Goal: Book appointment/travel/reservation

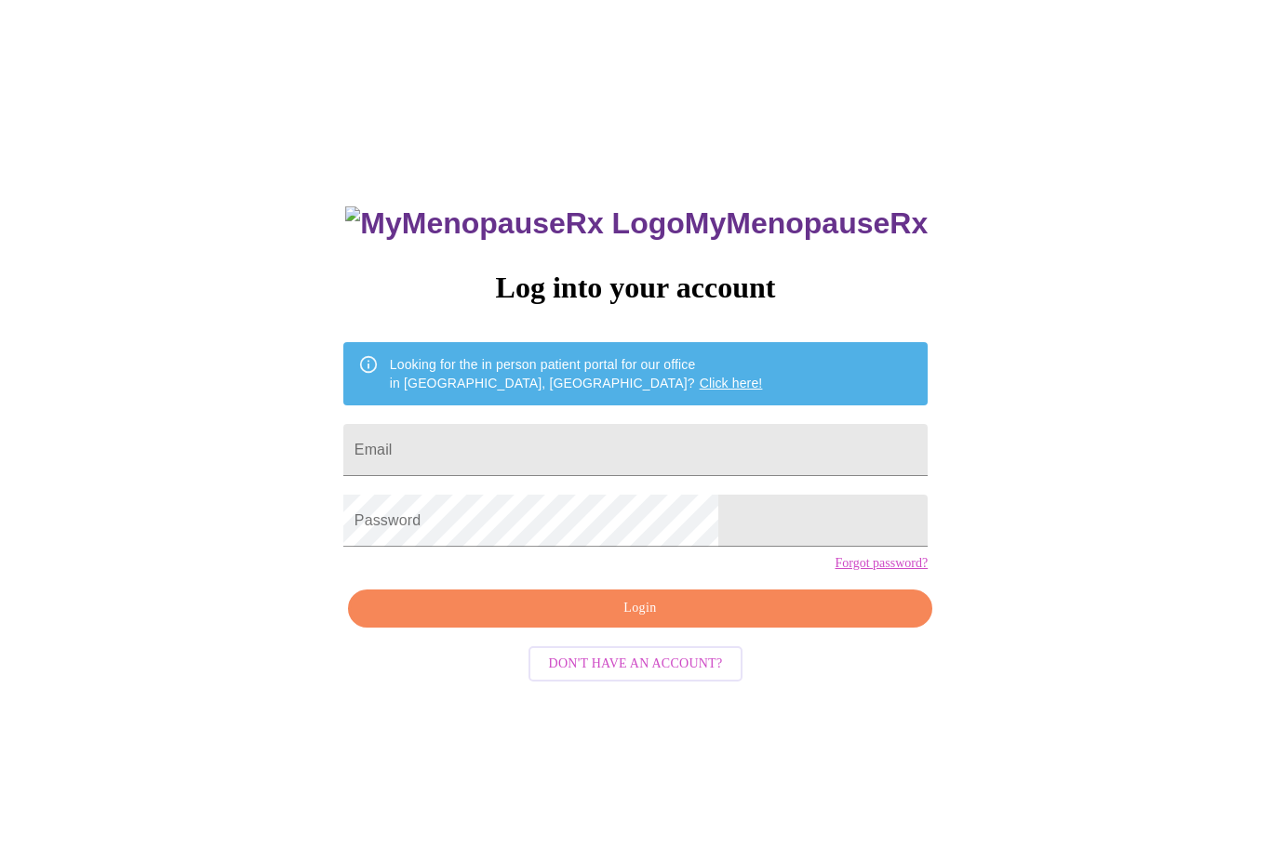
click at [751, 471] on input "Email" at bounding box center [635, 450] width 584 height 52
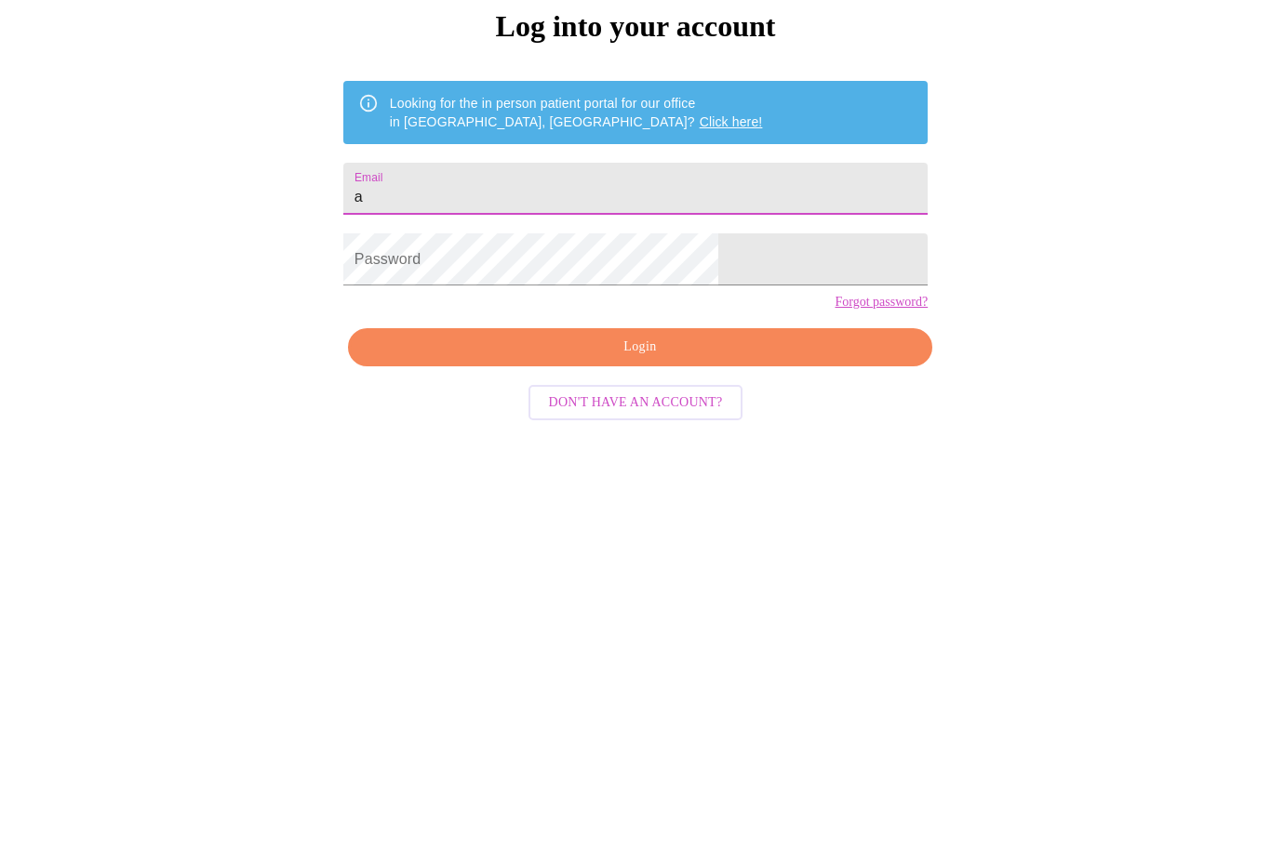
type input "aa"
type input "aakoury97@icloud.com"
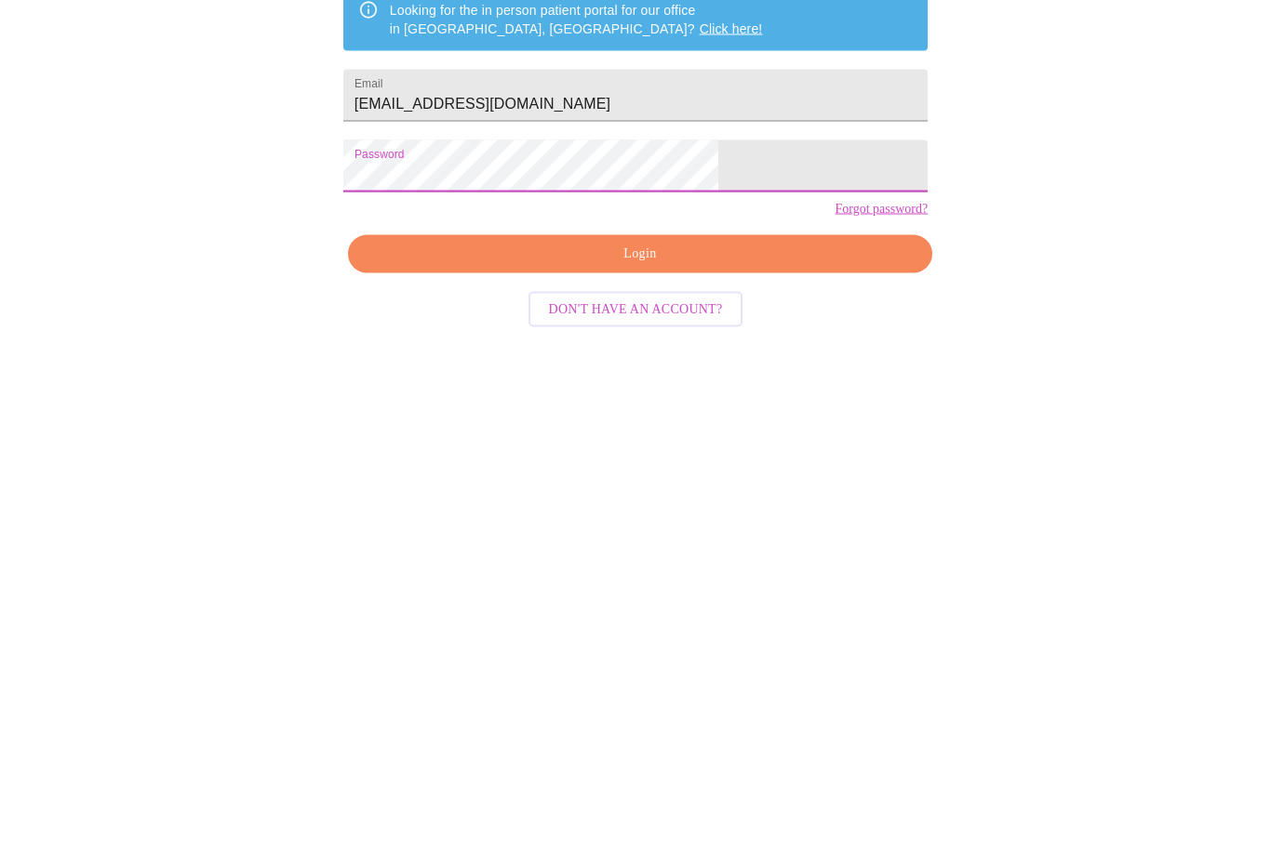
click at [707, 519] on span "Login" at bounding box center [639, 530] width 541 height 23
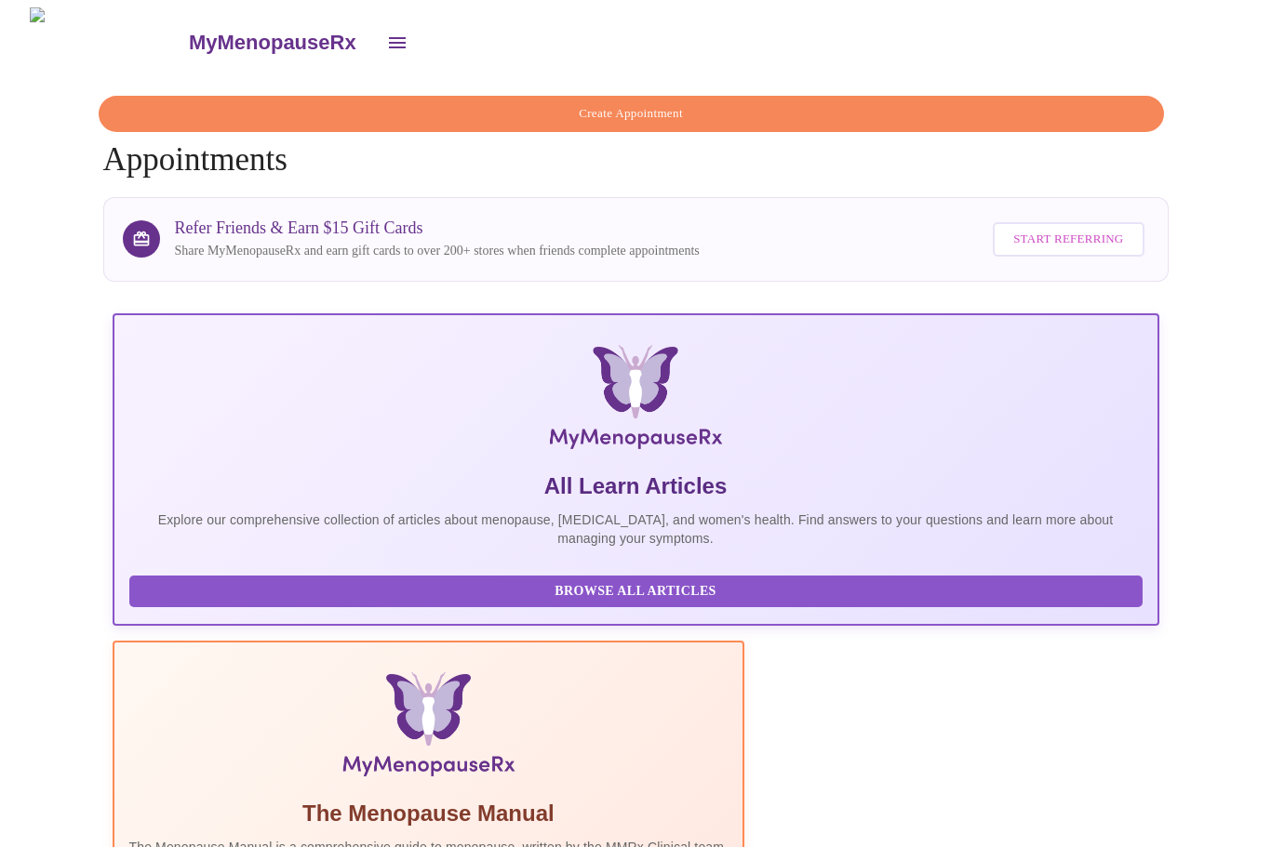
click at [389, 39] on icon "open drawer" at bounding box center [397, 42] width 17 height 11
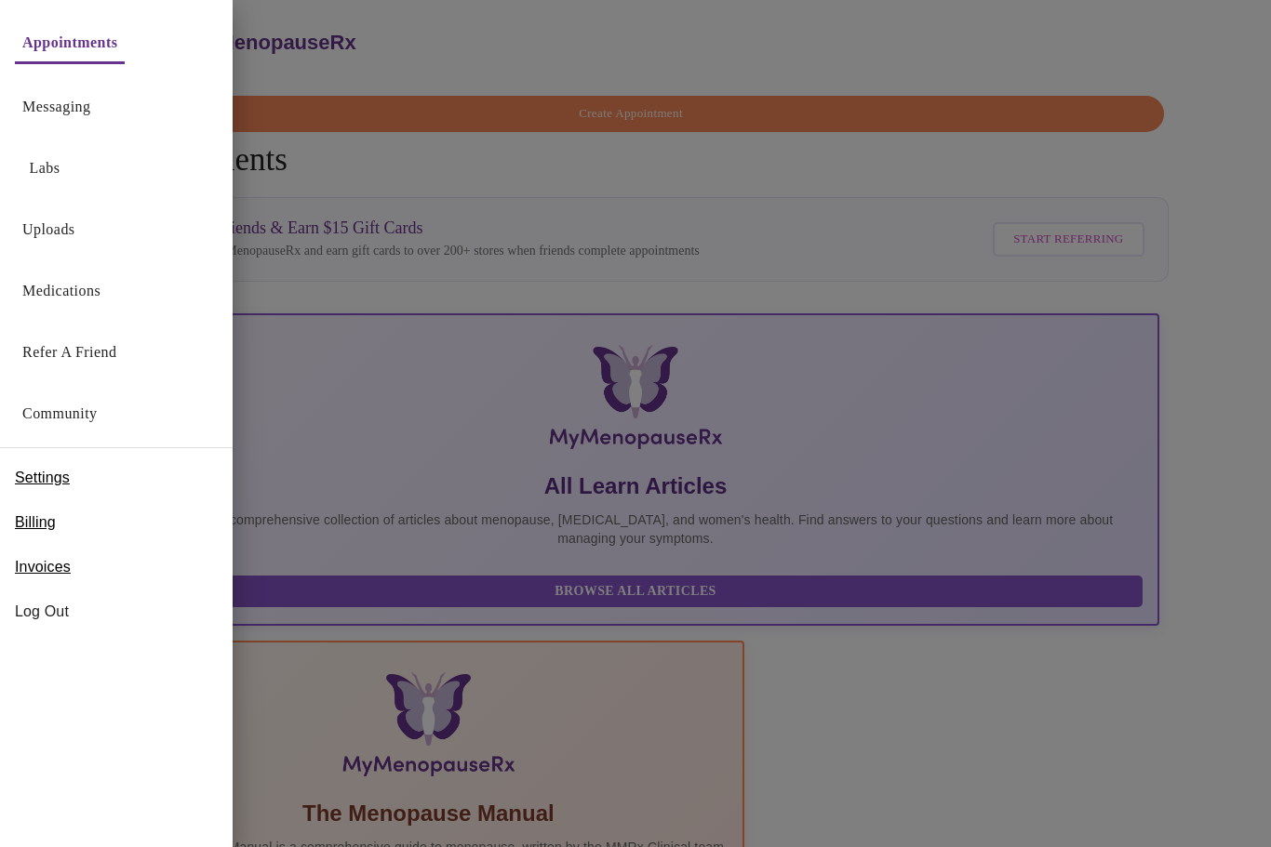
click at [966, 88] on div at bounding box center [635, 423] width 1271 height 847
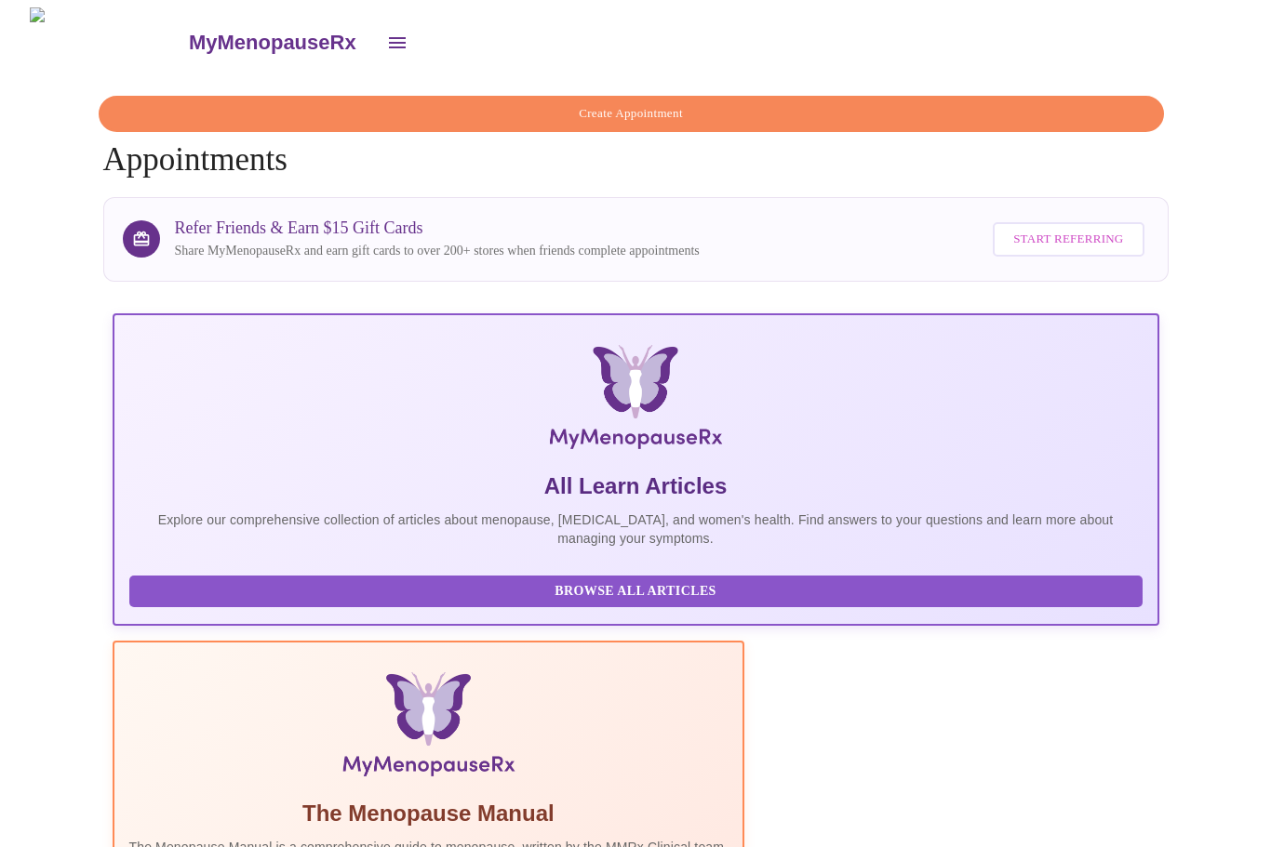
click at [386, 36] on icon "open drawer" at bounding box center [397, 43] width 22 height 22
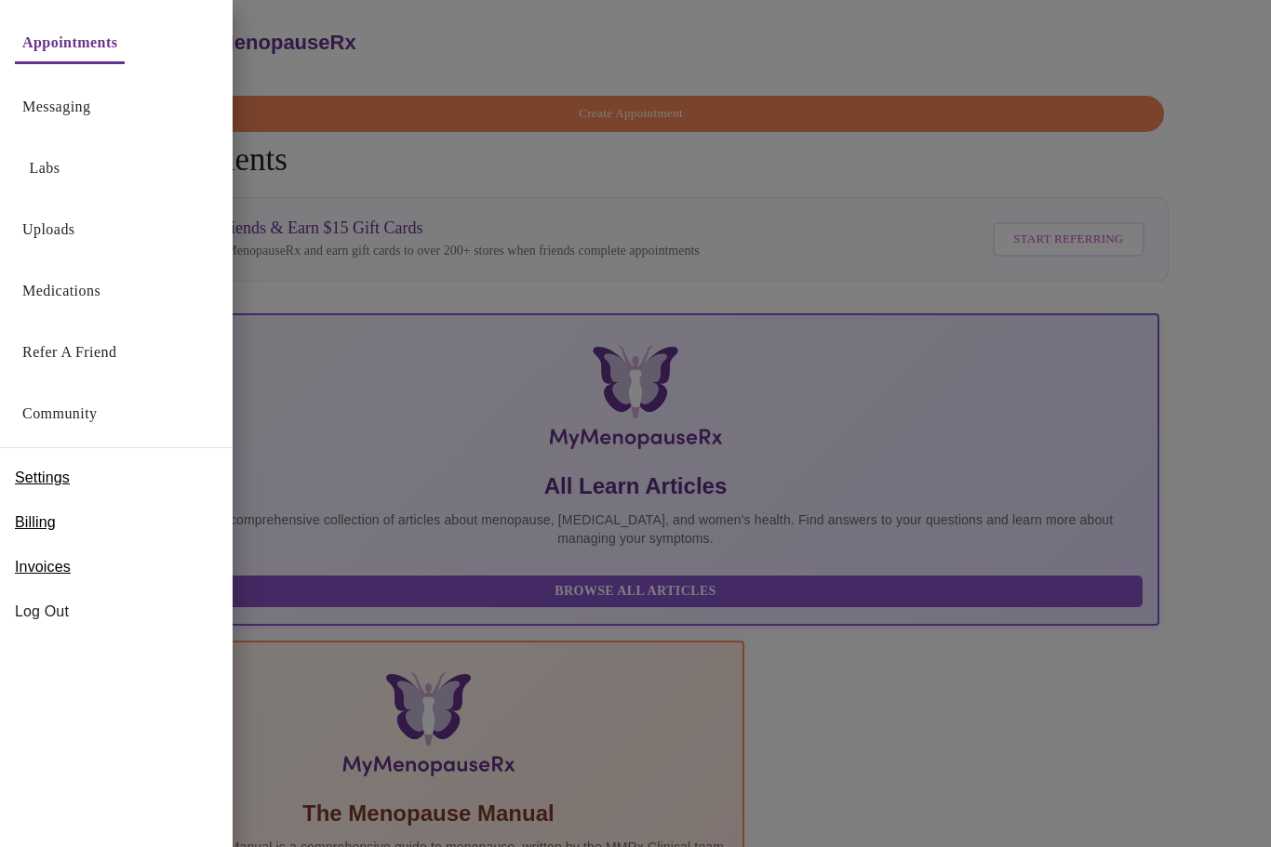
click at [30, 293] on link "Medications" at bounding box center [61, 291] width 78 height 26
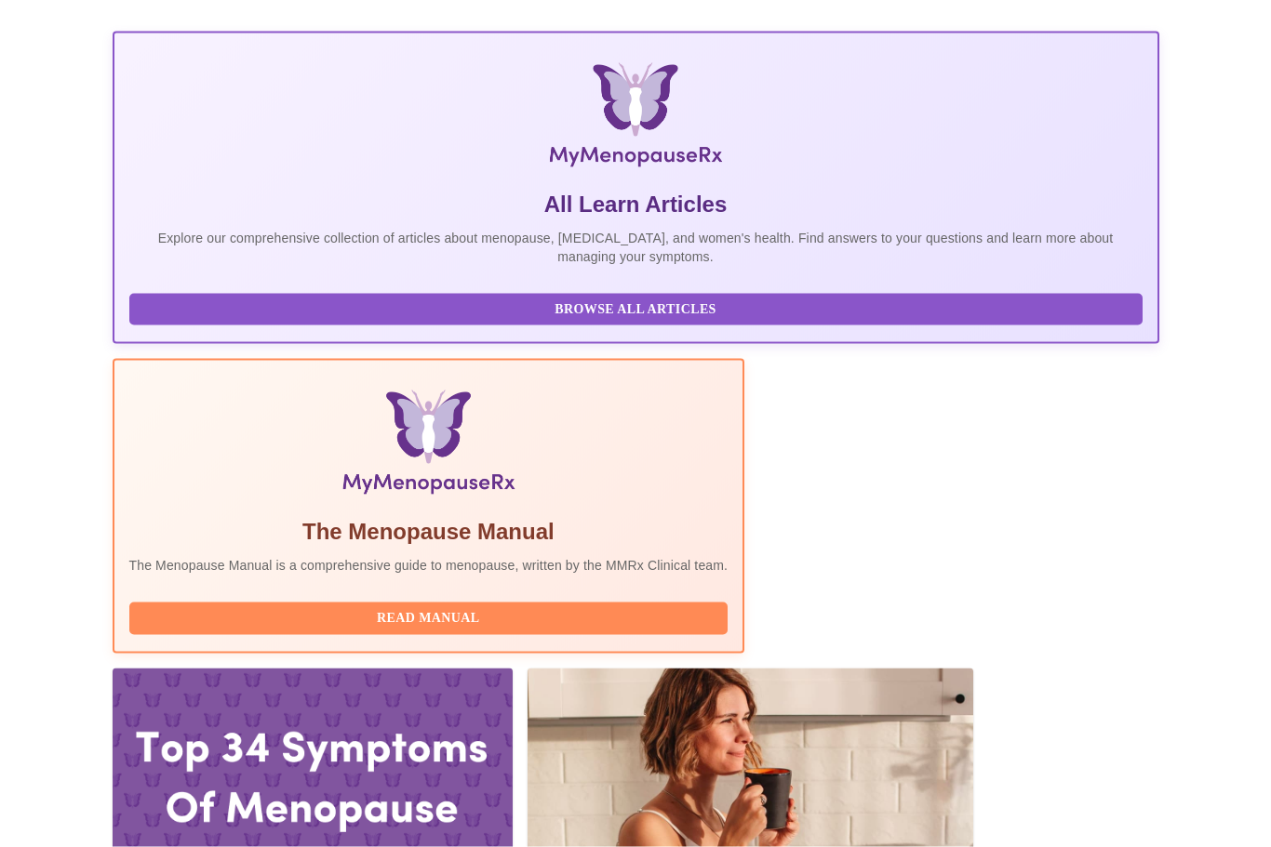
scroll to position [364, 0]
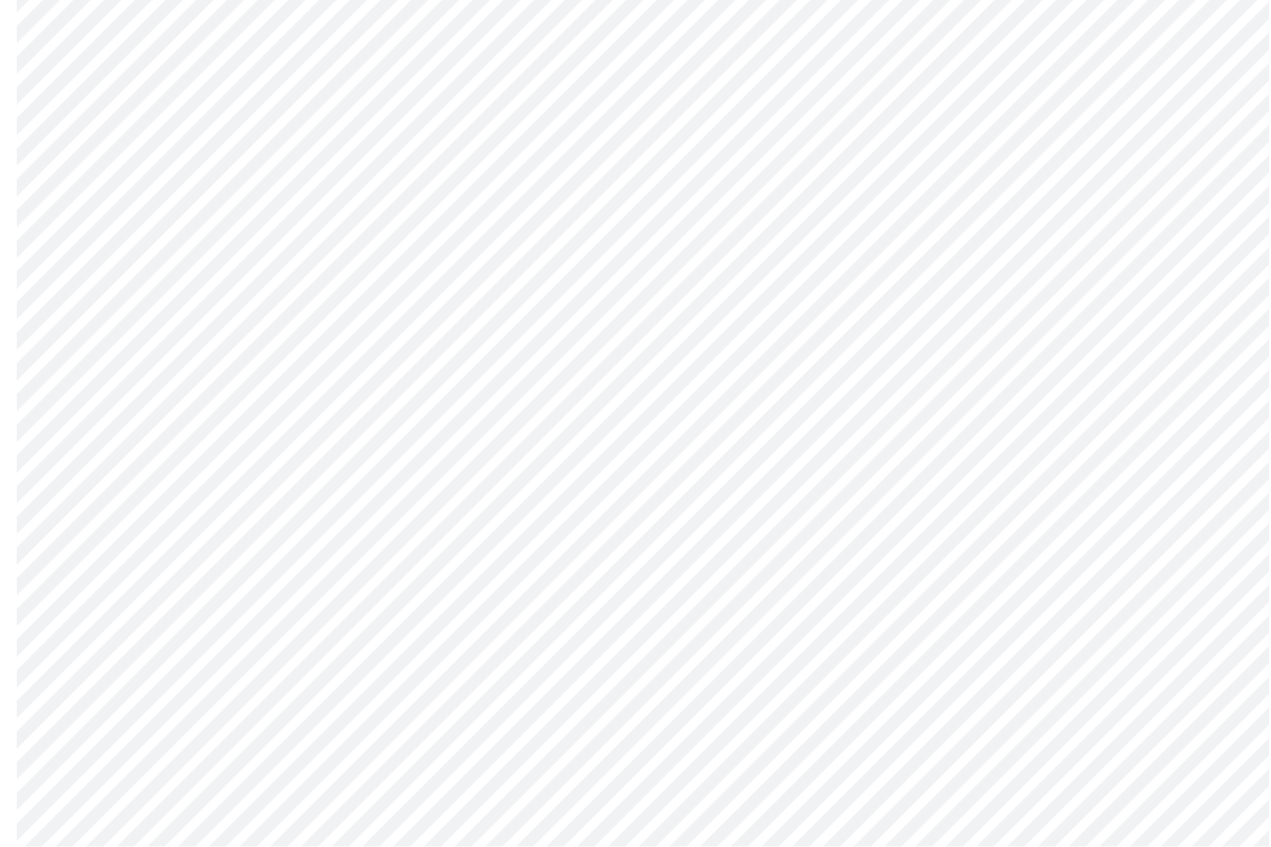
scroll to position [5452, 0]
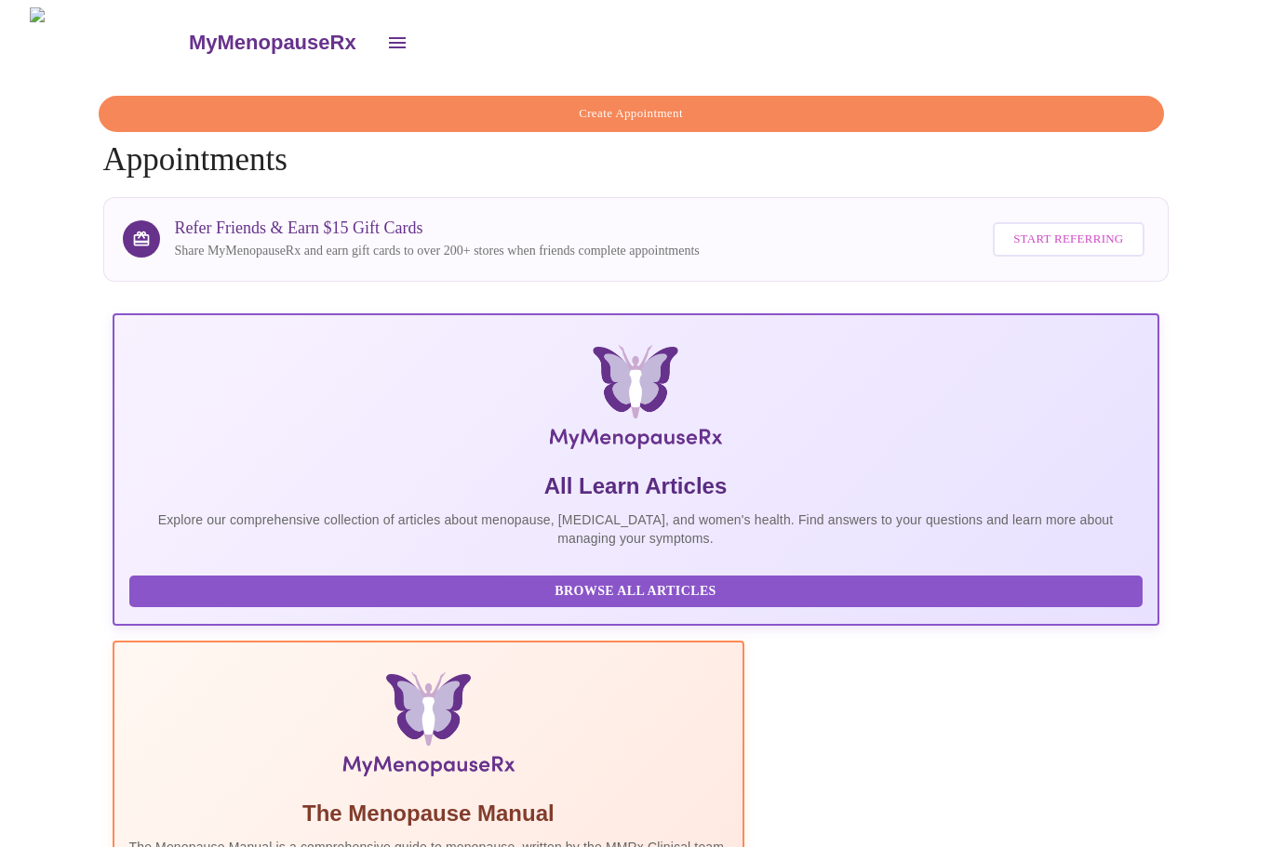
click at [474, 103] on span "Create Appointment" at bounding box center [631, 113] width 1022 height 21
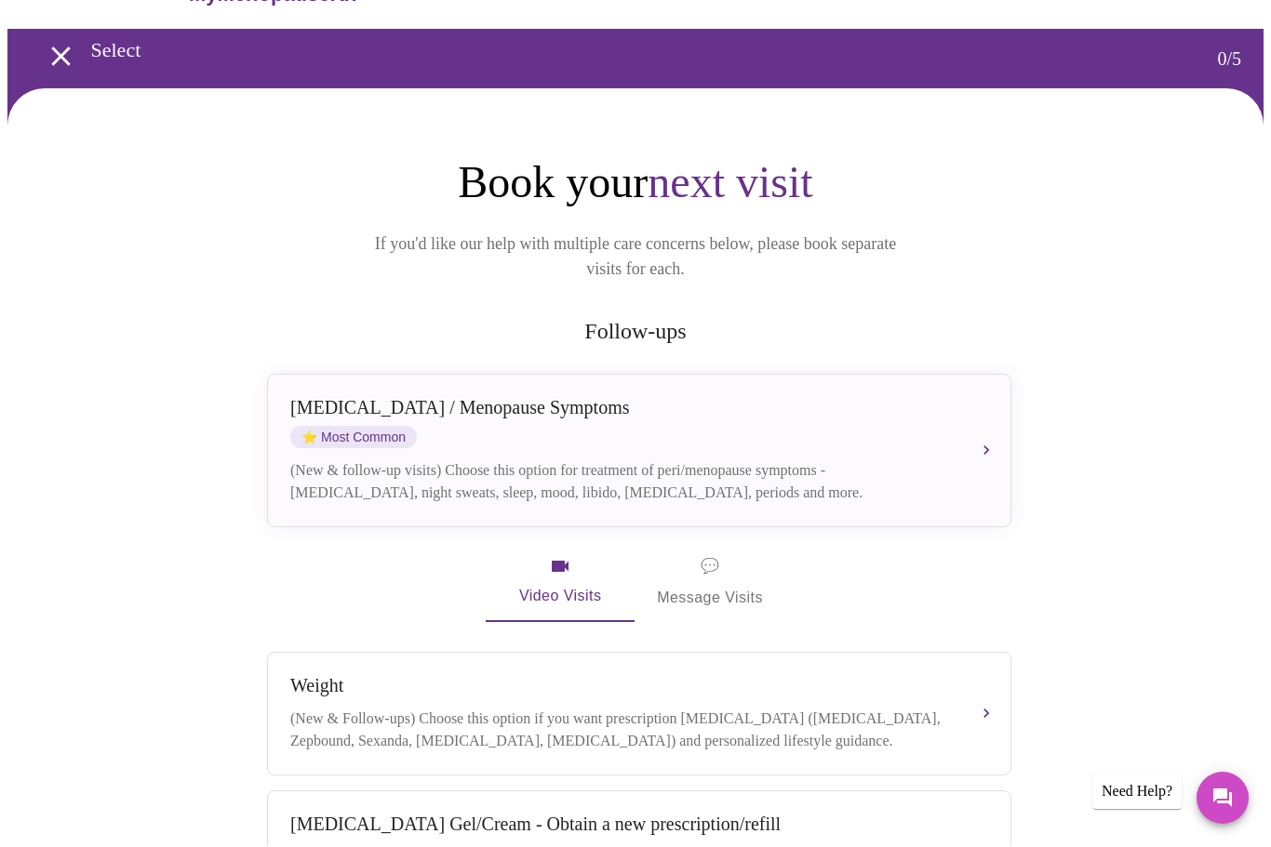
click at [738, 554] on span "💬 Message Visits" at bounding box center [710, 583] width 106 height 58
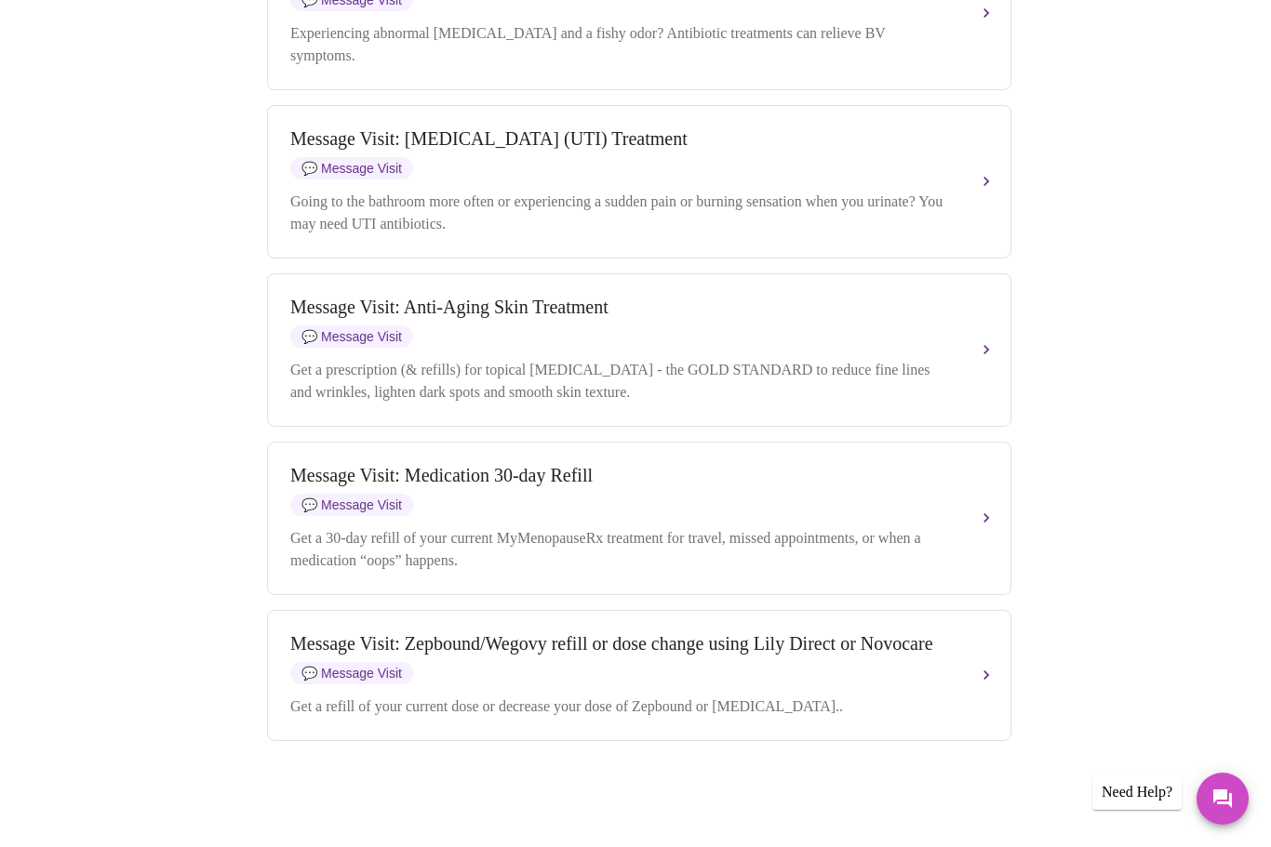
scroll to position [2184, 0]
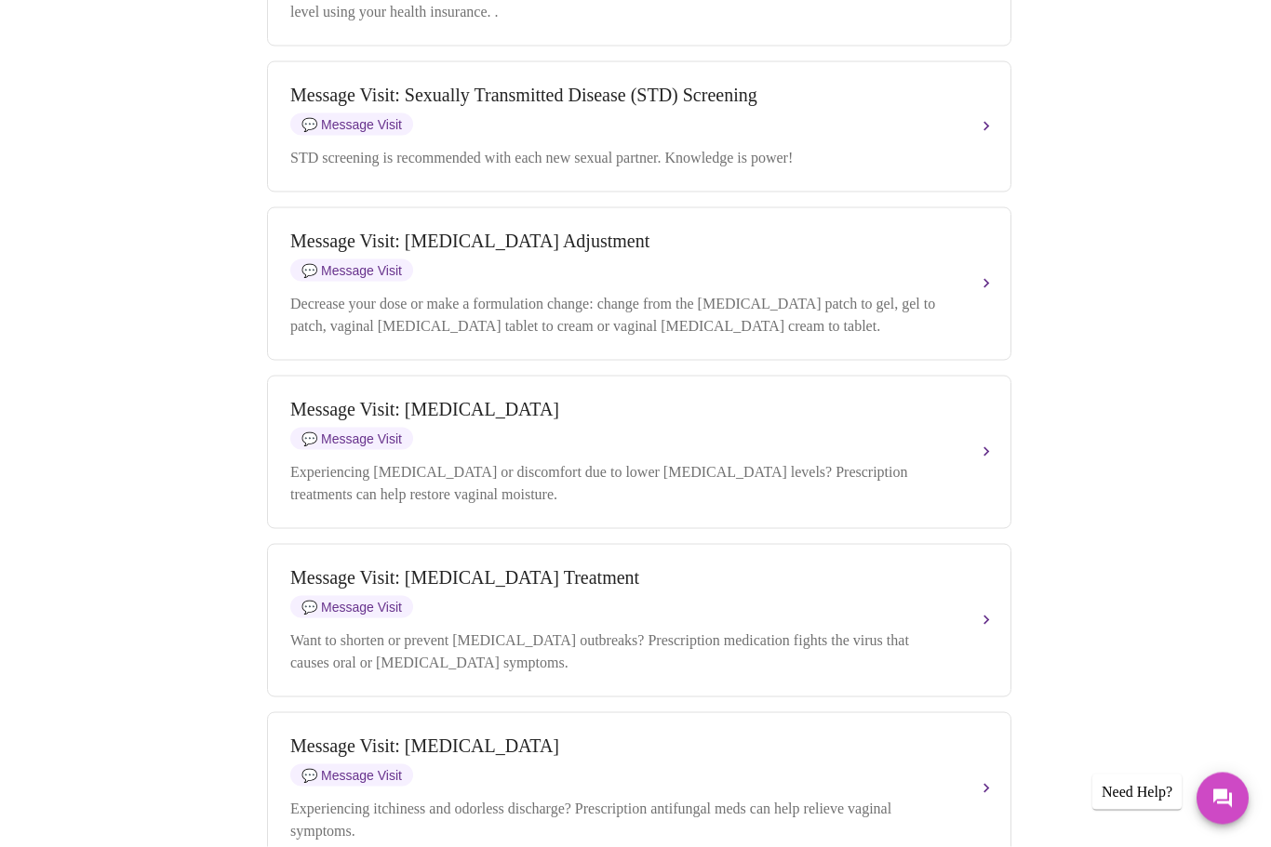
click at [886, 323] on div "Decrease your dose or make a formulation change: change from the estradiol patc…" at bounding box center [620, 315] width 660 height 45
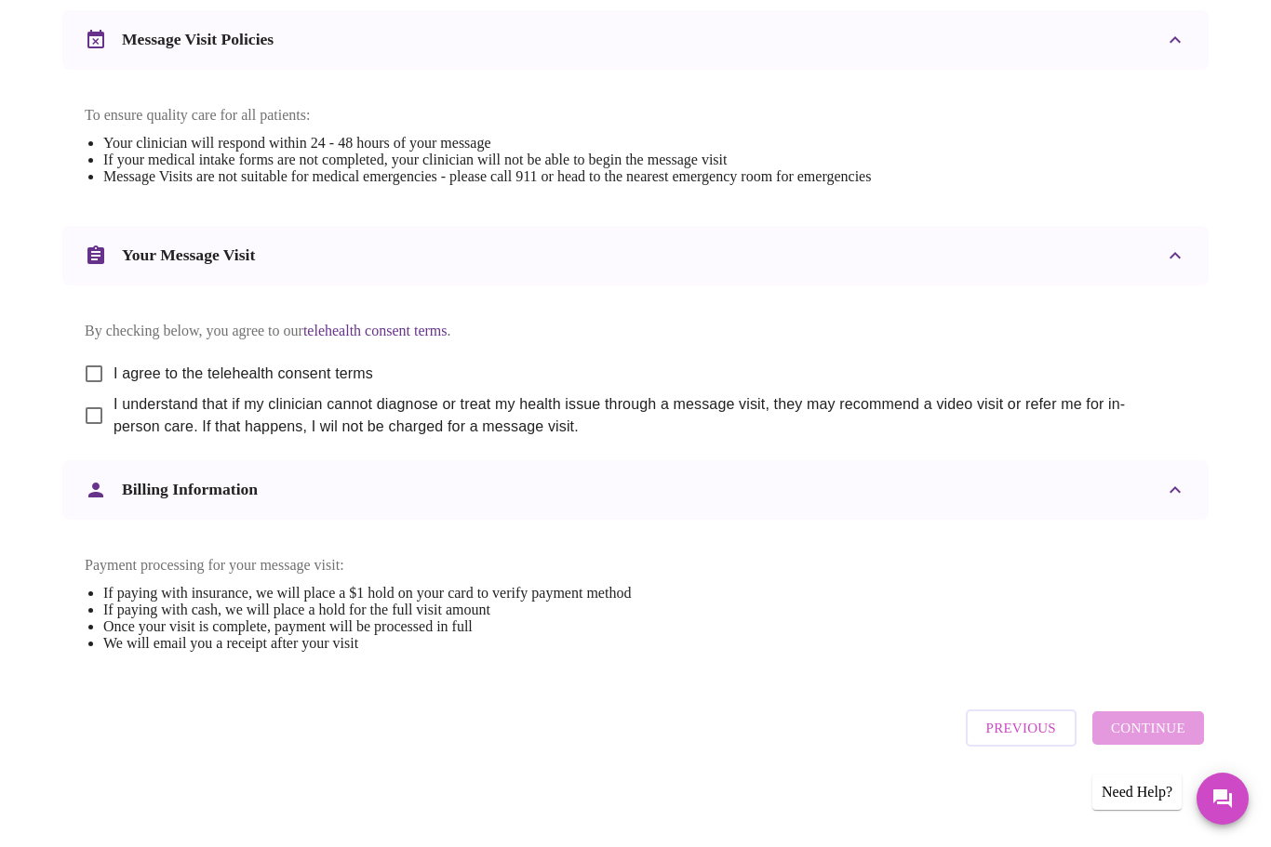
click at [84, 354] on input "I agree to the telehealth consent terms" at bounding box center [93, 373] width 39 height 39
checkbox input "true"
click at [92, 406] on input "I understand that if my clinician cannot diagnose or treat my health issue thro…" at bounding box center [93, 415] width 39 height 39
checkbox input "true"
click at [1158, 726] on span "Continue" at bounding box center [1148, 728] width 74 height 24
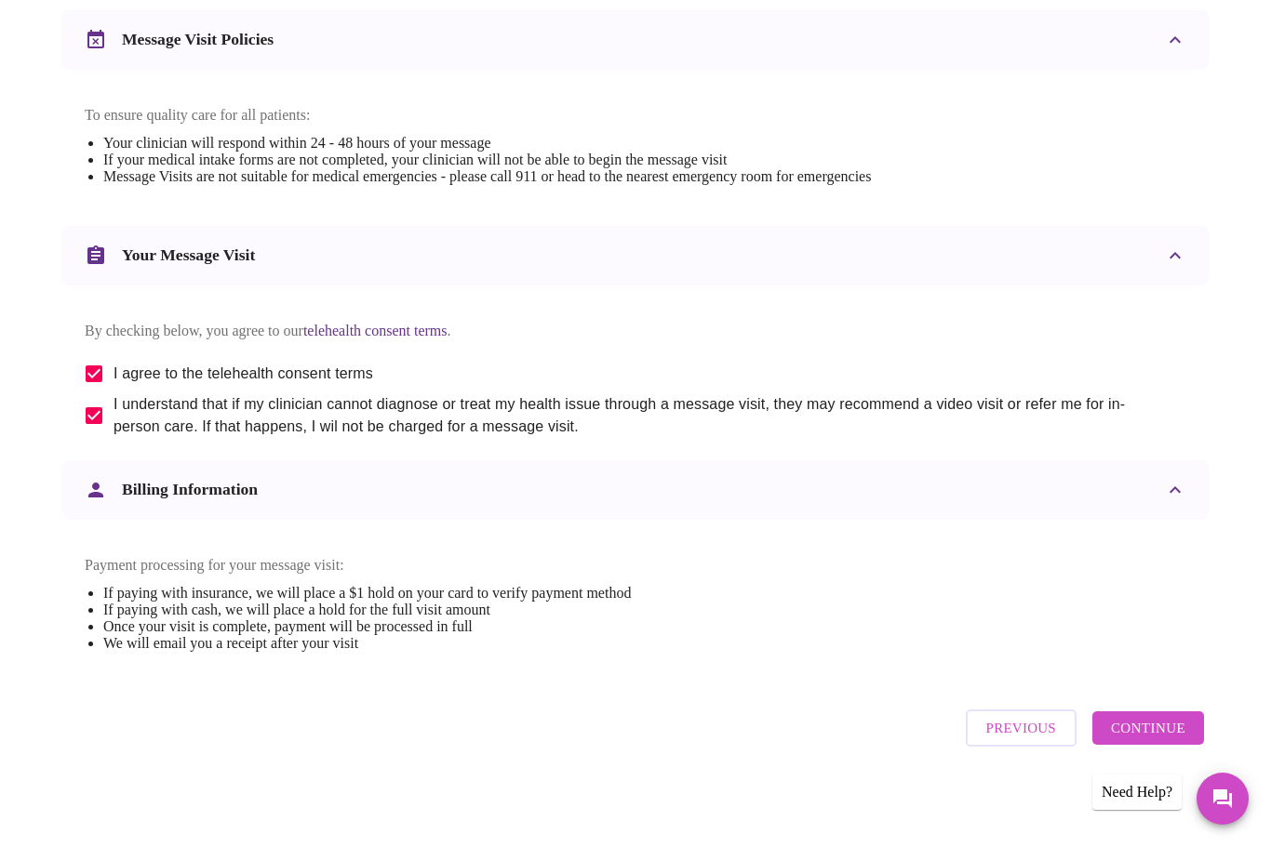
scroll to position [0, 0]
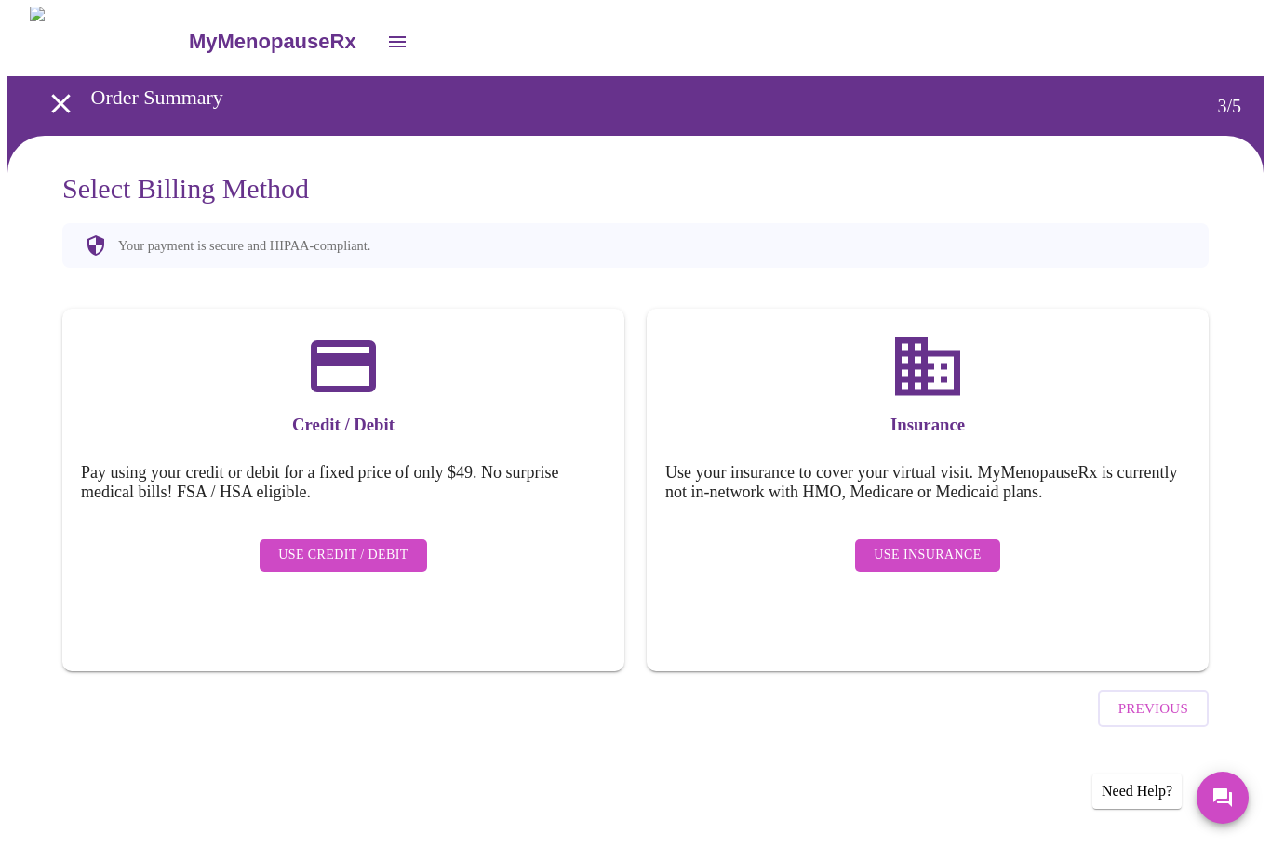
click at [945, 545] on span "Use Insurance" at bounding box center [926, 556] width 107 height 23
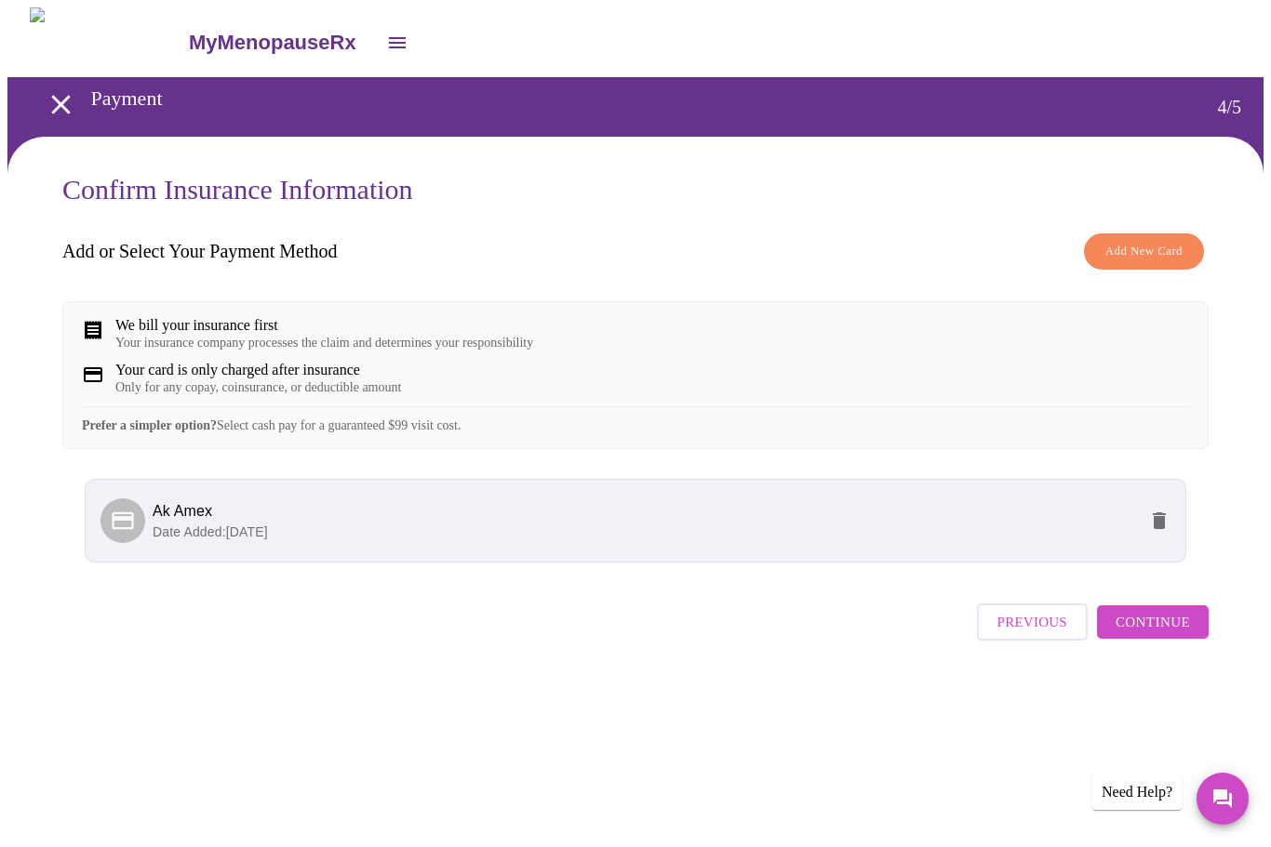
click at [1170, 634] on span "Continue" at bounding box center [1152, 622] width 74 height 24
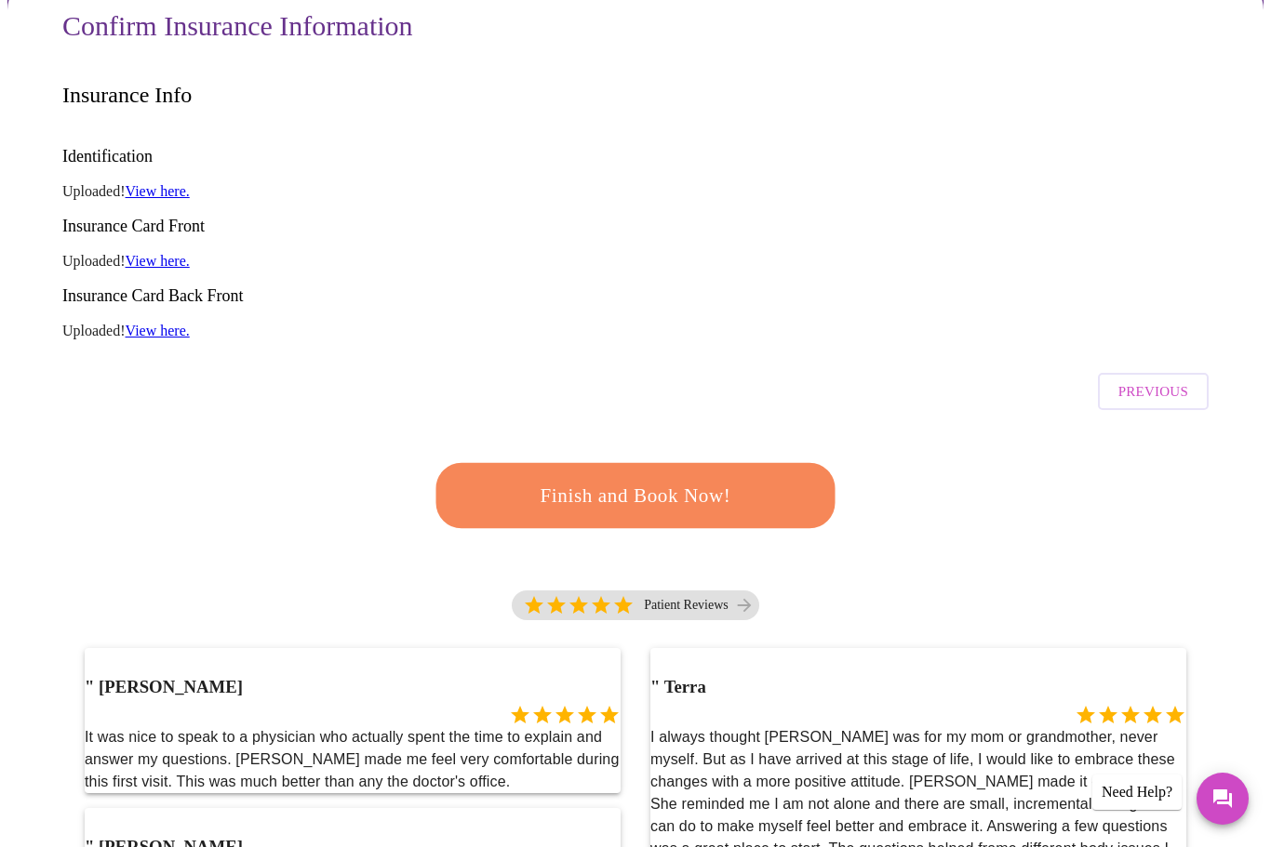
scroll to position [165, 0]
click at [726, 478] on span "Finish and Book Now!" at bounding box center [635, 495] width 344 height 34
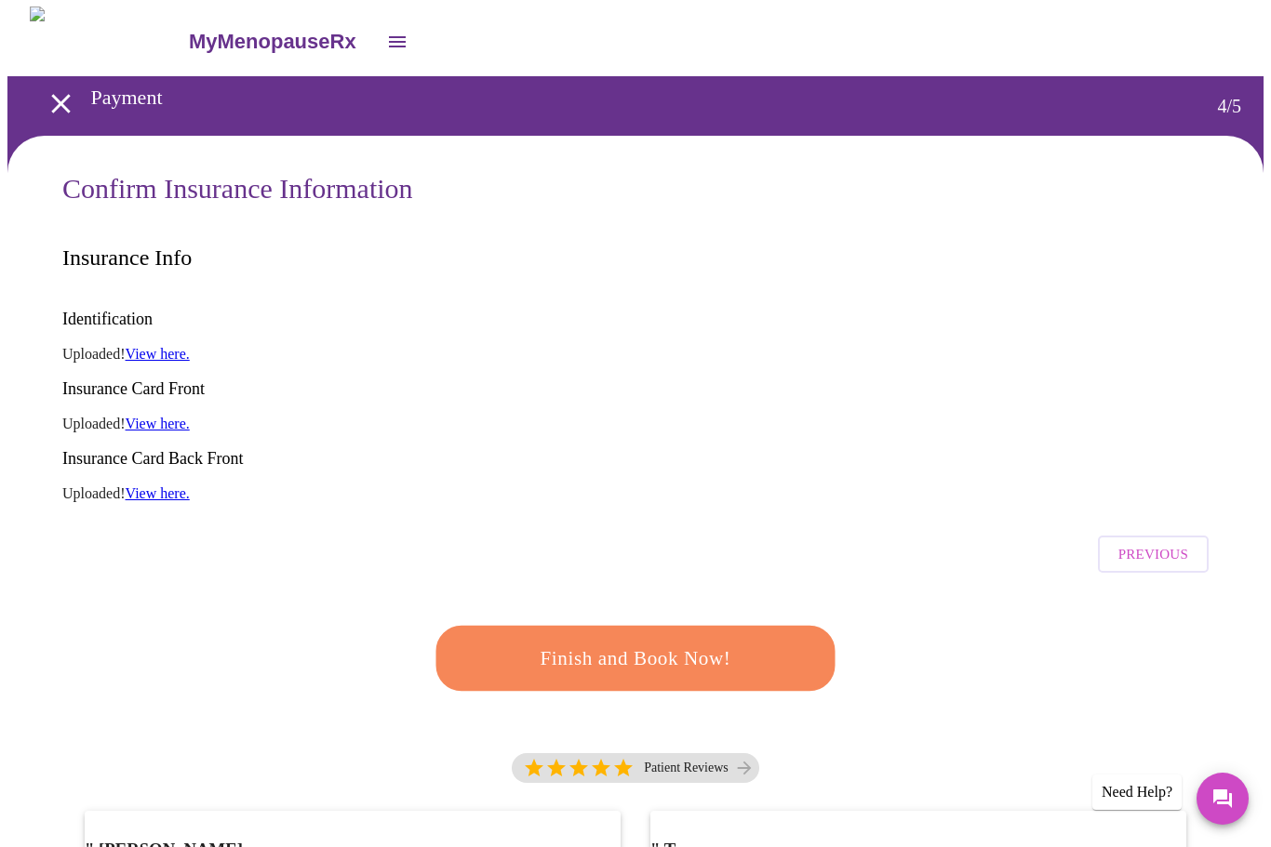
scroll to position [0, 0]
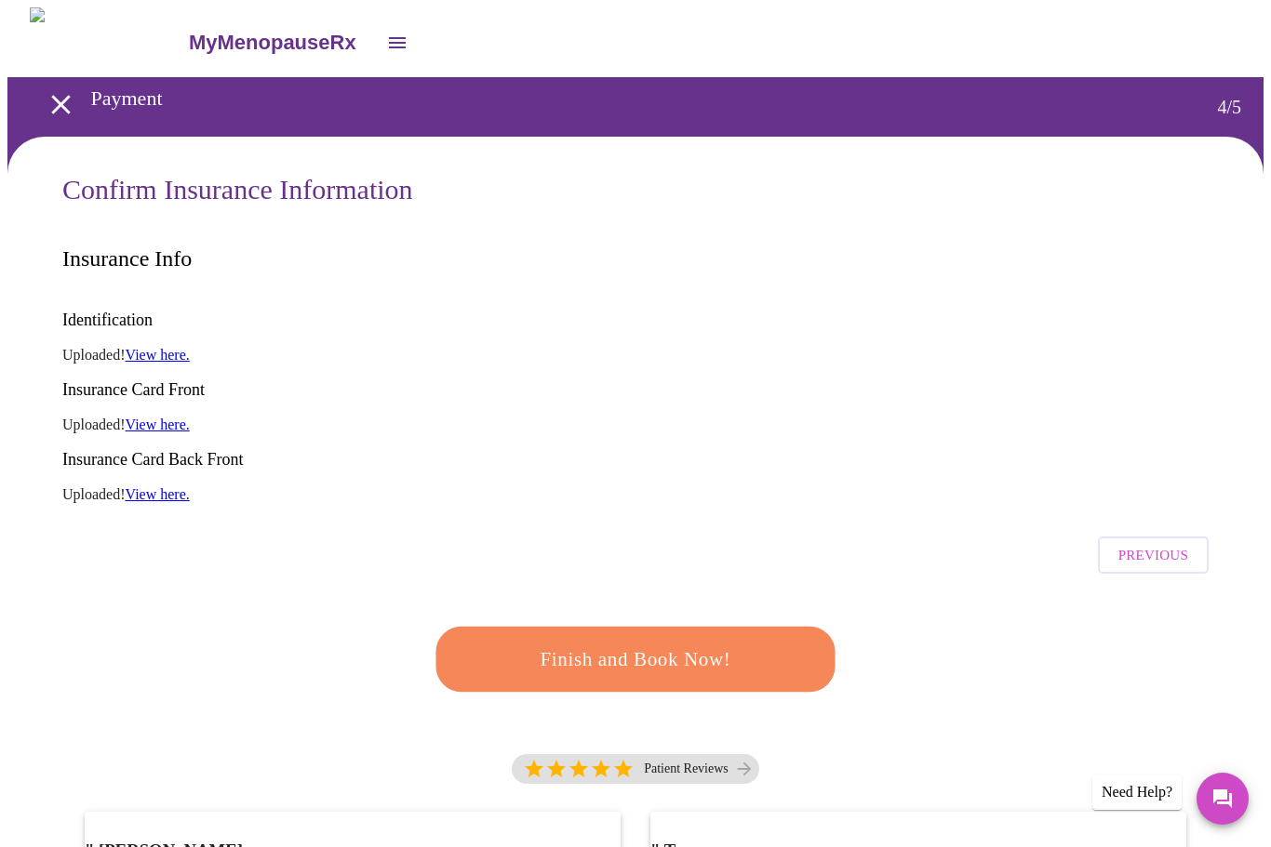
click at [764, 643] on span "Finish and Book Now!" at bounding box center [635, 660] width 344 height 34
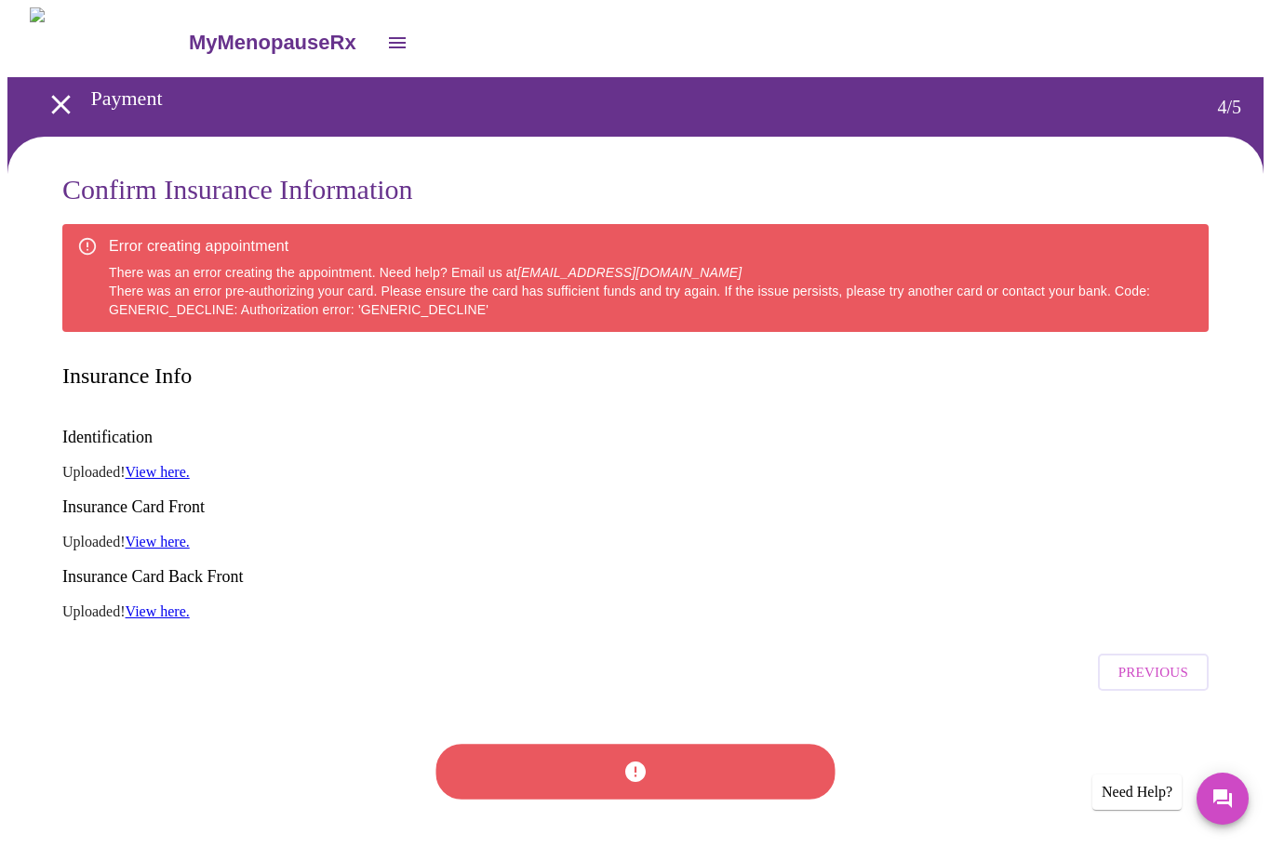
click at [161, 464] on link "View here." at bounding box center [158, 472] width 64 height 16
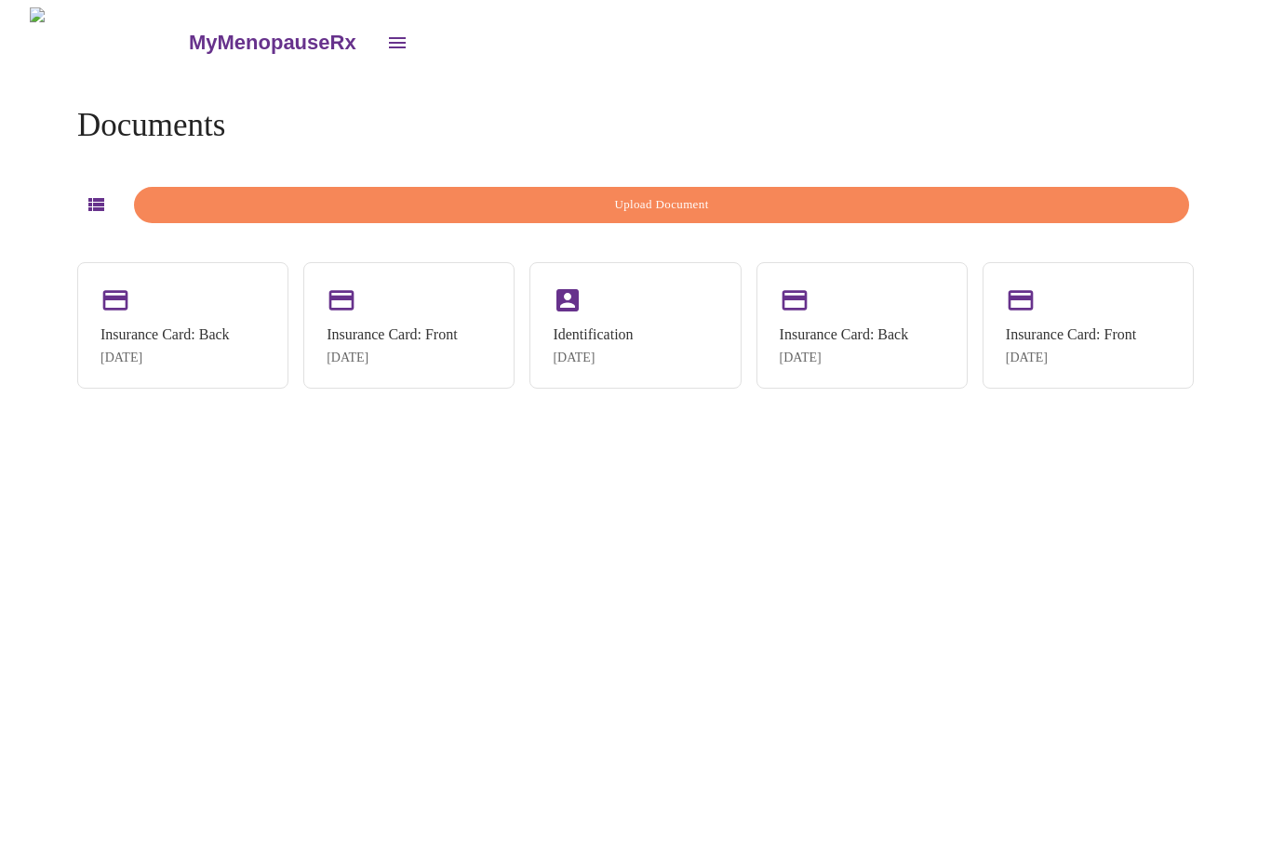
click at [150, 314] on div "Insurance Card: Back [DATE]" at bounding box center [182, 325] width 211 height 127
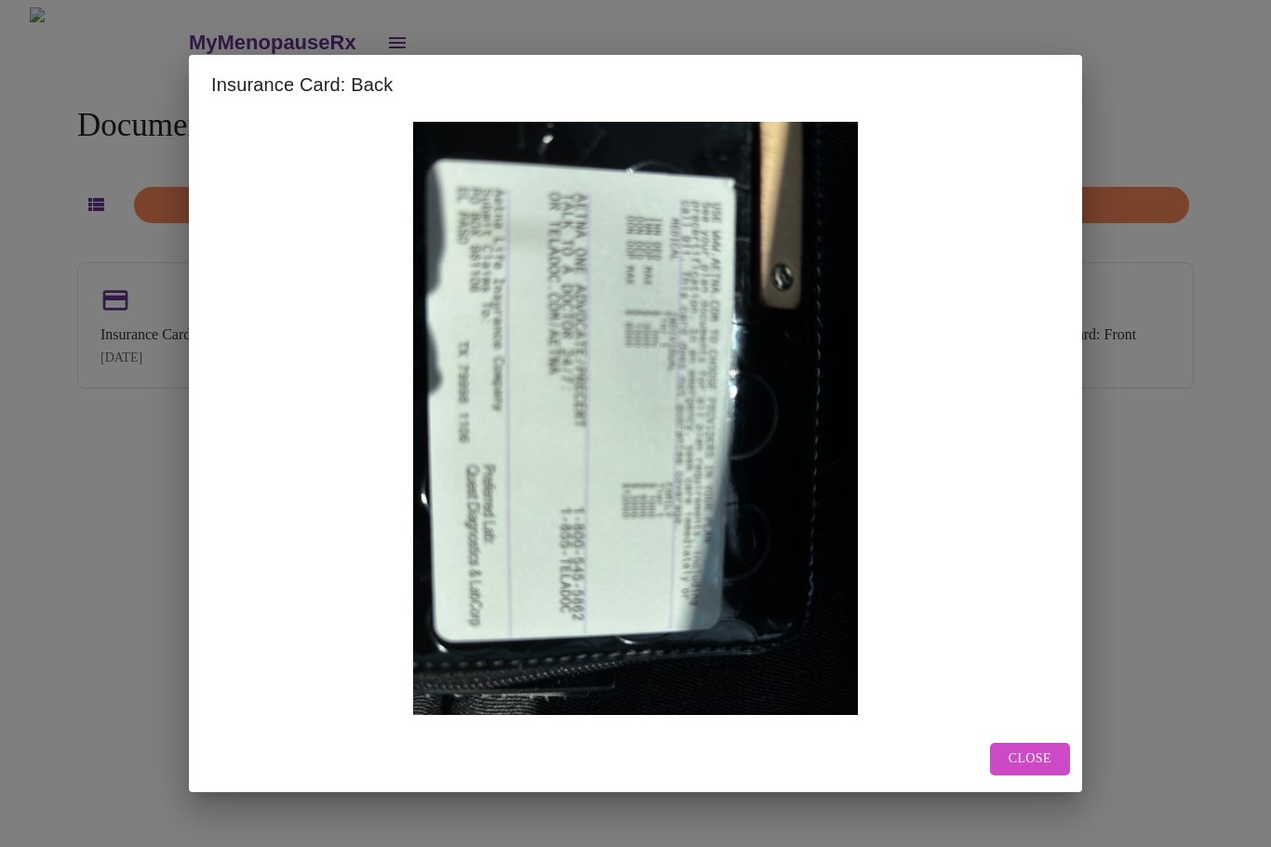
click at [1046, 765] on button "Close" at bounding box center [1030, 759] width 80 height 33
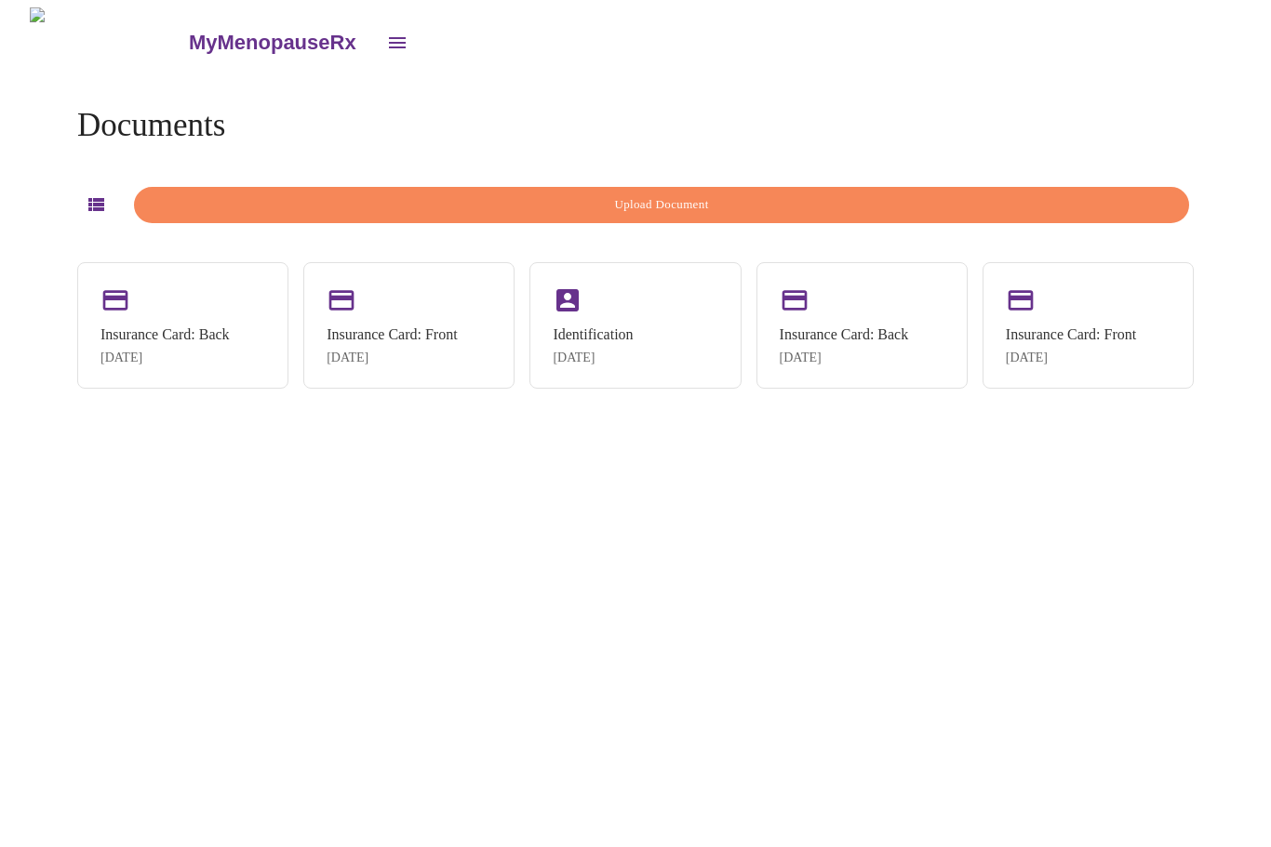
click at [380, 317] on div "Insurance Card: Front [DATE]" at bounding box center [408, 325] width 211 height 127
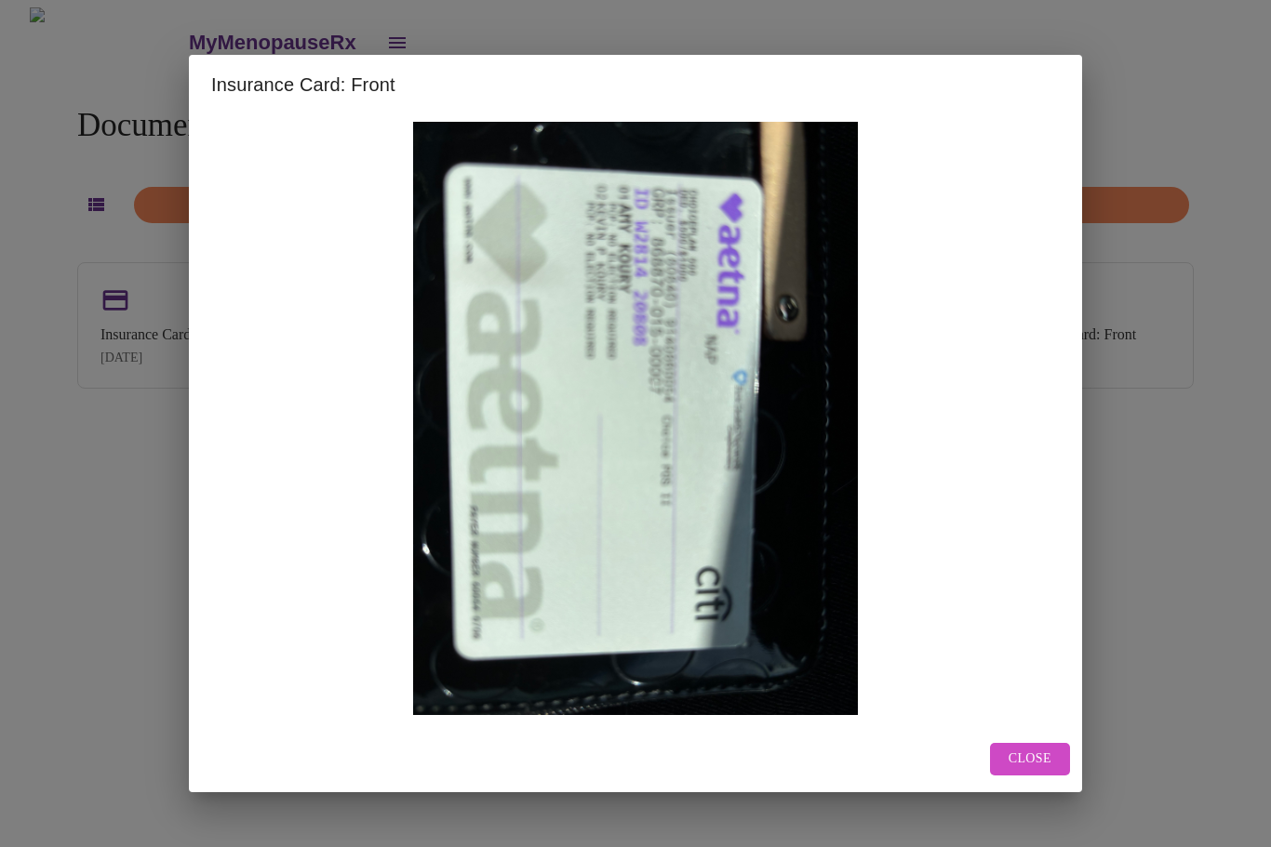
click at [1047, 753] on div "Close" at bounding box center [635, 759] width 893 height 66
click at [1056, 763] on button "Close" at bounding box center [1030, 759] width 80 height 33
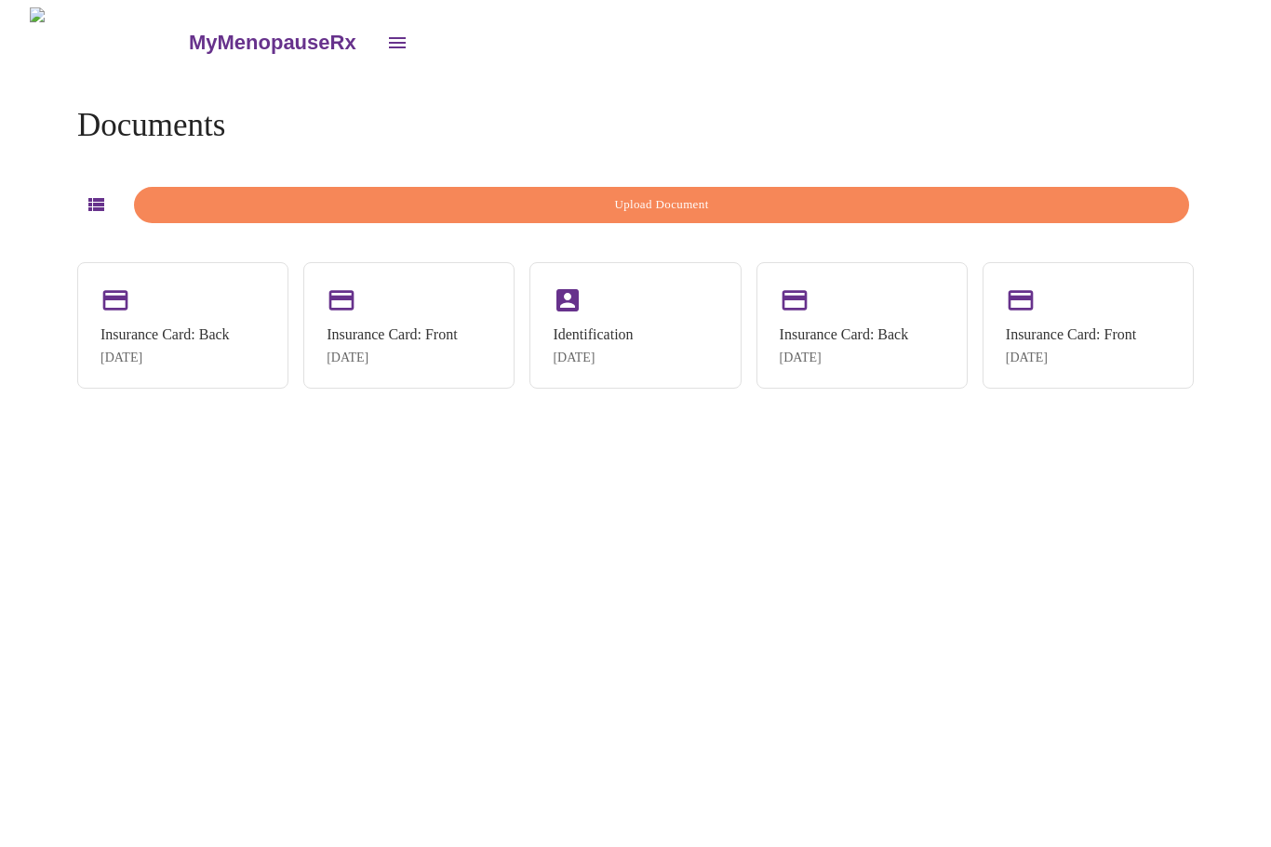
click at [363, 326] on div "Insurance Card: Front" at bounding box center [391, 334] width 130 height 17
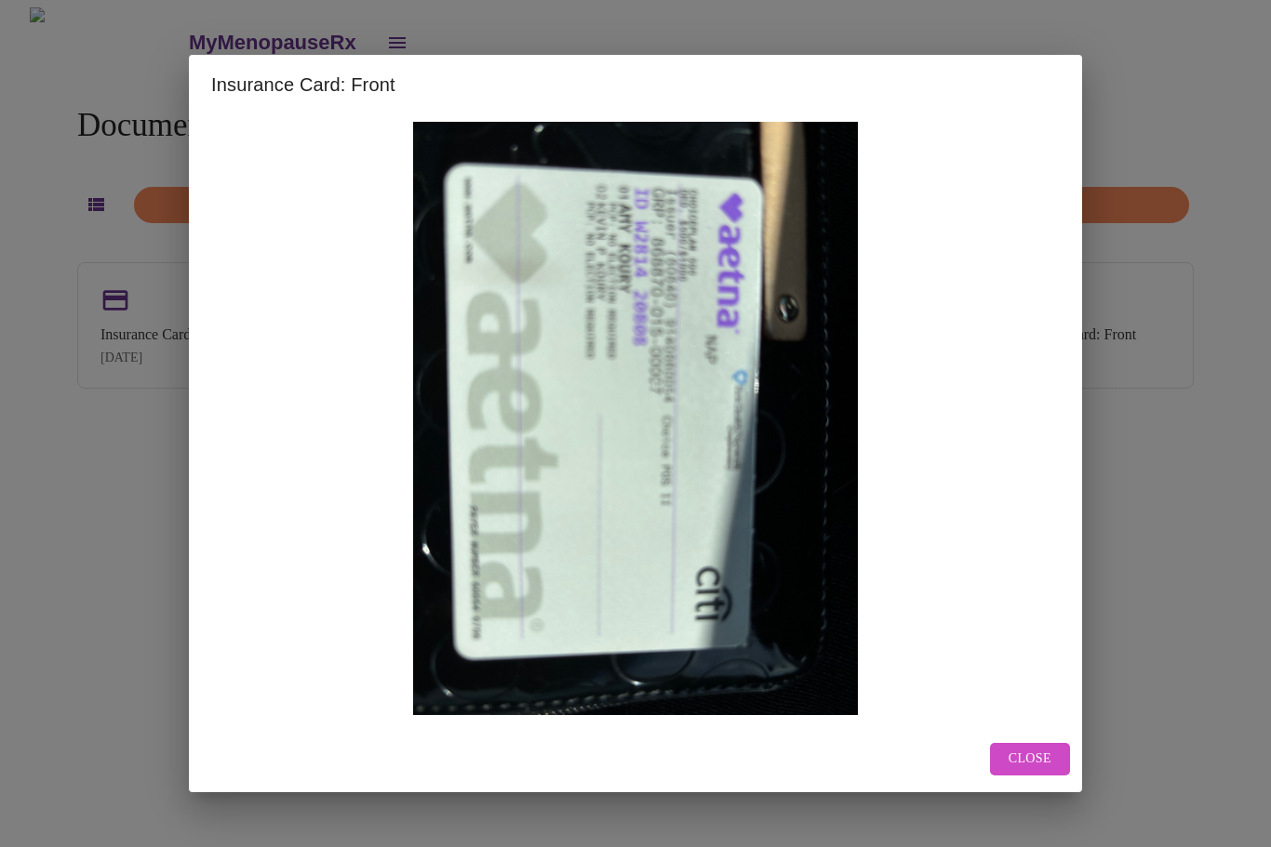
click at [137, 407] on div "Insurance Card: Front Close" at bounding box center [635, 423] width 1271 height 847
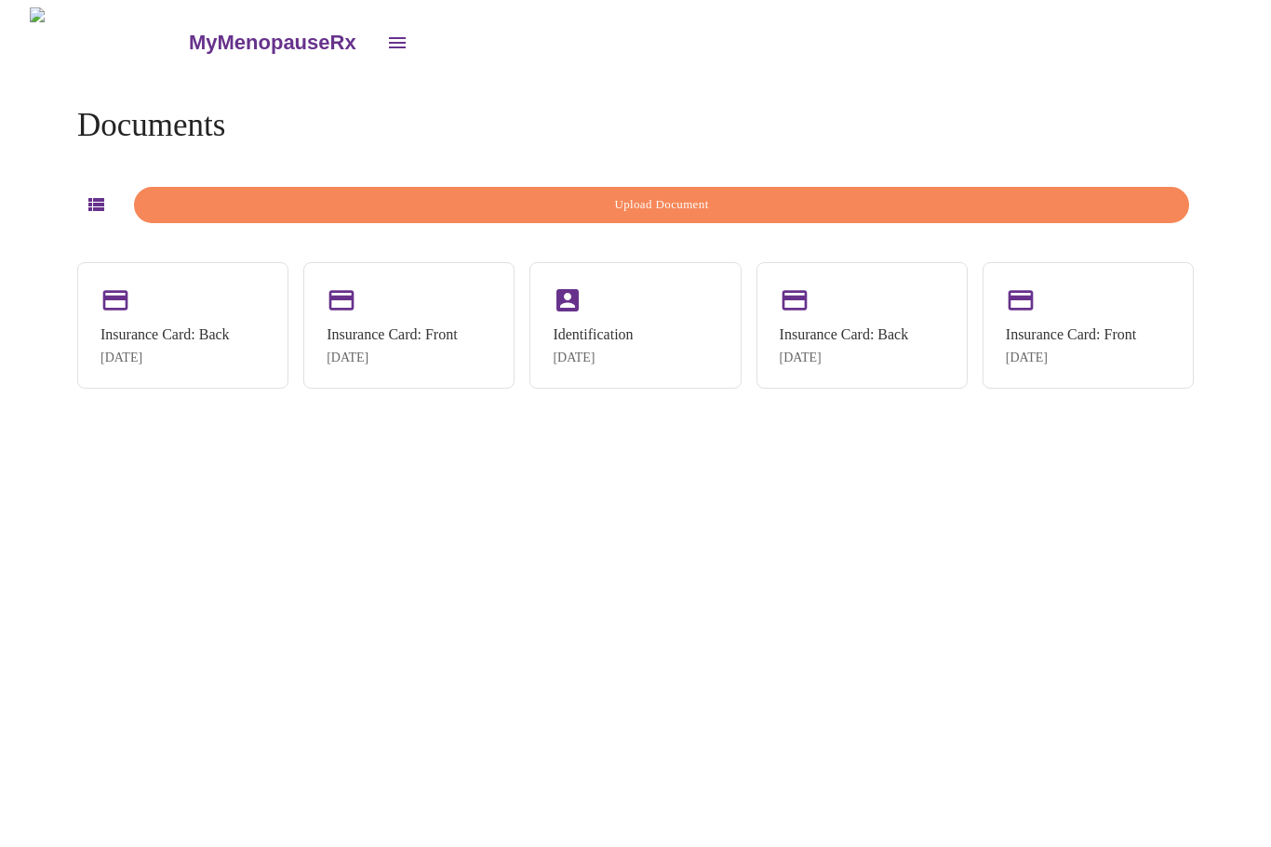
click at [1108, 326] on div "Insurance Card: Front" at bounding box center [1071, 334] width 130 height 17
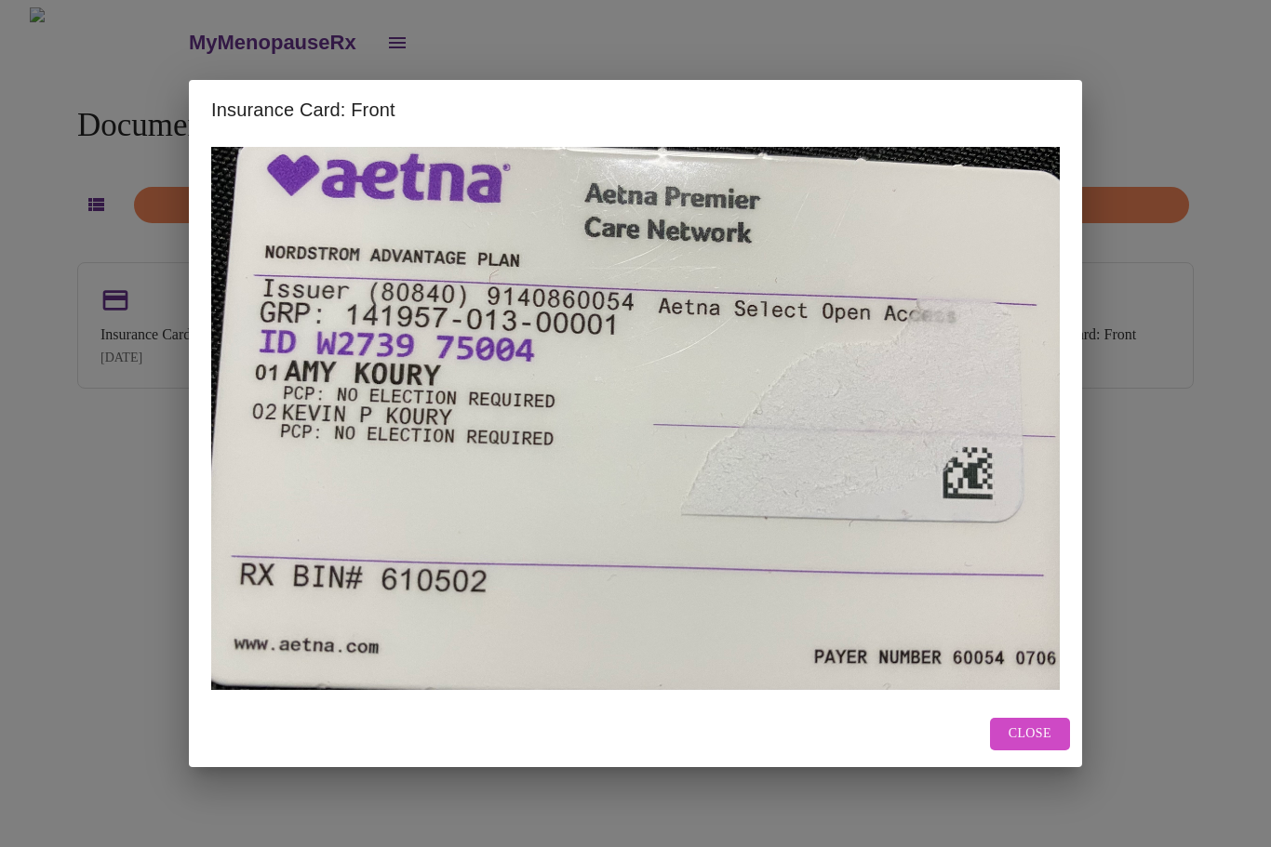
click at [1027, 733] on span "Close" at bounding box center [1029, 734] width 43 height 23
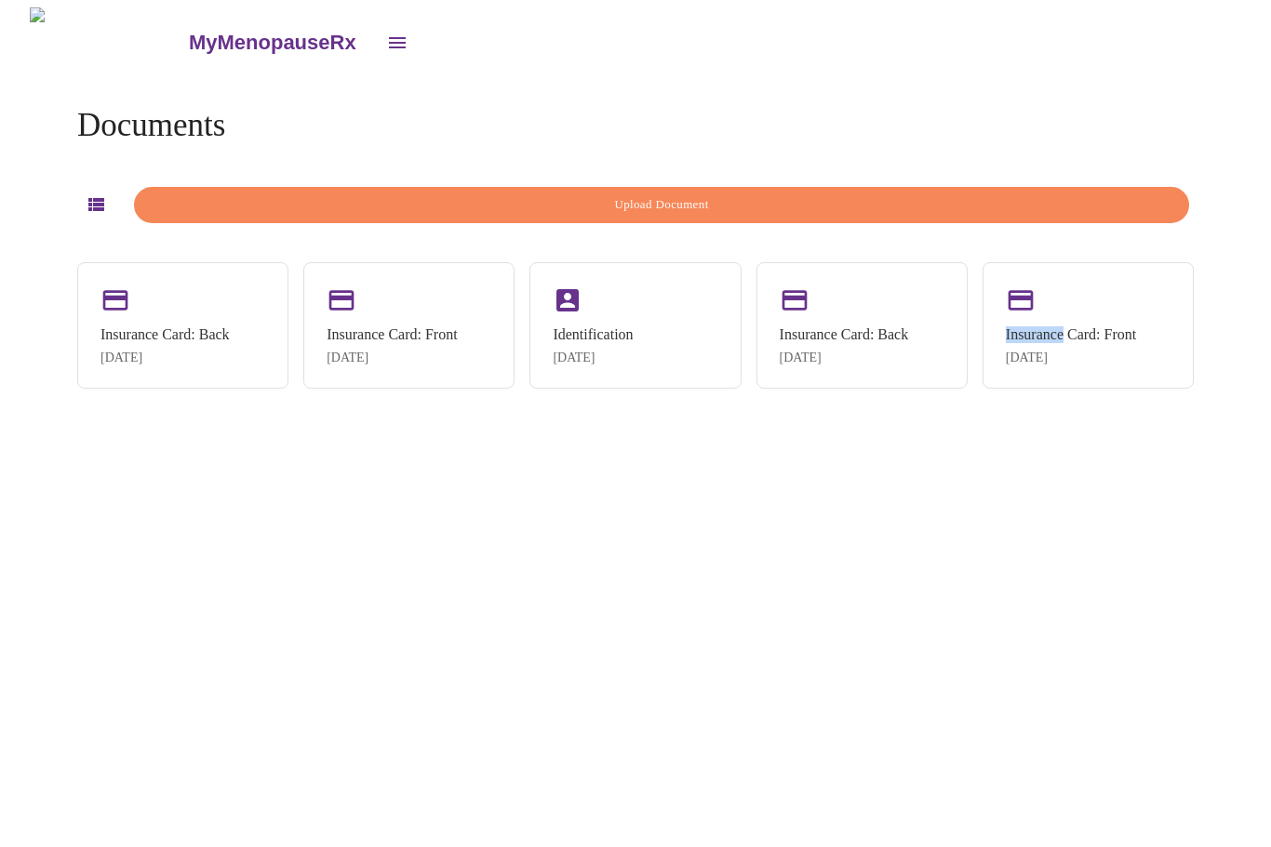
click at [168, 314] on div "Insurance Card: Back [DATE]" at bounding box center [182, 325] width 211 height 127
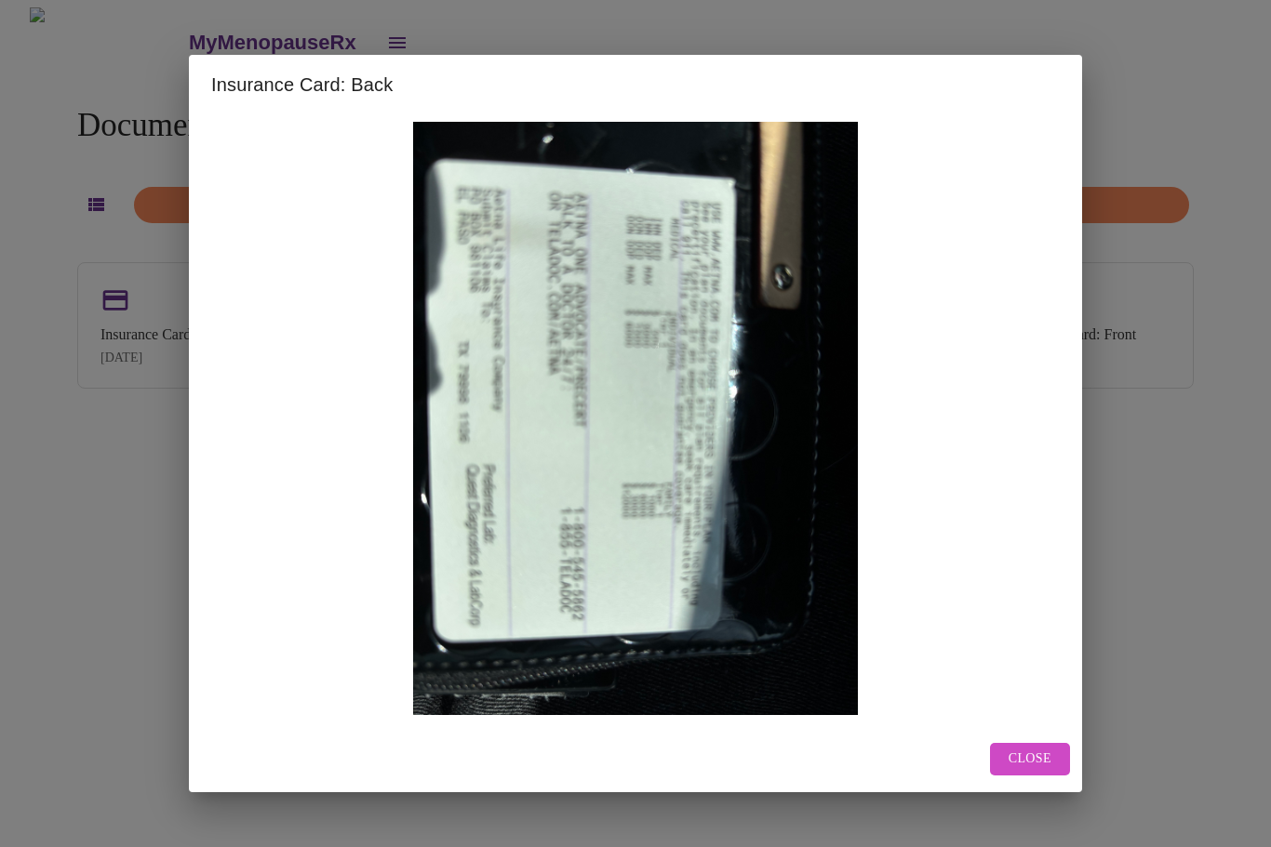
click at [100, 238] on div "Insurance Card: Back Close" at bounding box center [635, 423] width 1271 height 847
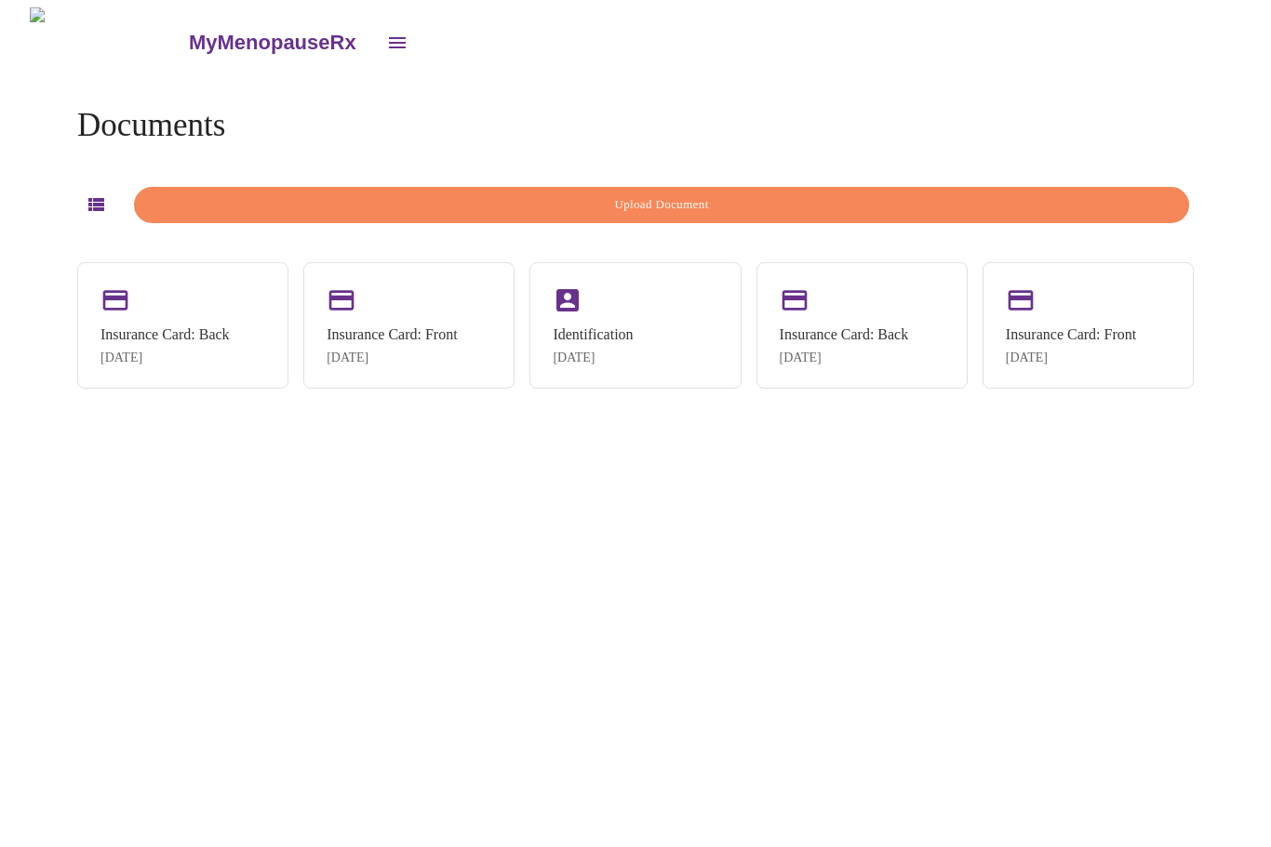
click at [364, 331] on div "Insurance Card: Front" at bounding box center [391, 334] width 130 height 17
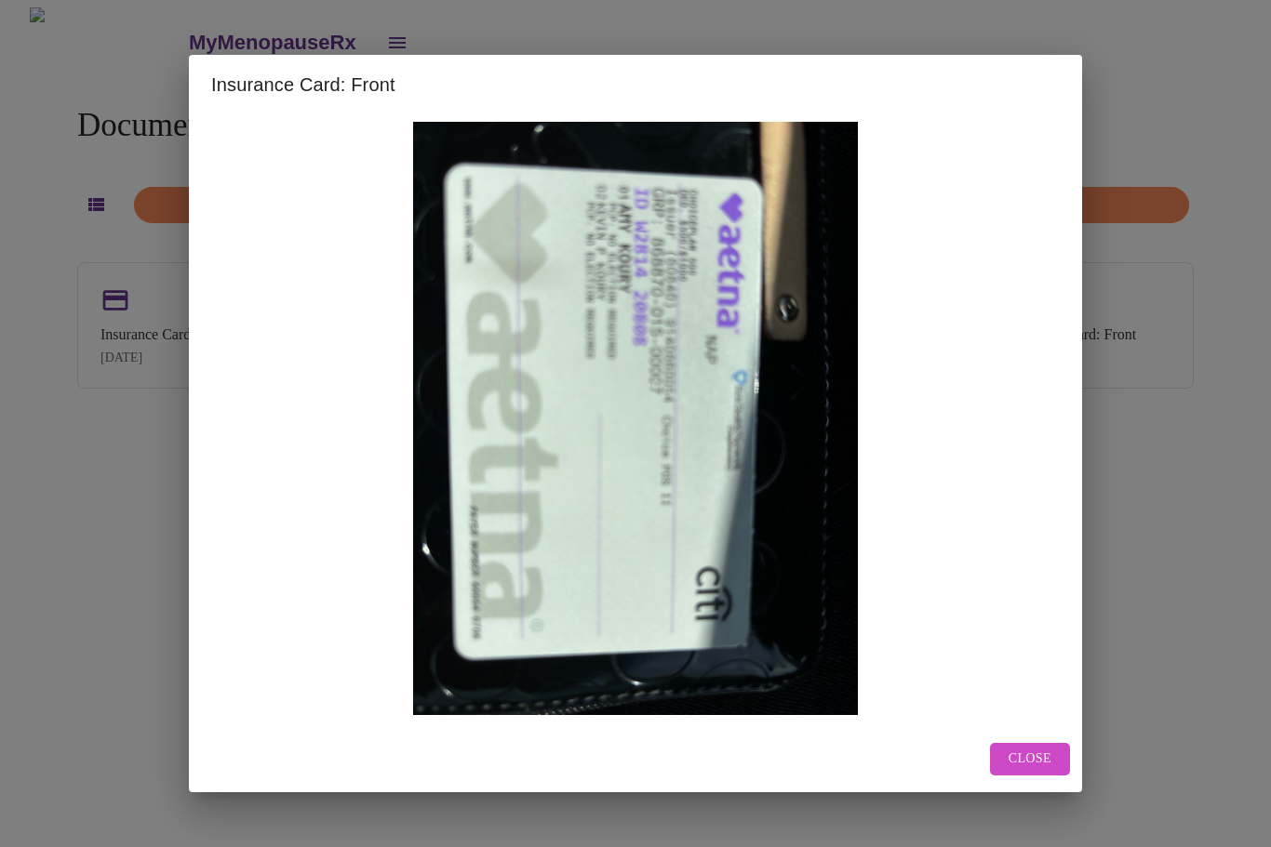
click at [1042, 771] on span "Close" at bounding box center [1029, 759] width 43 height 23
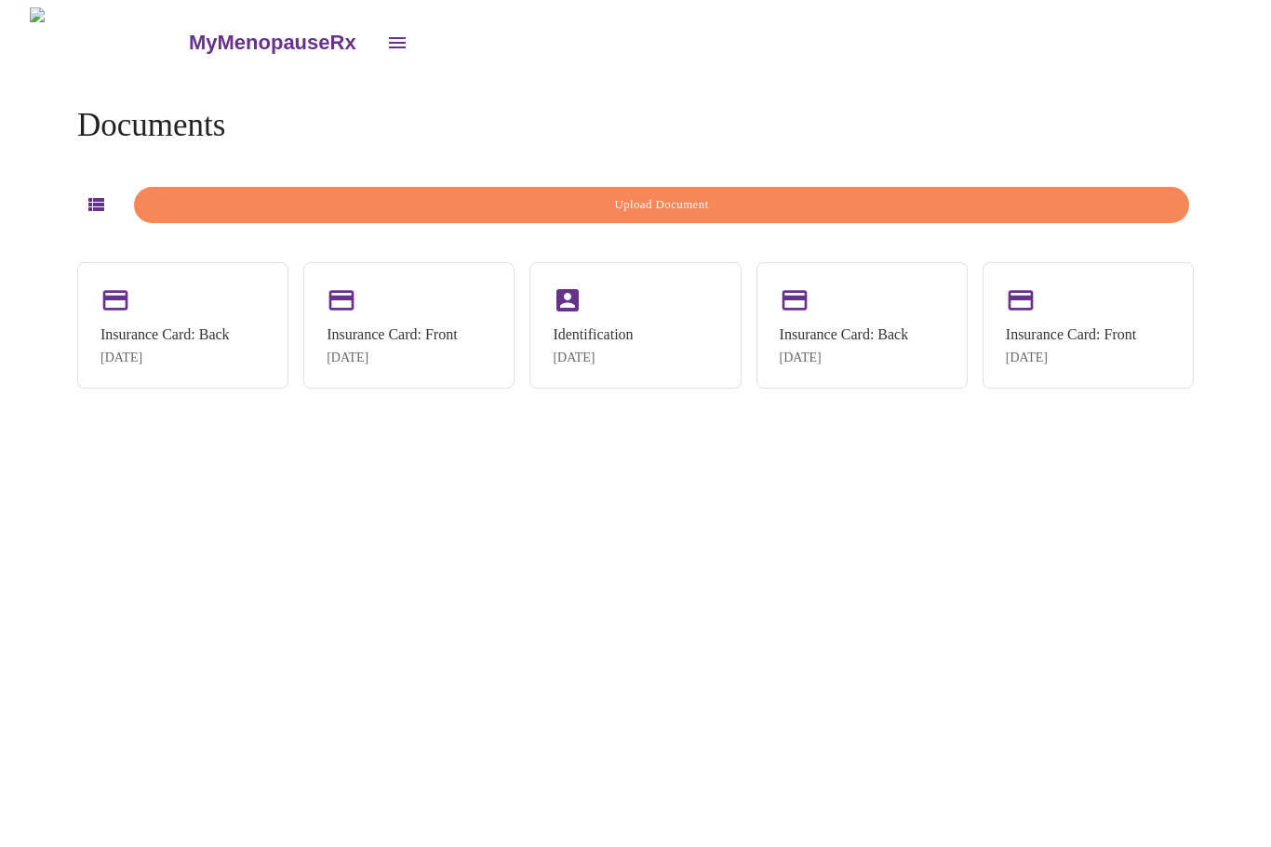
click at [786, 201] on span "Upload Document" at bounding box center [661, 204] width 1012 height 21
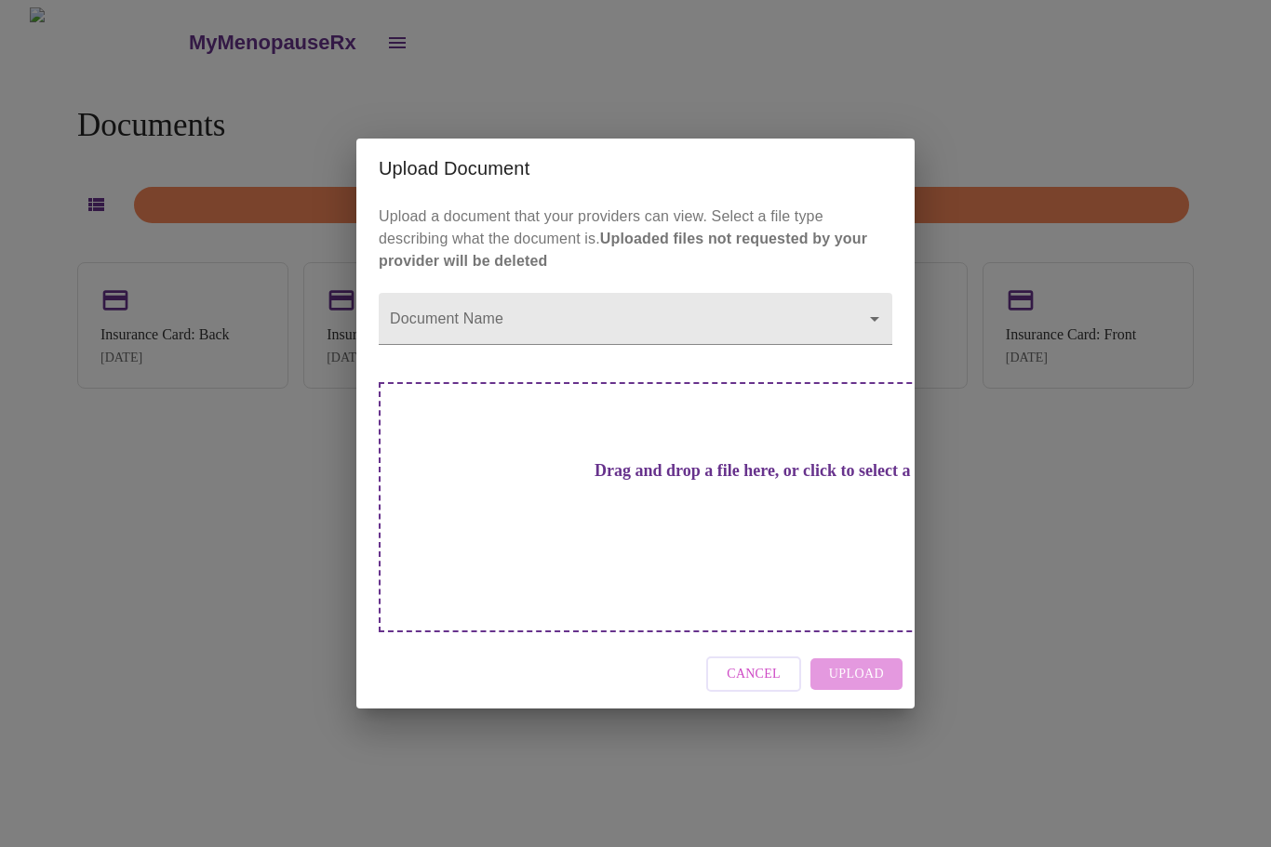
click at [733, 352] on body "MyMenopauseRx Documents Upload Document Insurance Card: Back [DATE] Insurance C…" at bounding box center [635, 430] width 1256 height 847
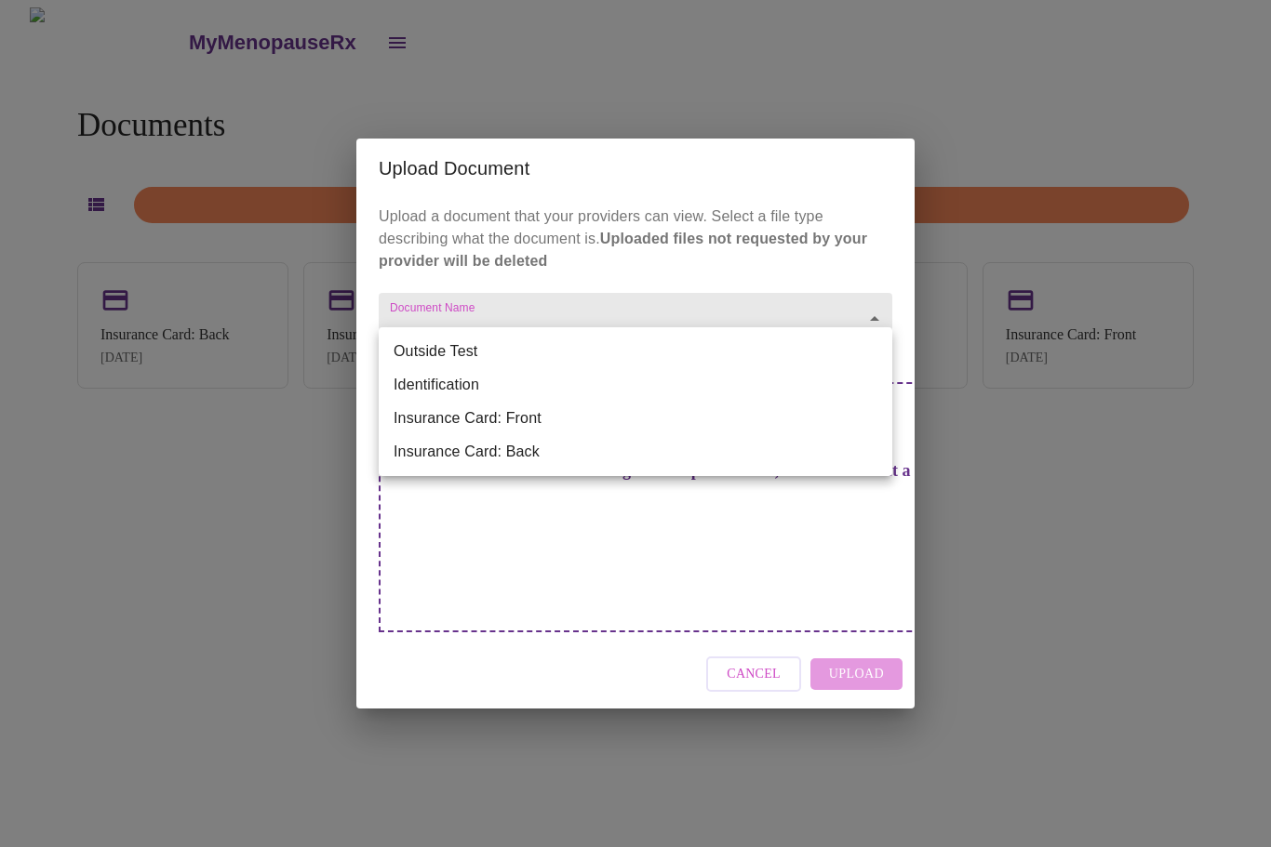
click at [168, 309] on div at bounding box center [635, 423] width 1271 height 847
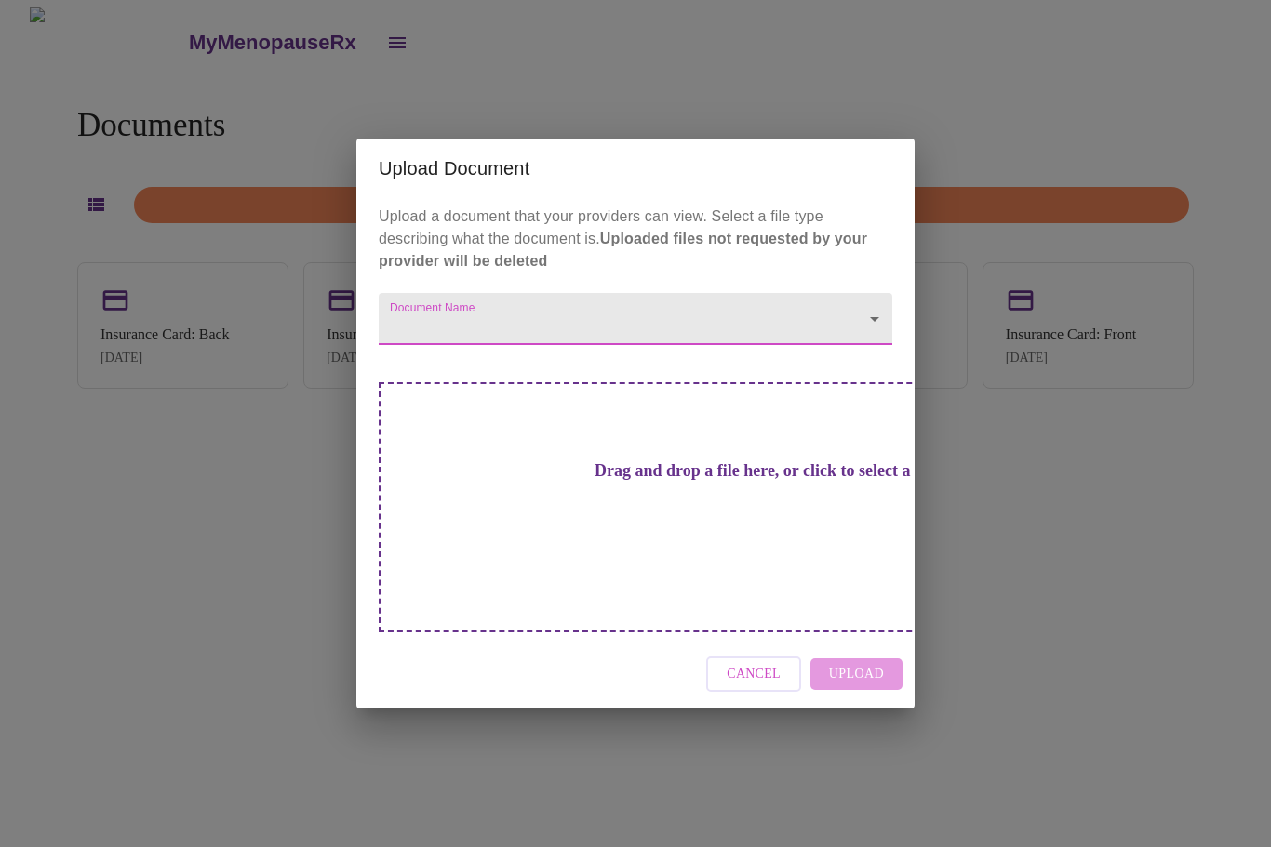
click at [770, 663] on span "Cancel" at bounding box center [753, 674] width 54 height 23
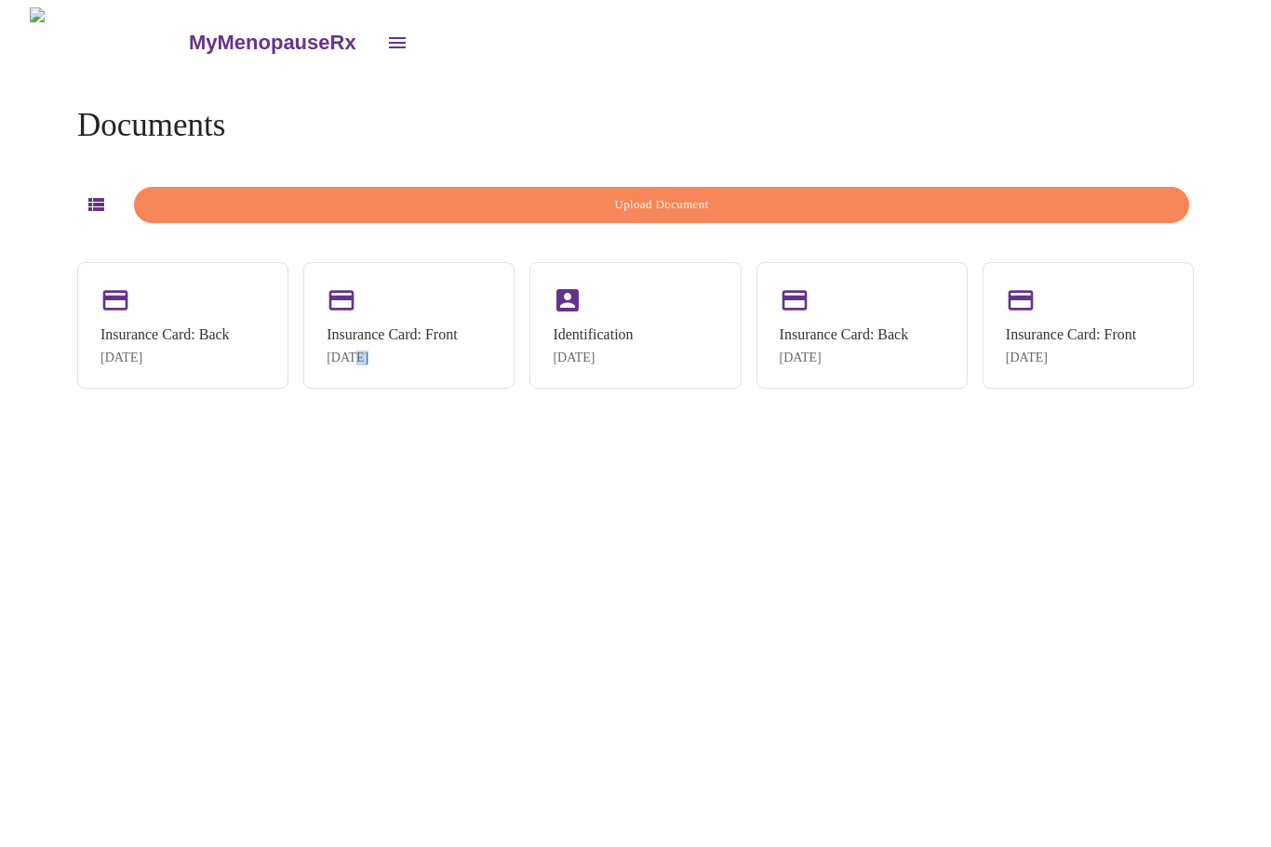
click at [379, 386] on div "Insurance Card: Front [DATE]" at bounding box center [408, 325] width 211 height 127
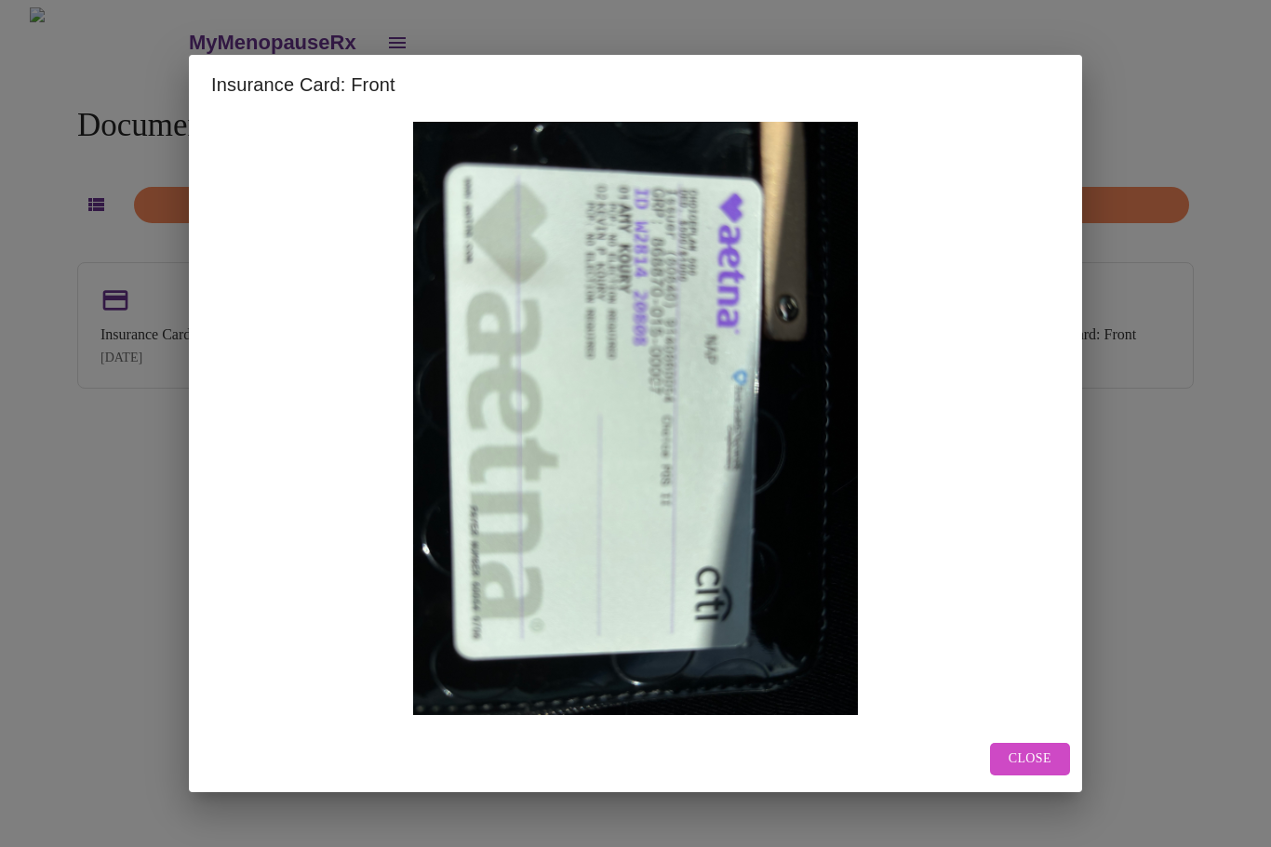
click at [110, 212] on div "Insurance Card: Front Close" at bounding box center [635, 423] width 1271 height 847
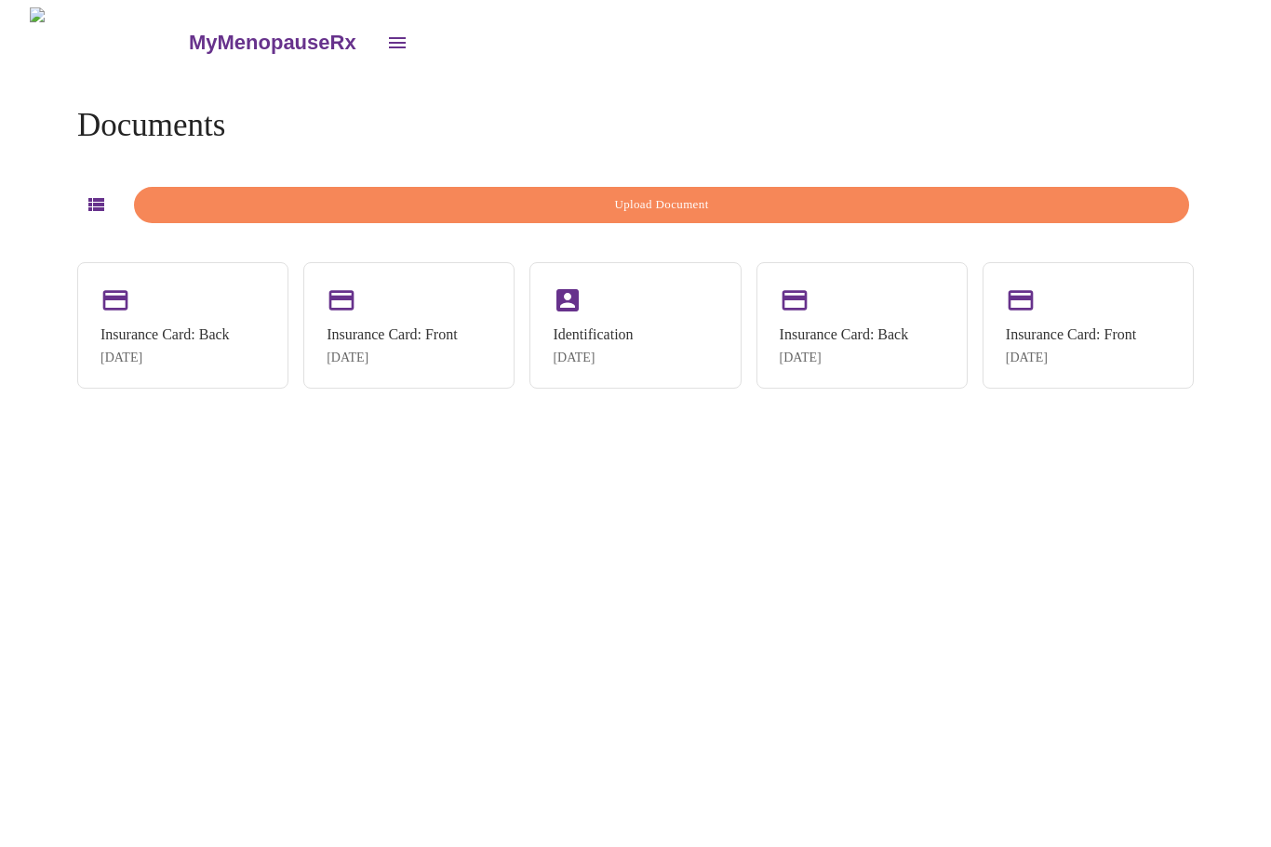
click at [766, 202] on span "Upload Document" at bounding box center [661, 204] width 1012 height 21
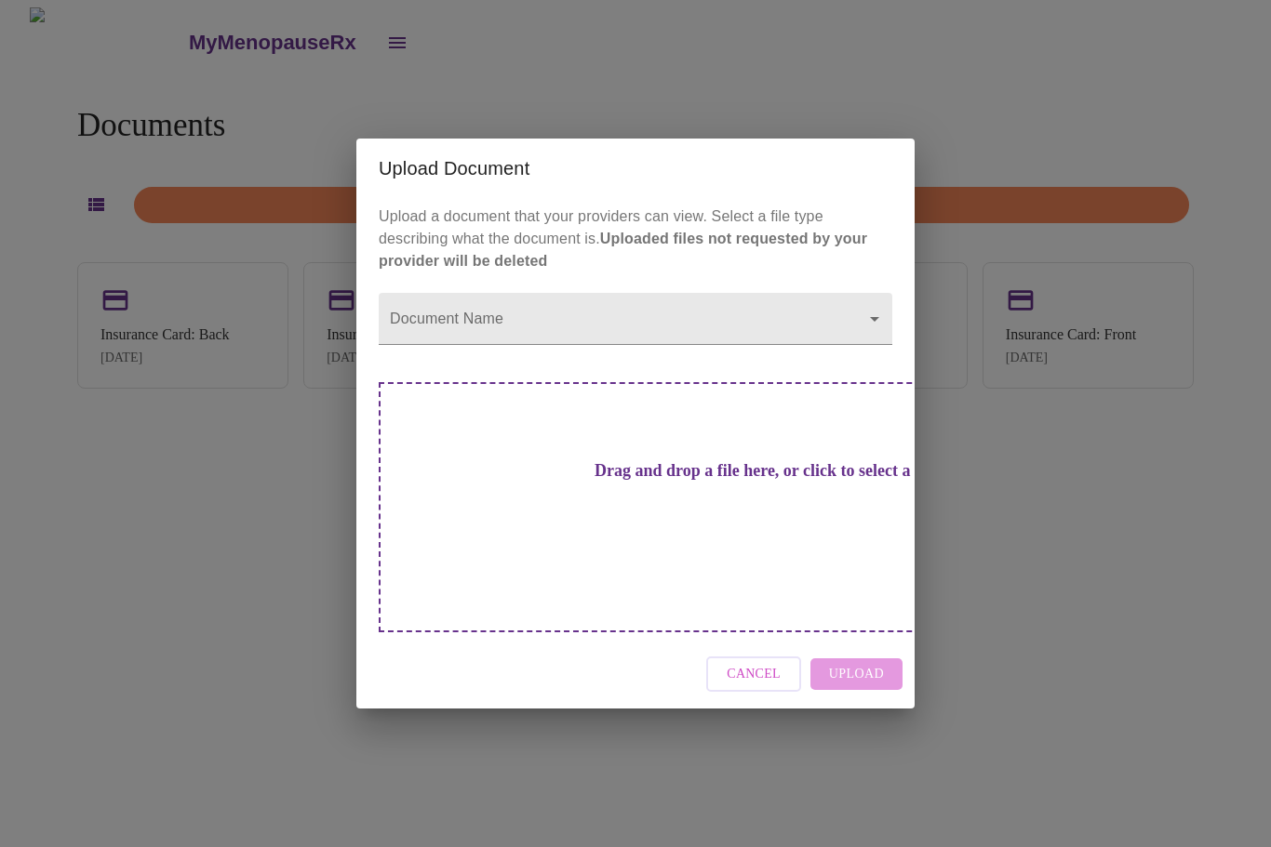
click at [872, 640] on div "Cancel Upload" at bounding box center [635, 675] width 558 height 70
click at [850, 353] on body "MyMenopauseRx Documents Upload Document Insurance Card: Back [DATE] Insurance C…" at bounding box center [635, 430] width 1256 height 847
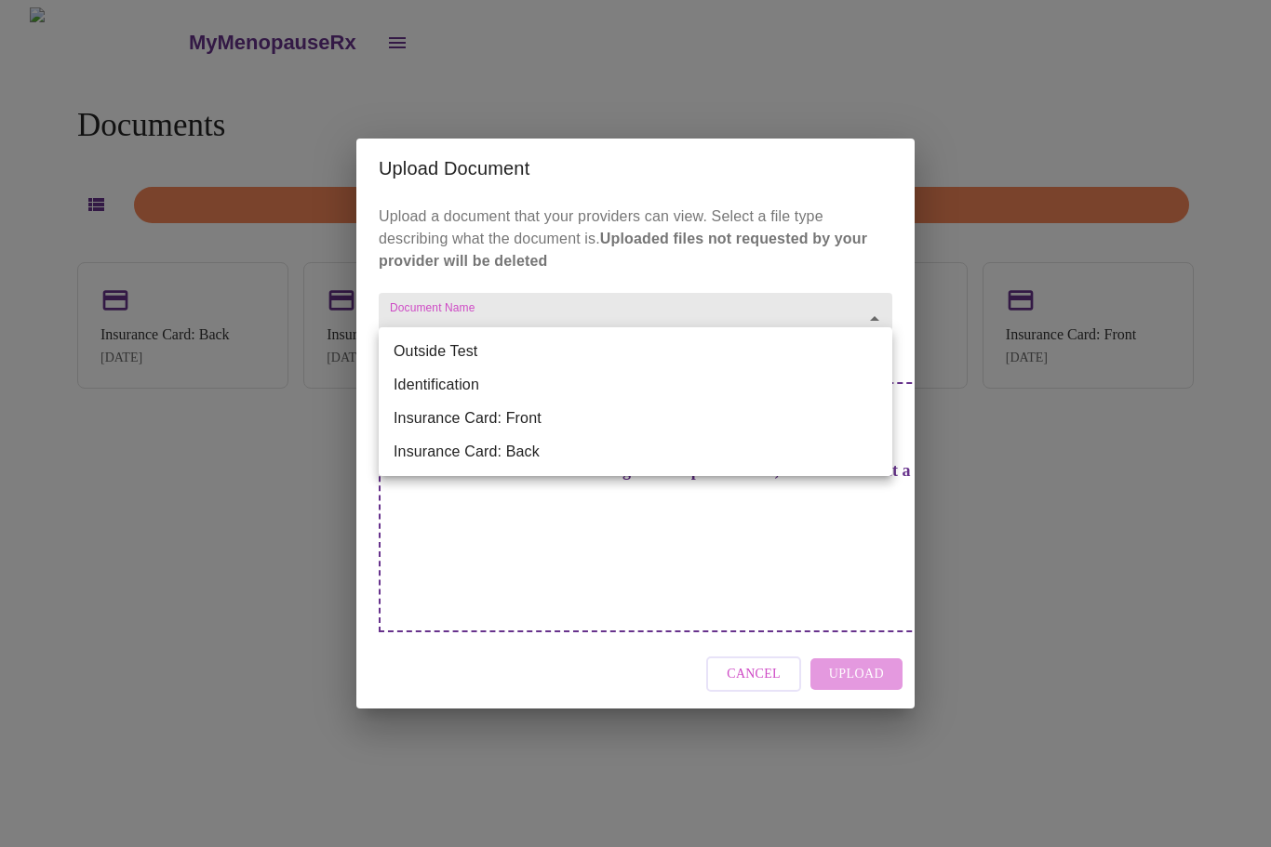
click at [536, 428] on li "Insurance Card: Front" at bounding box center [635, 418] width 513 height 33
type input "Insurance Card: Front"
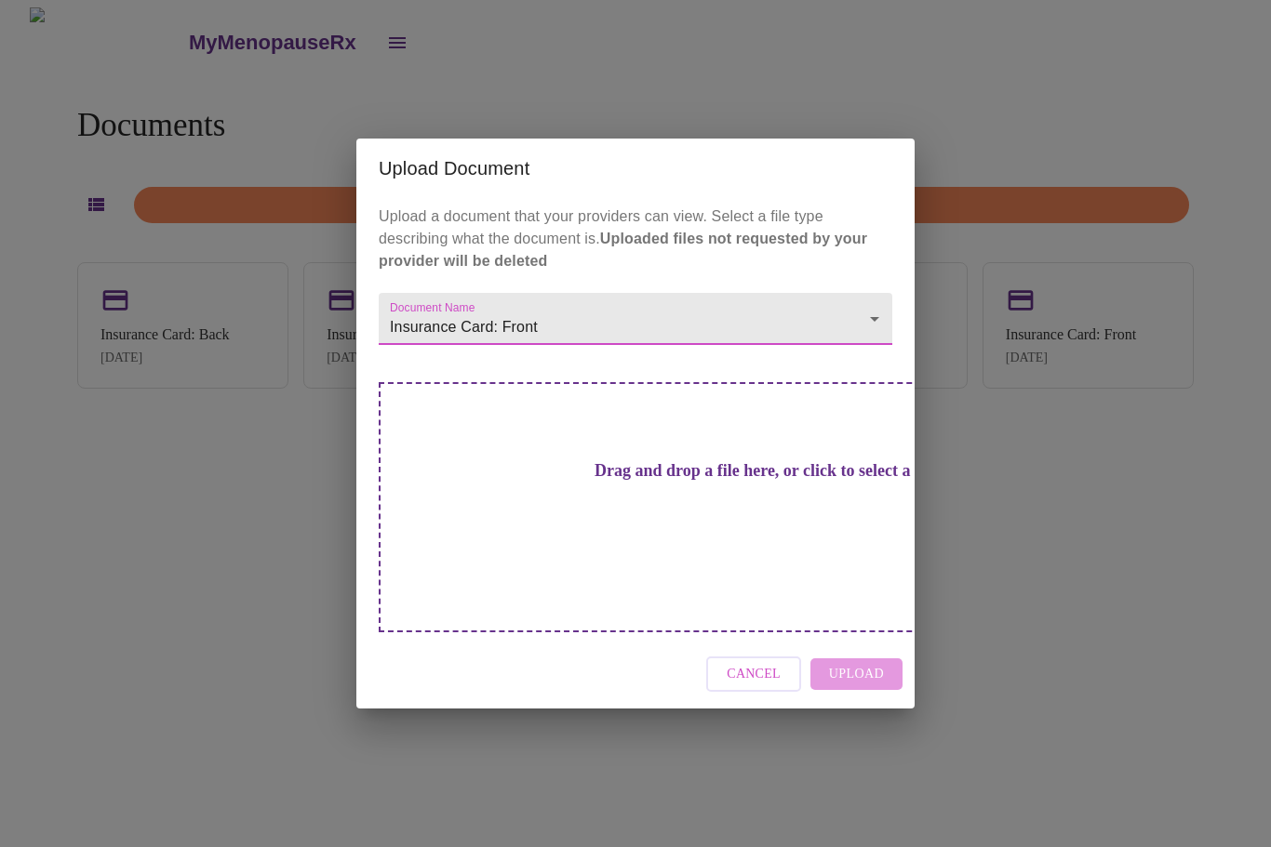
click at [171, 492] on div "Upload Document Upload a document that your providers can view. Select a file t…" at bounding box center [635, 423] width 1271 height 847
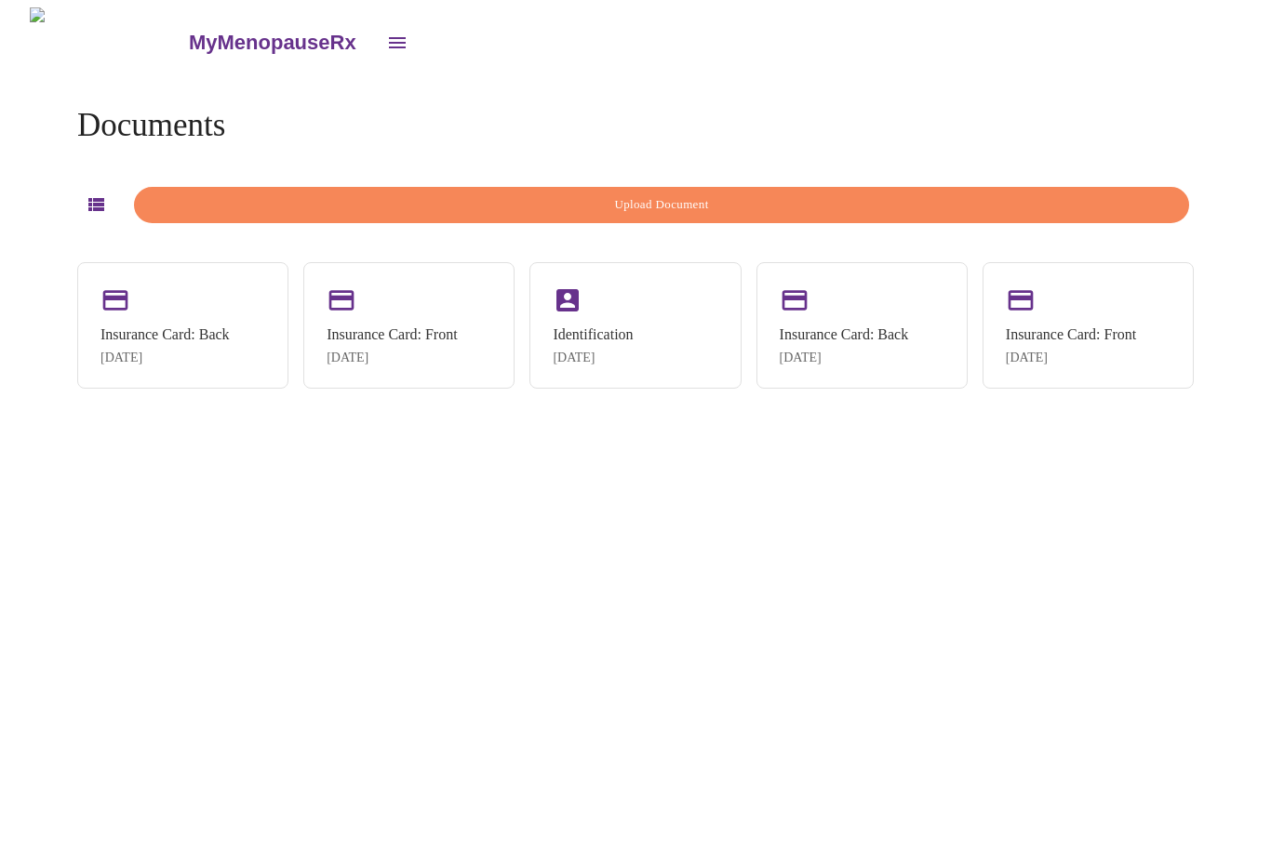
click at [107, 207] on icon "button" at bounding box center [96, 204] width 22 height 22
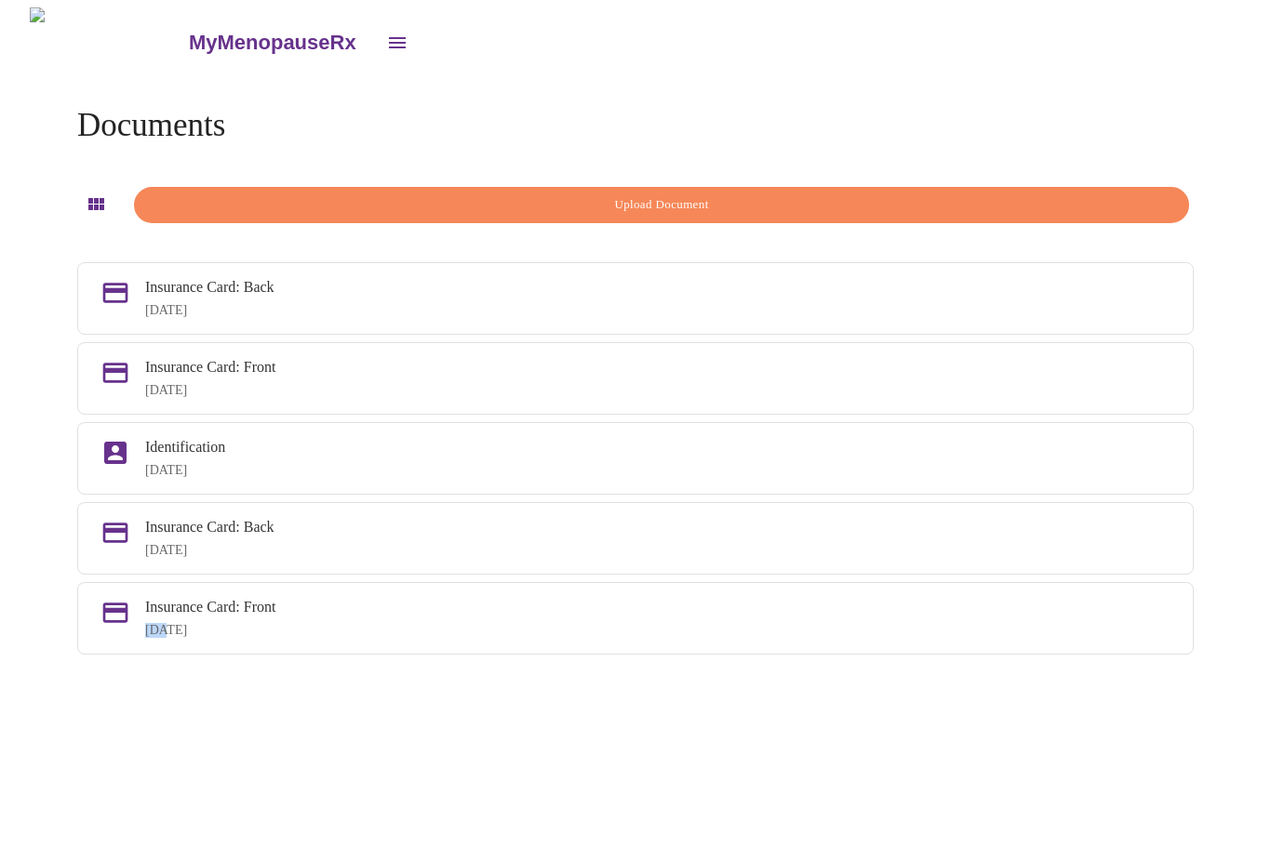
click at [215, 376] on div "Insurance Card: Front" at bounding box center [657, 367] width 1025 height 17
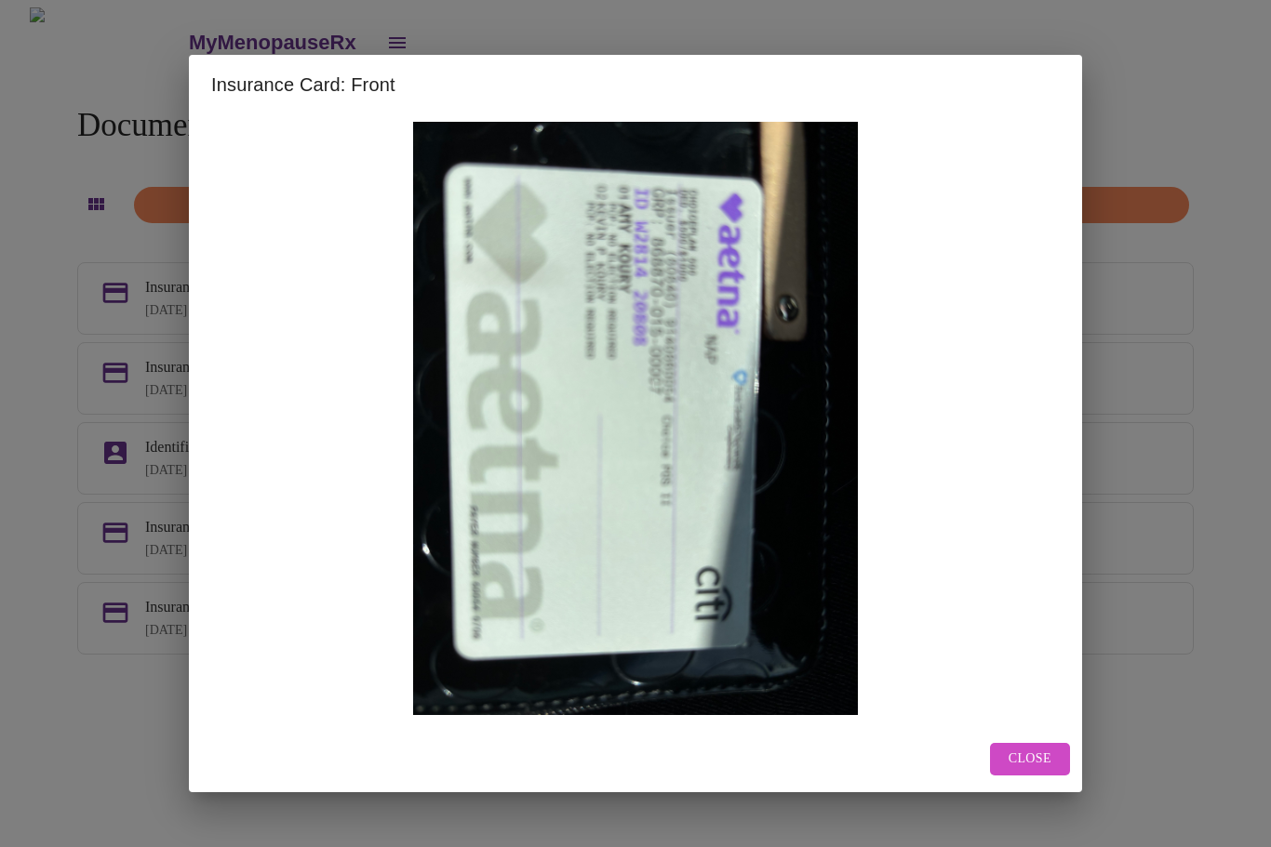
click at [1041, 771] on span "Close" at bounding box center [1029, 759] width 43 height 23
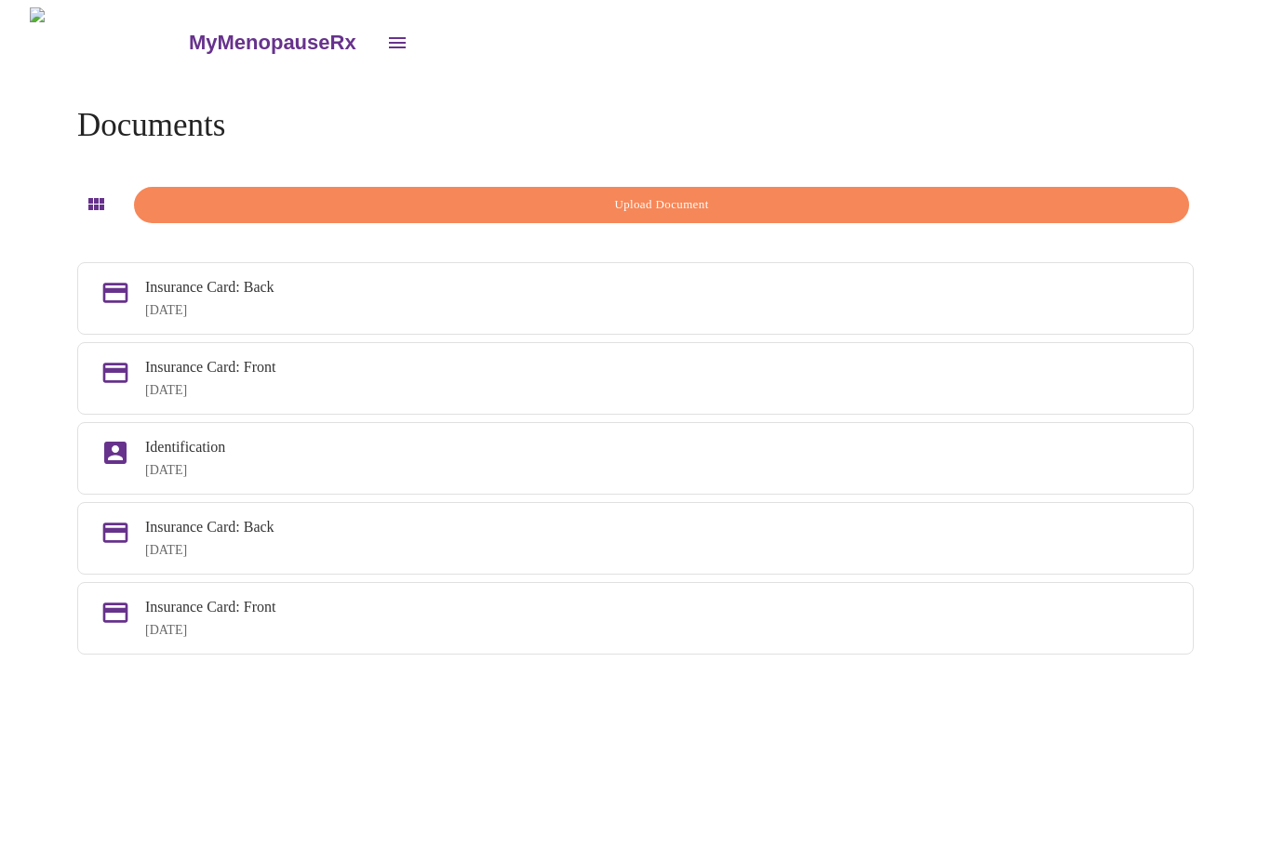
click at [180, 390] on div "[DATE]" at bounding box center [657, 390] width 1025 height 15
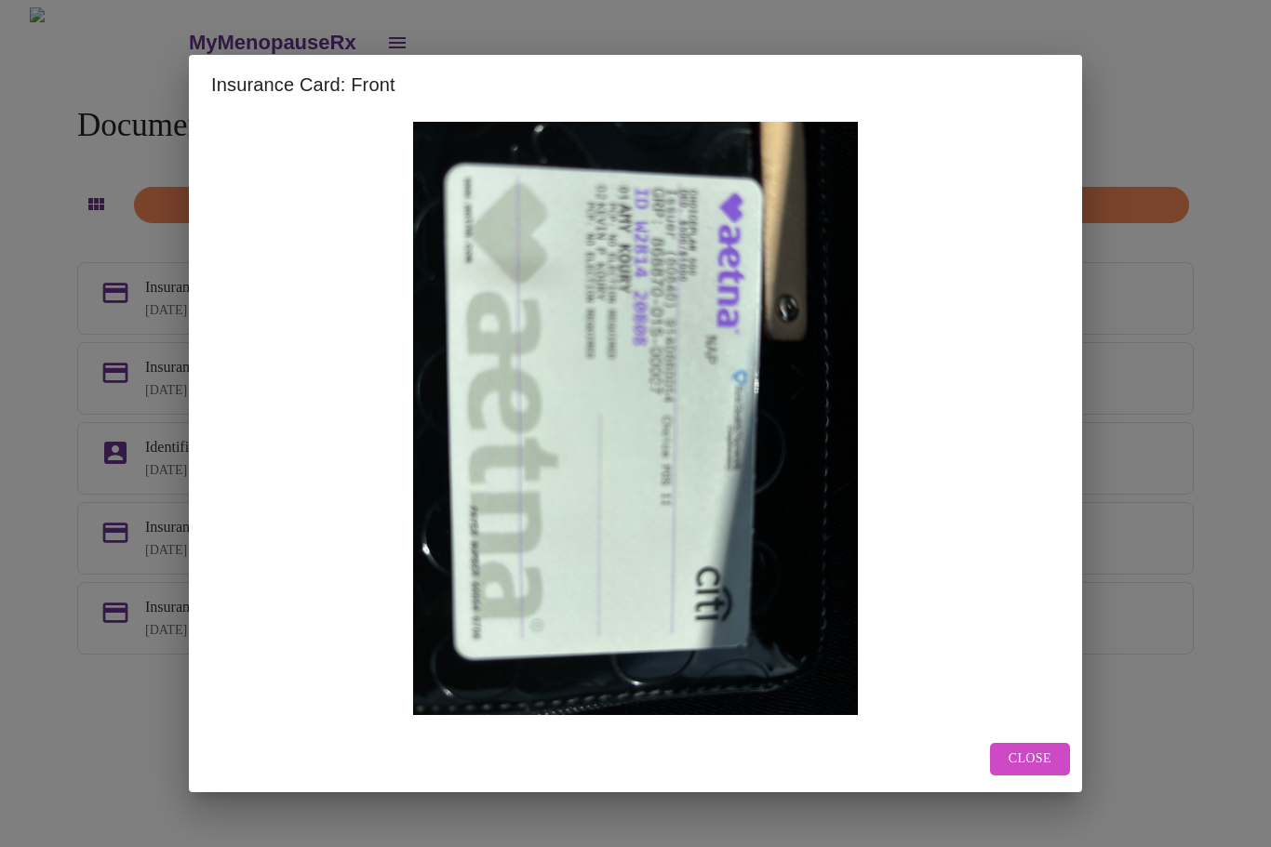
click at [1046, 762] on button "Close" at bounding box center [1030, 759] width 80 height 33
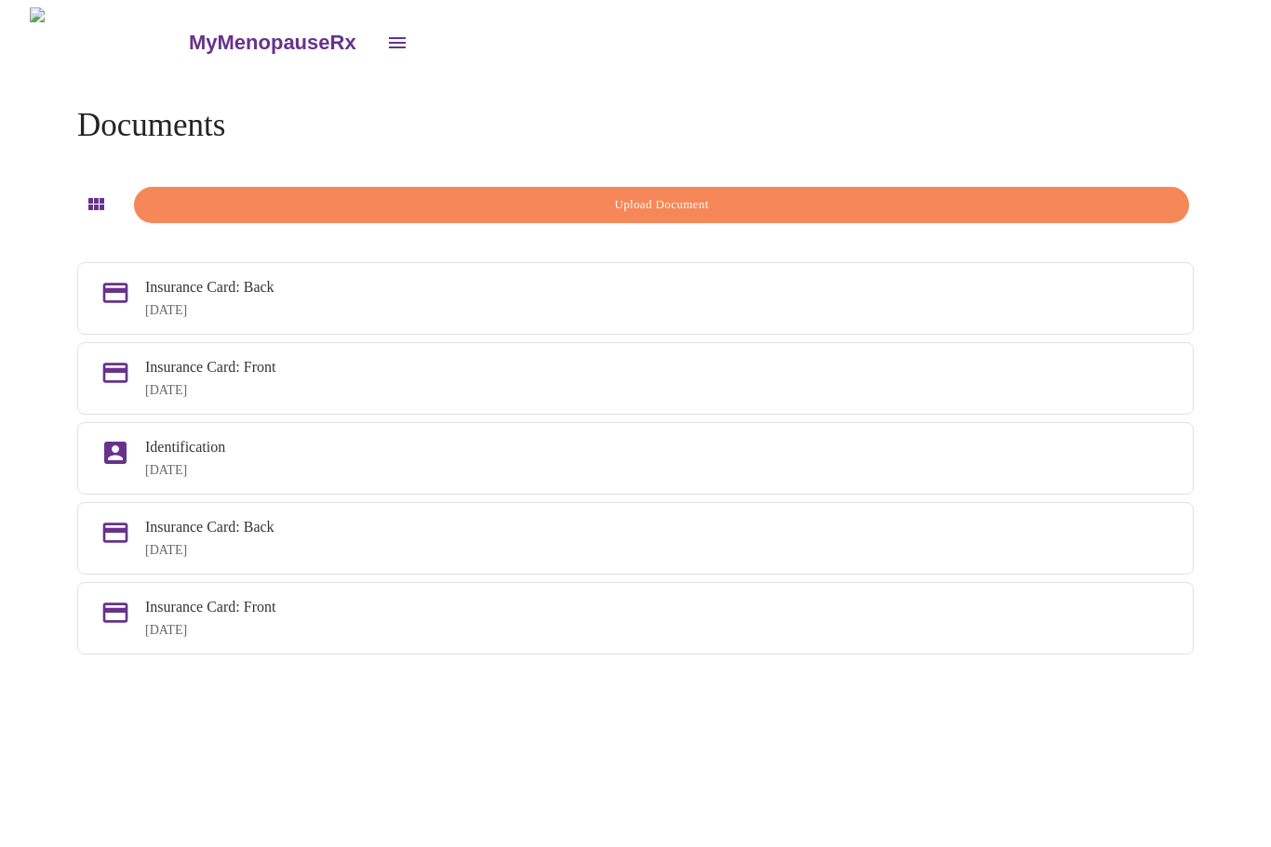
click at [800, 202] on span "Upload Document" at bounding box center [661, 204] width 1012 height 21
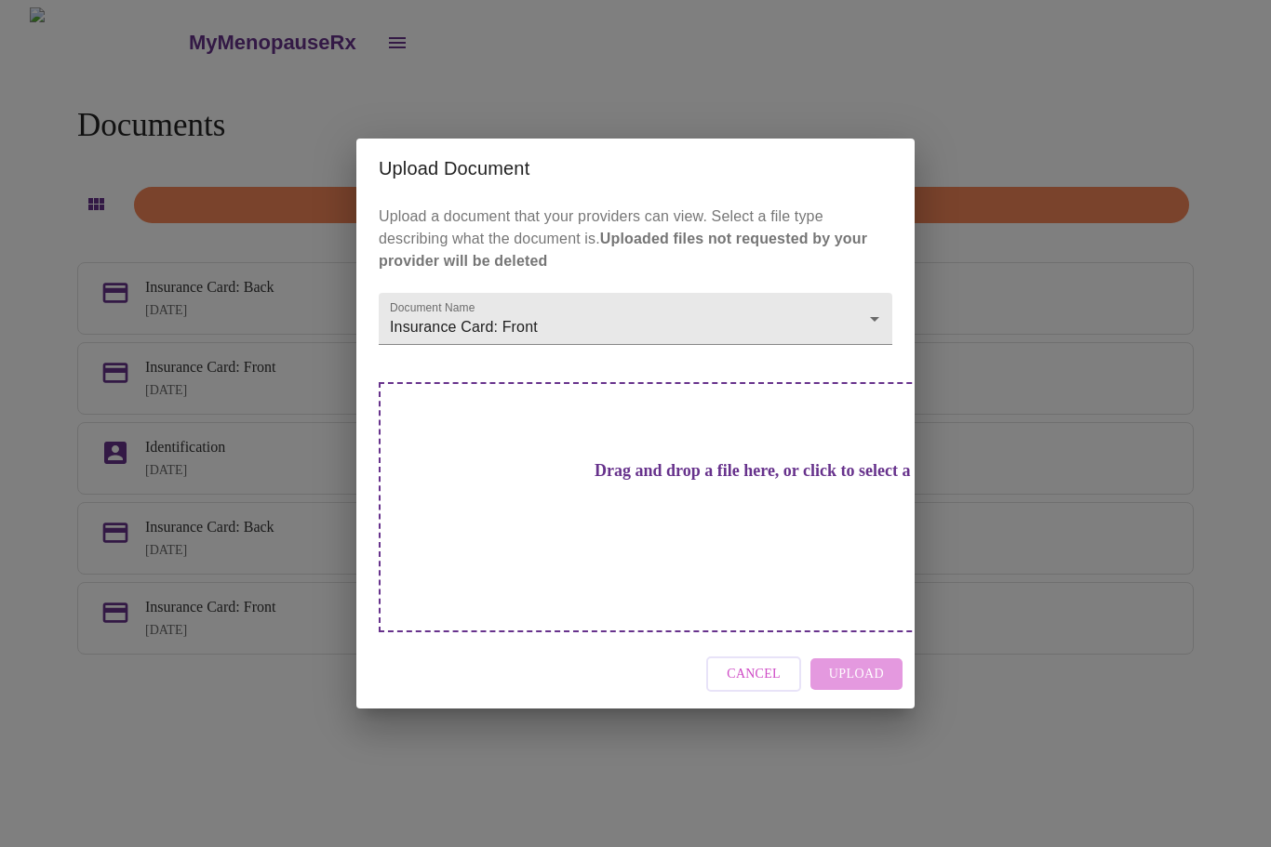
click at [146, 300] on div "Upload Document Upload a document that your providers can view. Select a file t…" at bounding box center [635, 423] width 1271 height 847
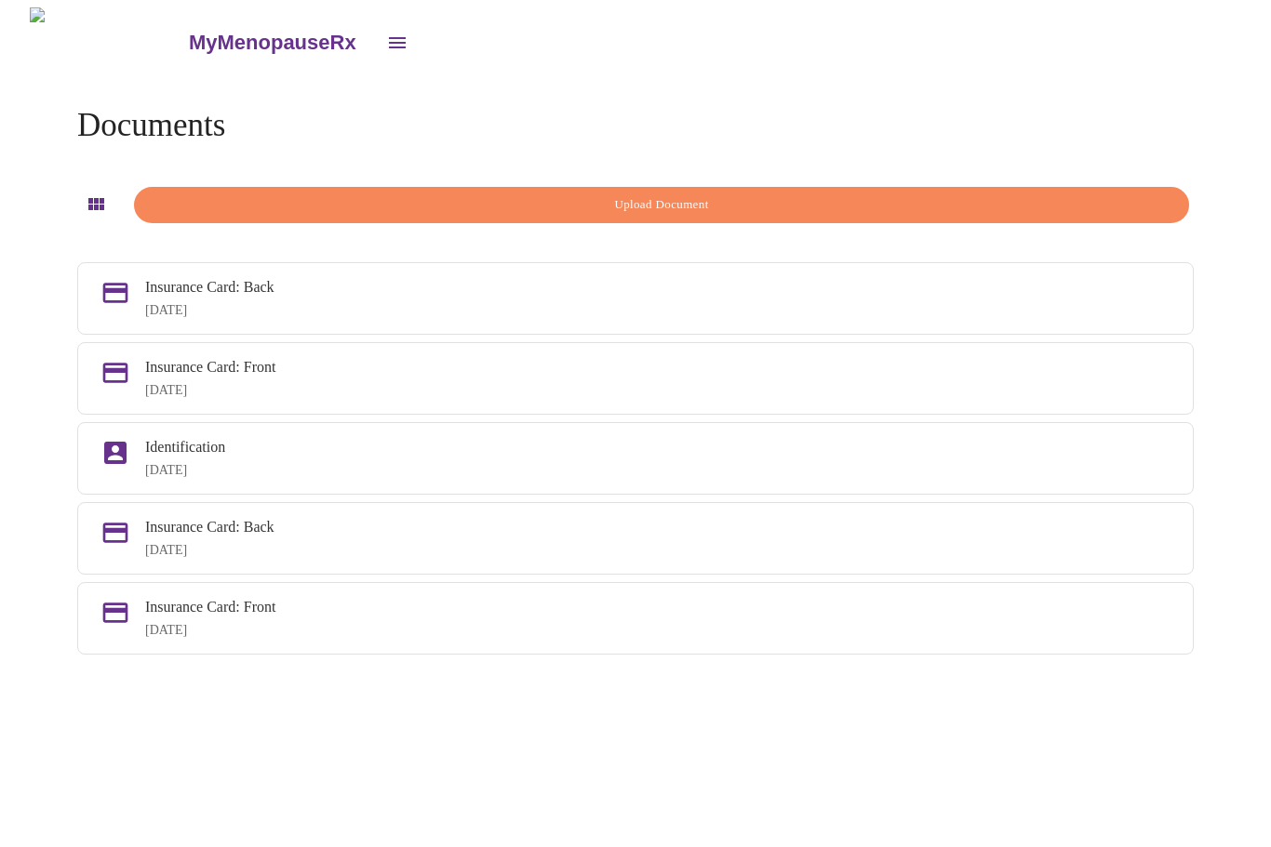
click at [203, 473] on div "Identification [DATE]" at bounding box center [657, 458] width 1025 height 39
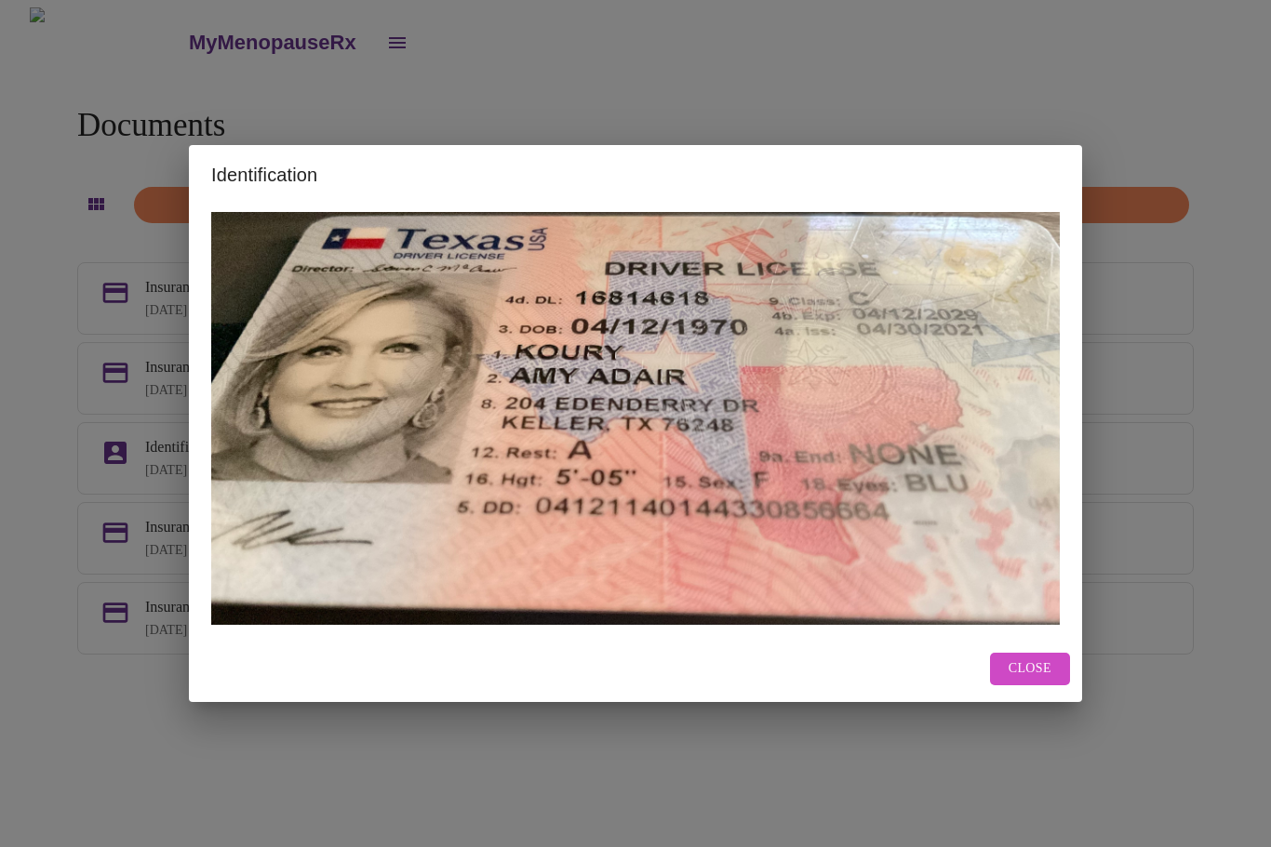
click at [1048, 653] on button "Close" at bounding box center [1030, 669] width 80 height 33
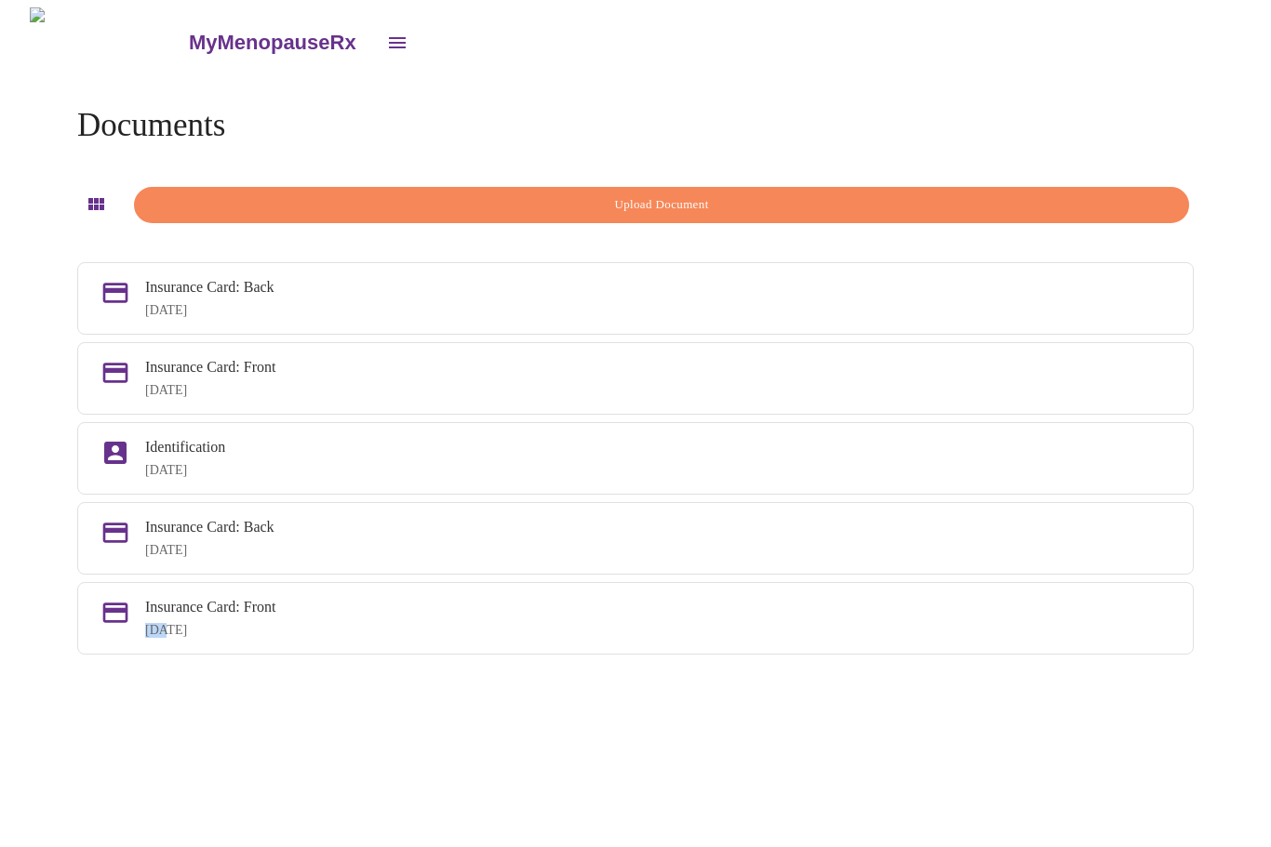
click at [193, 437] on div "Identification [DATE]" at bounding box center [635, 458] width 1116 height 73
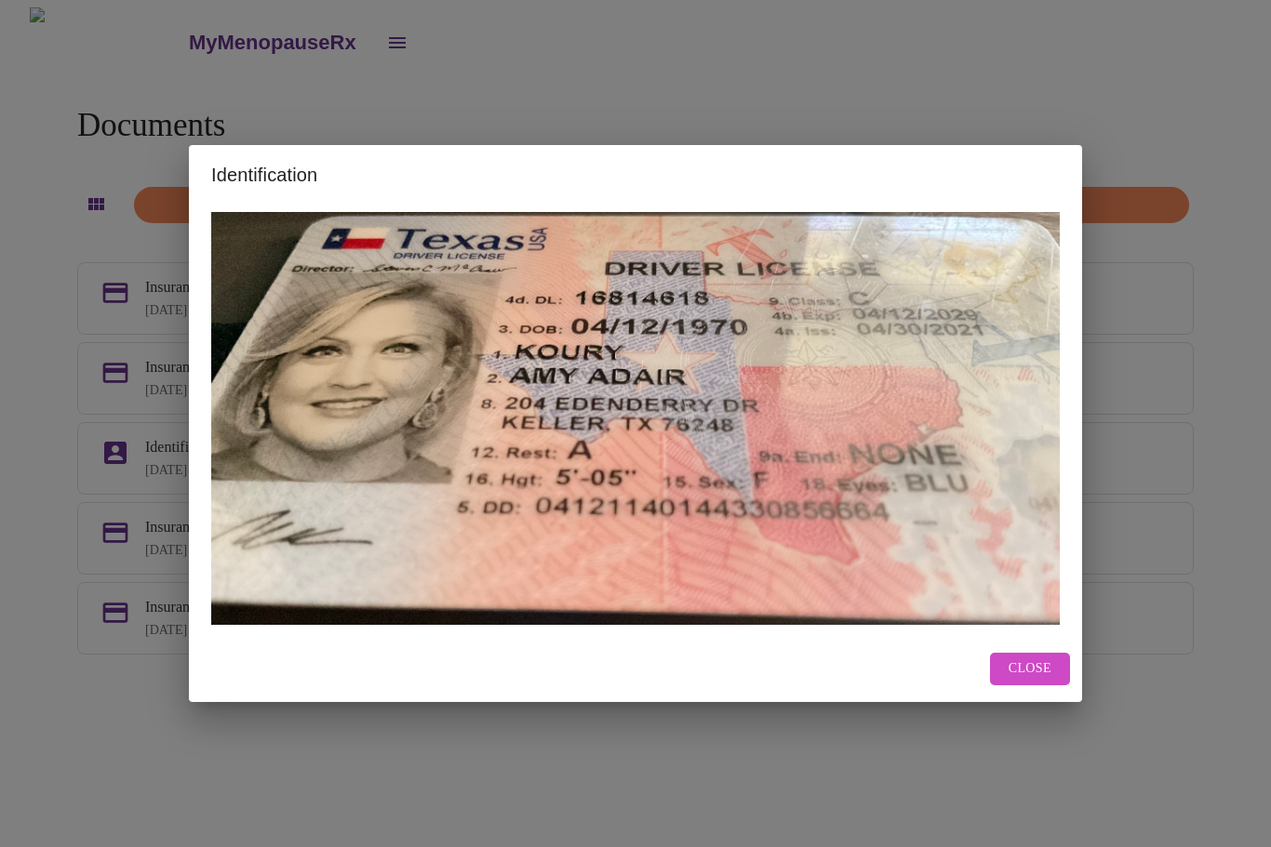
click at [799, 190] on h2 "Identification" at bounding box center [635, 175] width 848 height 30
click at [1058, 660] on button "Close" at bounding box center [1030, 669] width 80 height 33
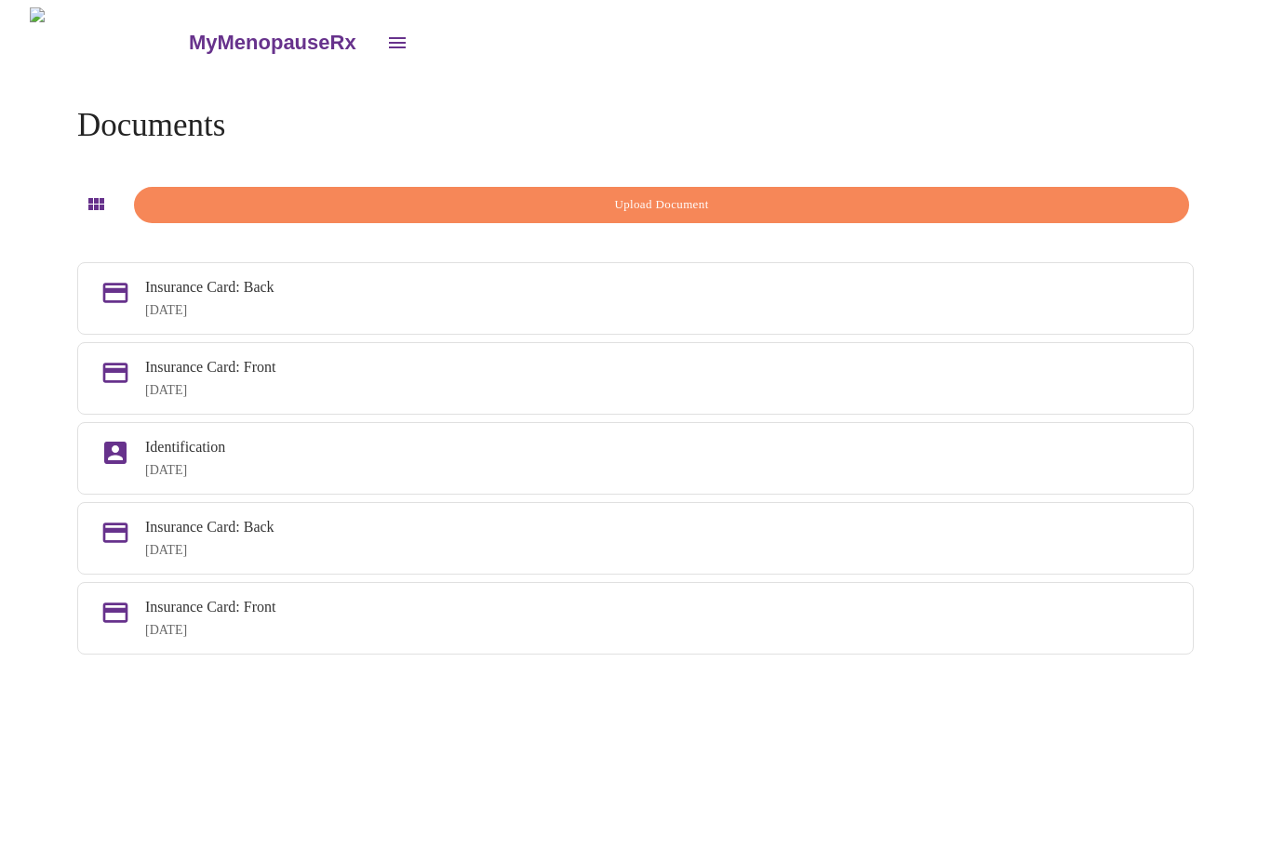
click at [833, 194] on span "Upload Document" at bounding box center [661, 204] width 1012 height 21
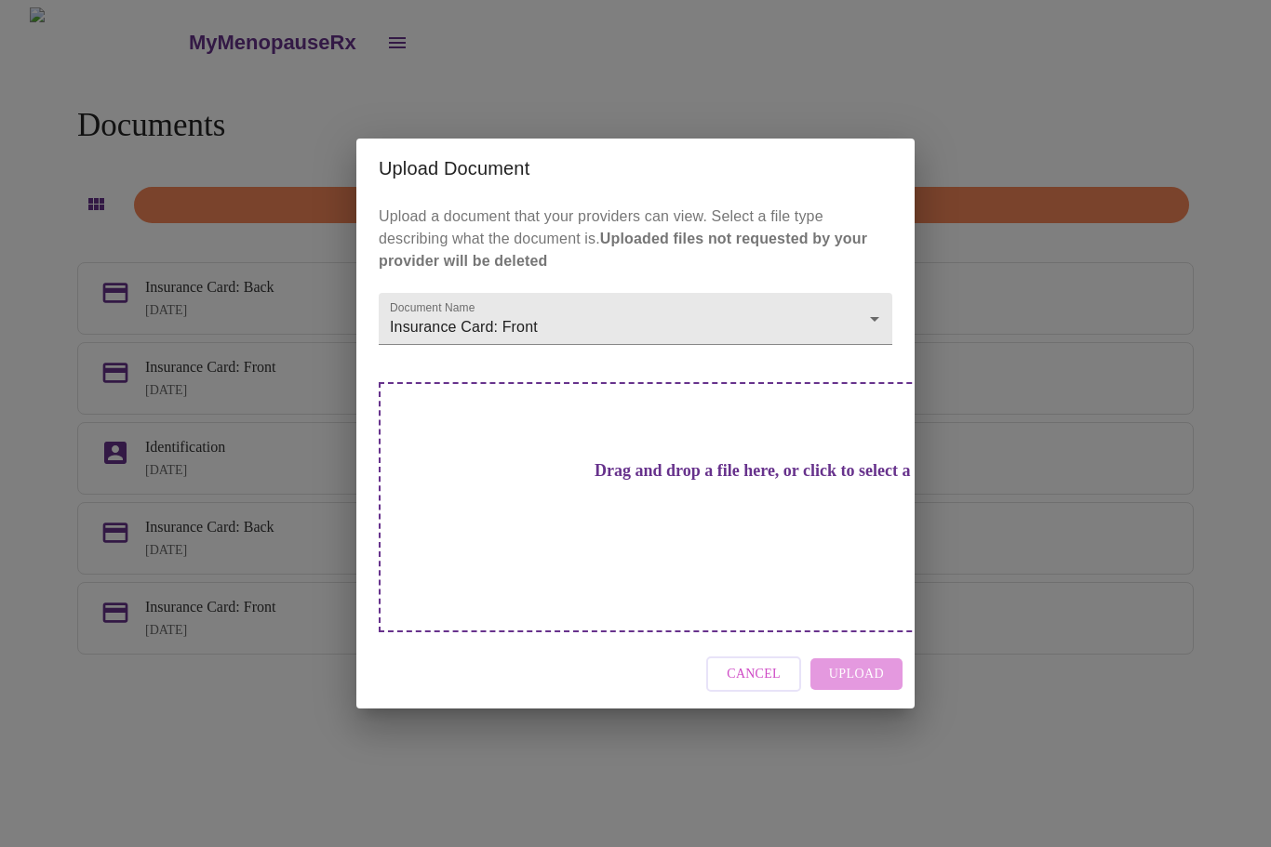
click at [798, 566] on div "Drag and drop a file here, or click to select a file" at bounding box center [766, 507] width 774 height 250
click at [133, 221] on div "Upload Document Upload a document that your providers can view. Select a file t…" at bounding box center [635, 423] width 1271 height 847
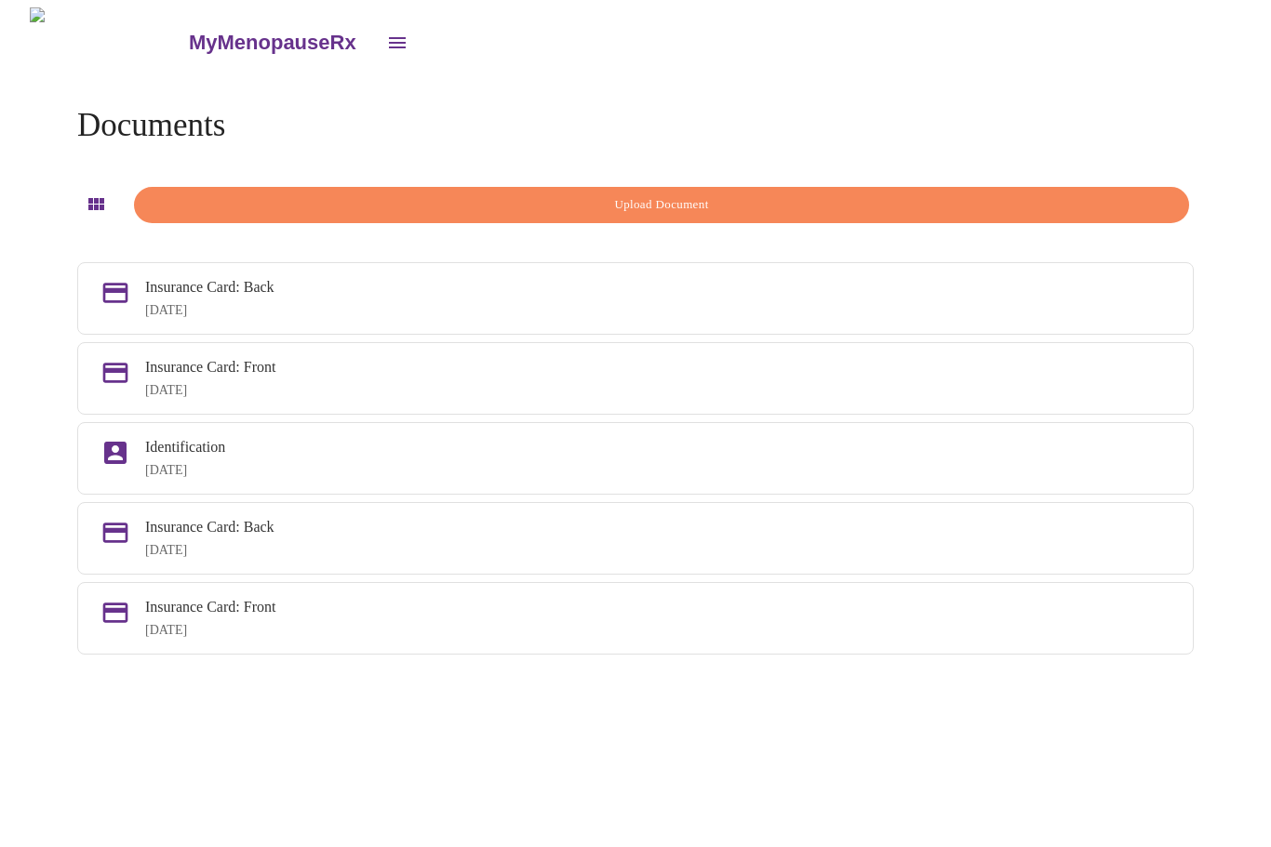
click at [234, 373] on div "Insurance Card: Front" at bounding box center [657, 367] width 1025 height 17
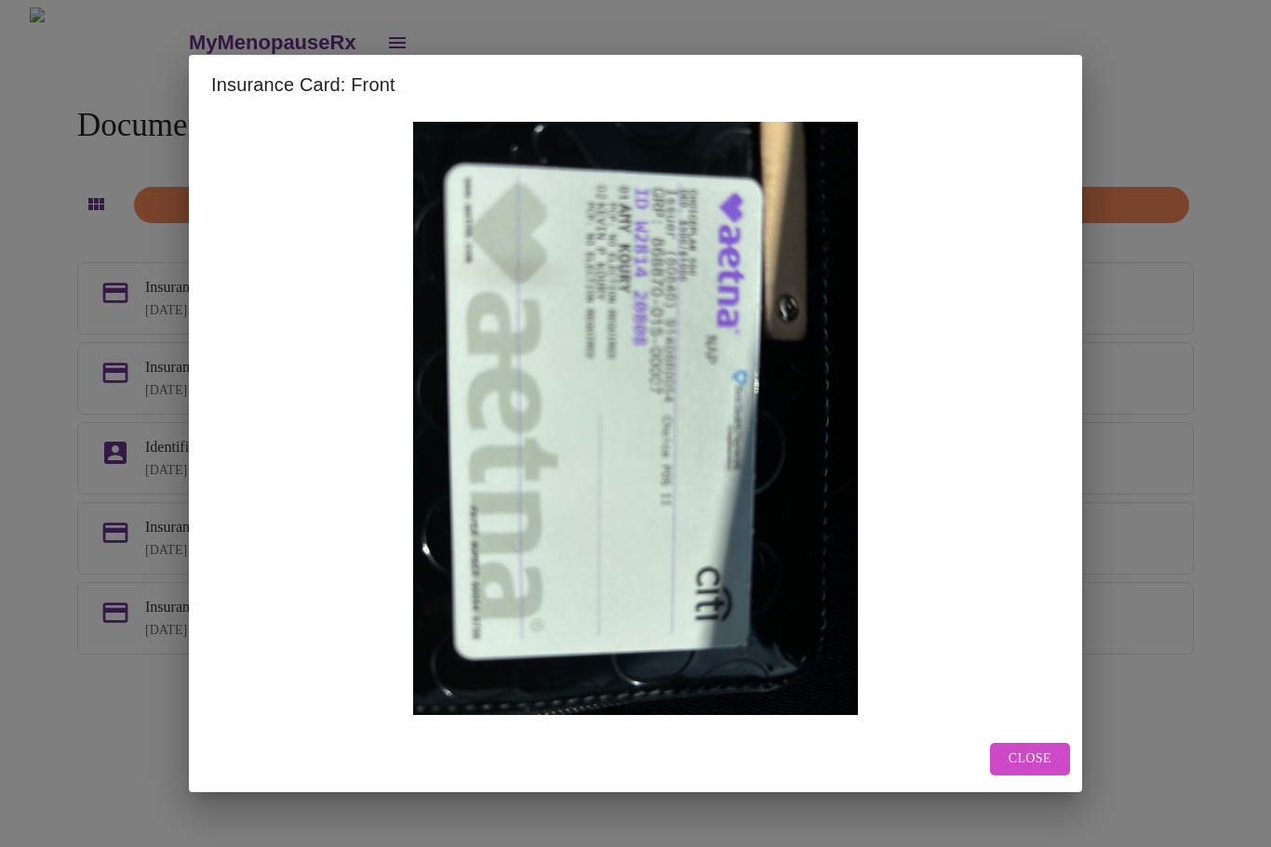
click at [81, 175] on div "Insurance Card: Front Close" at bounding box center [635, 423] width 1271 height 847
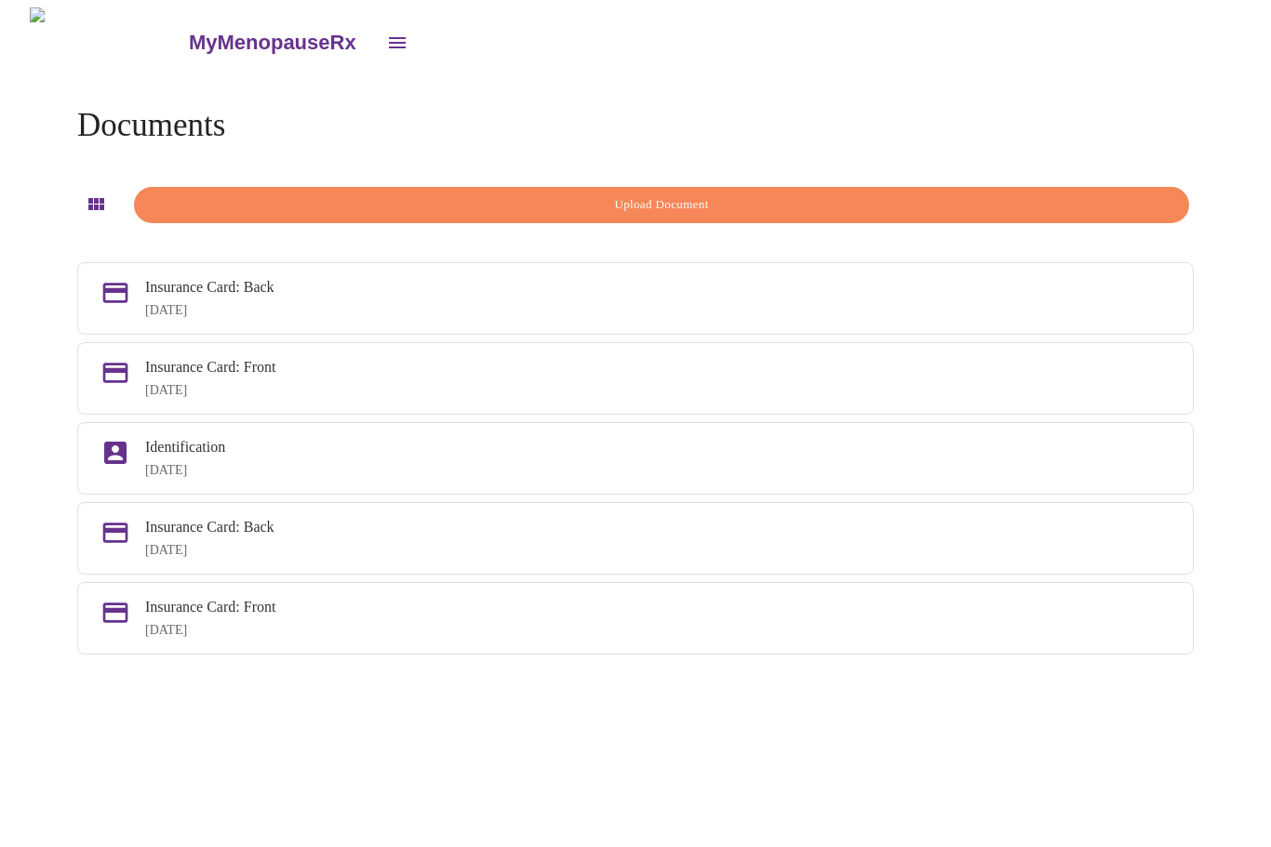
click at [130, 302] on icon at bounding box center [115, 293] width 30 height 30
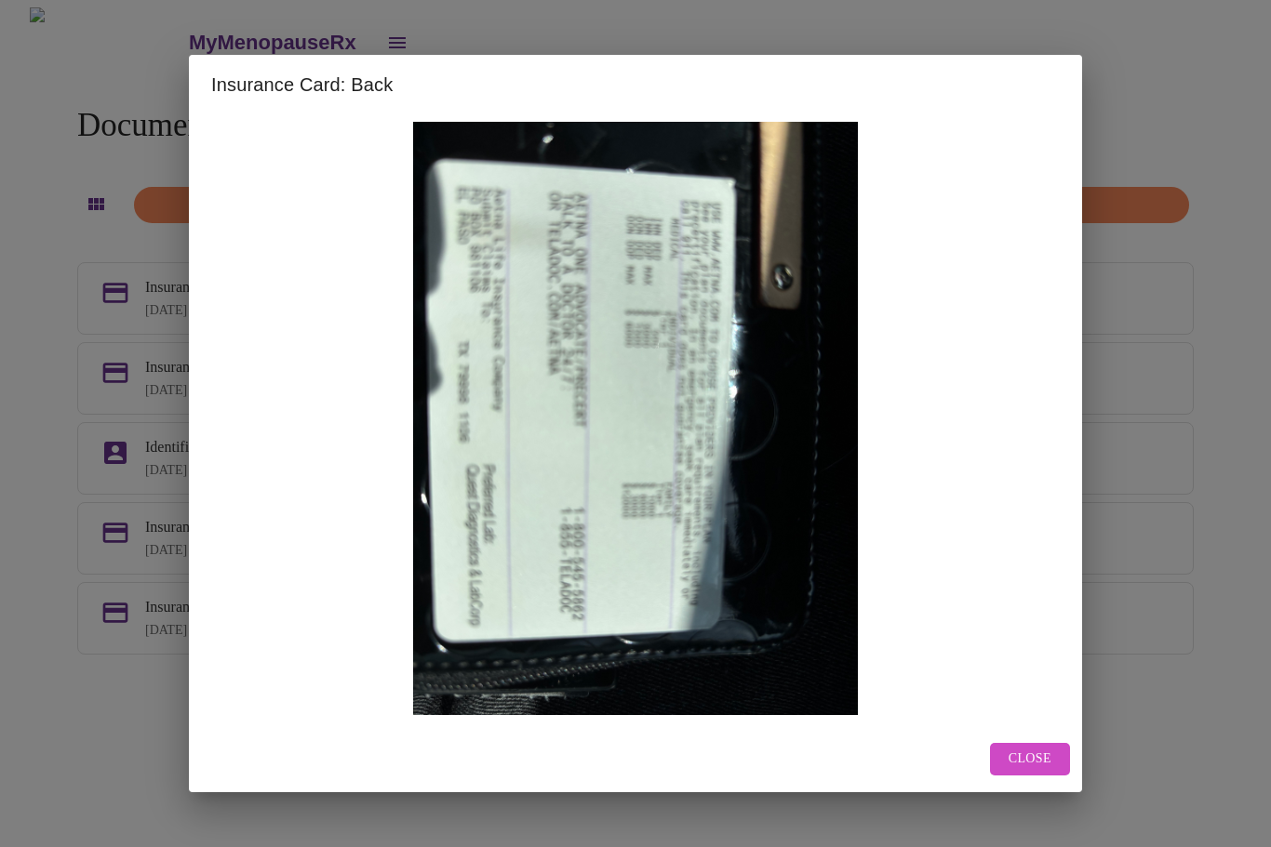
click at [79, 286] on div "Insurance Card: Back Close" at bounding box center [635, 423] width 1271 height 847
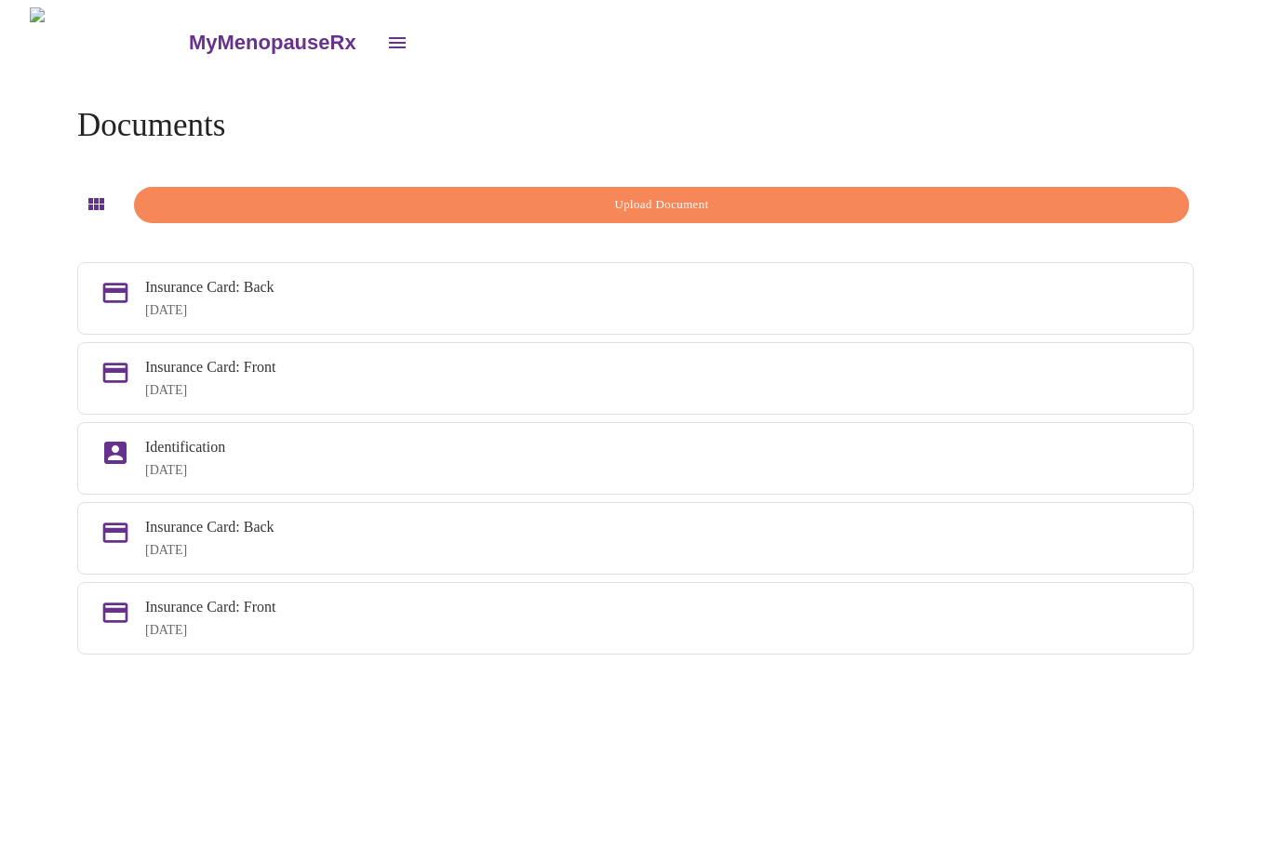
click at [169, 478] on div "[DATE]" at bounding box center [657, 470] width 1025 height 15
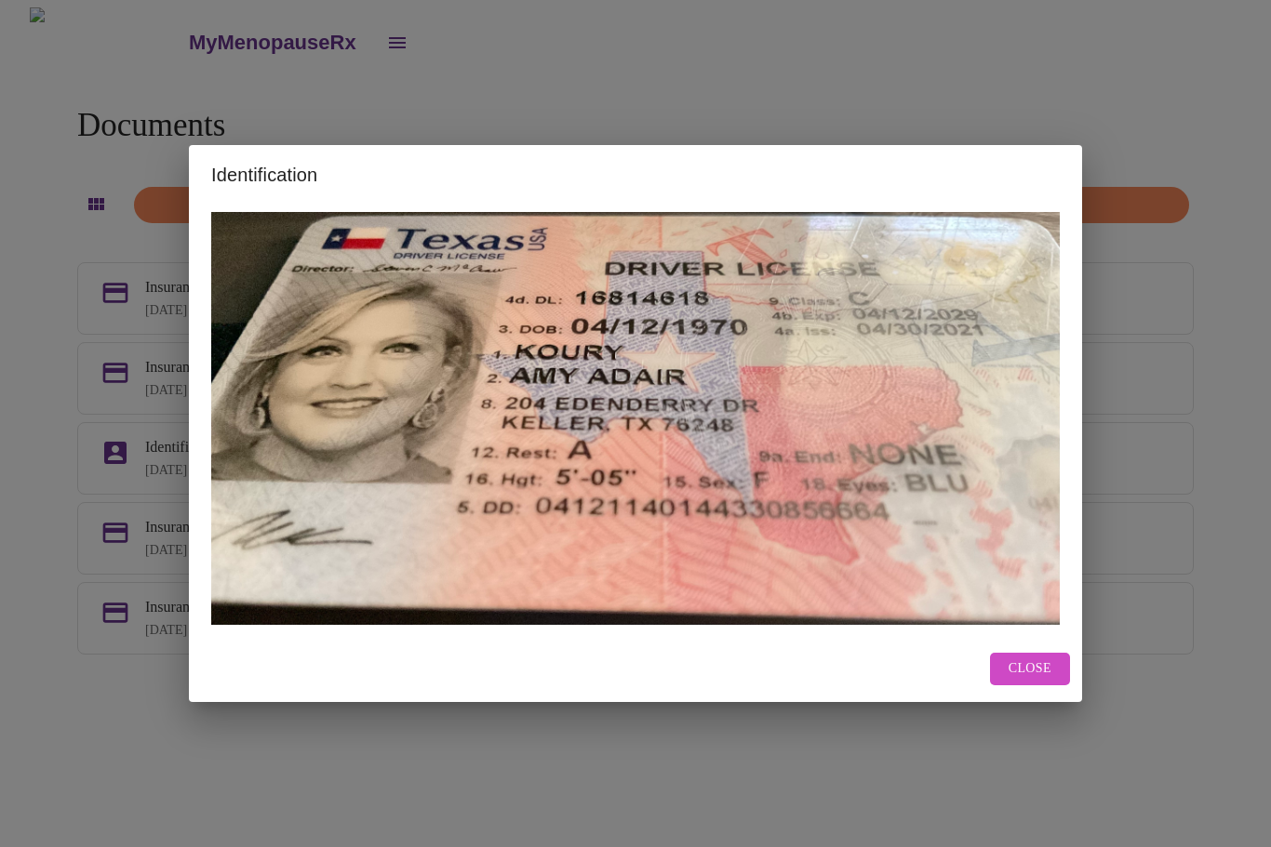
click at [105, 271] on div "Identification Close" at bounding box center [635, 423] width 1271 height 847
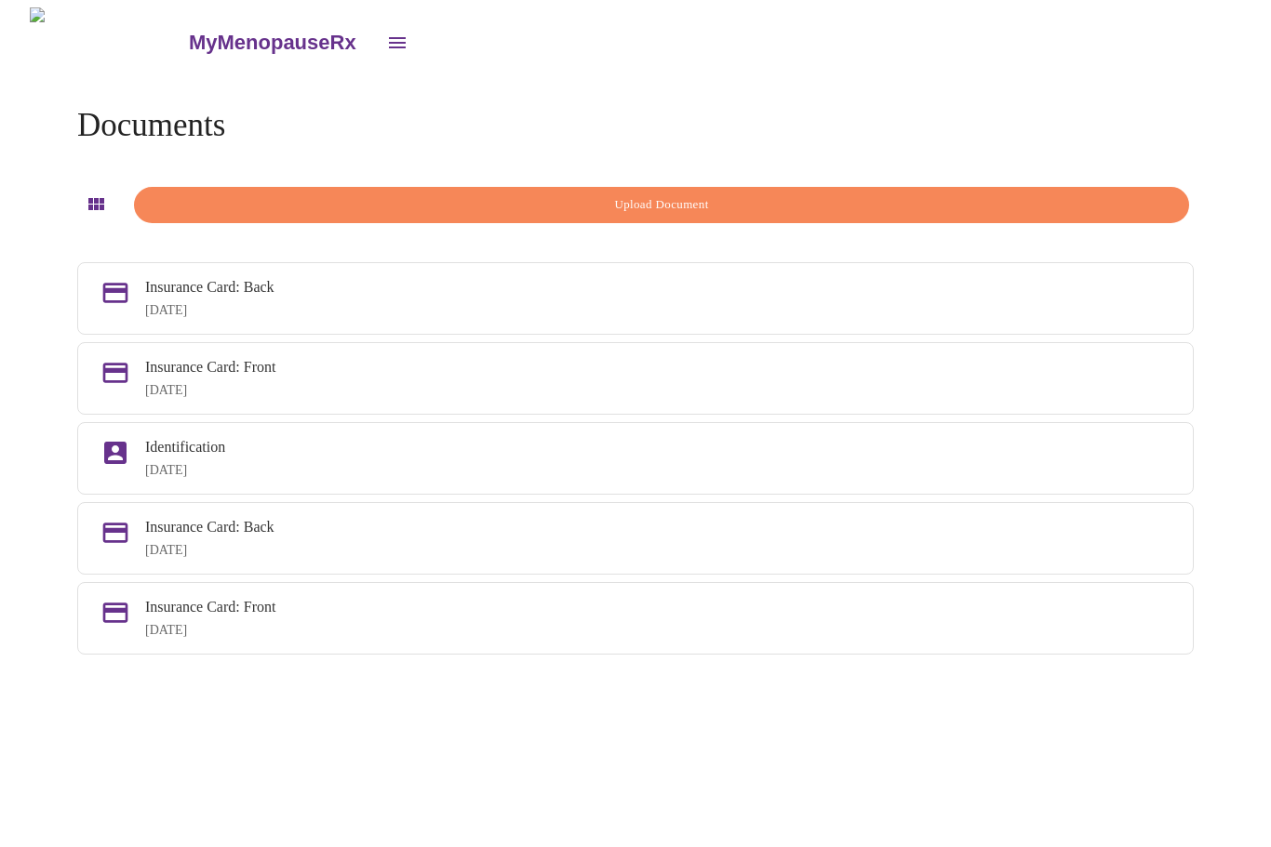
click at [814, 208] on span "Upload Document" at bounding box center [661, 204] width 1012 height 21
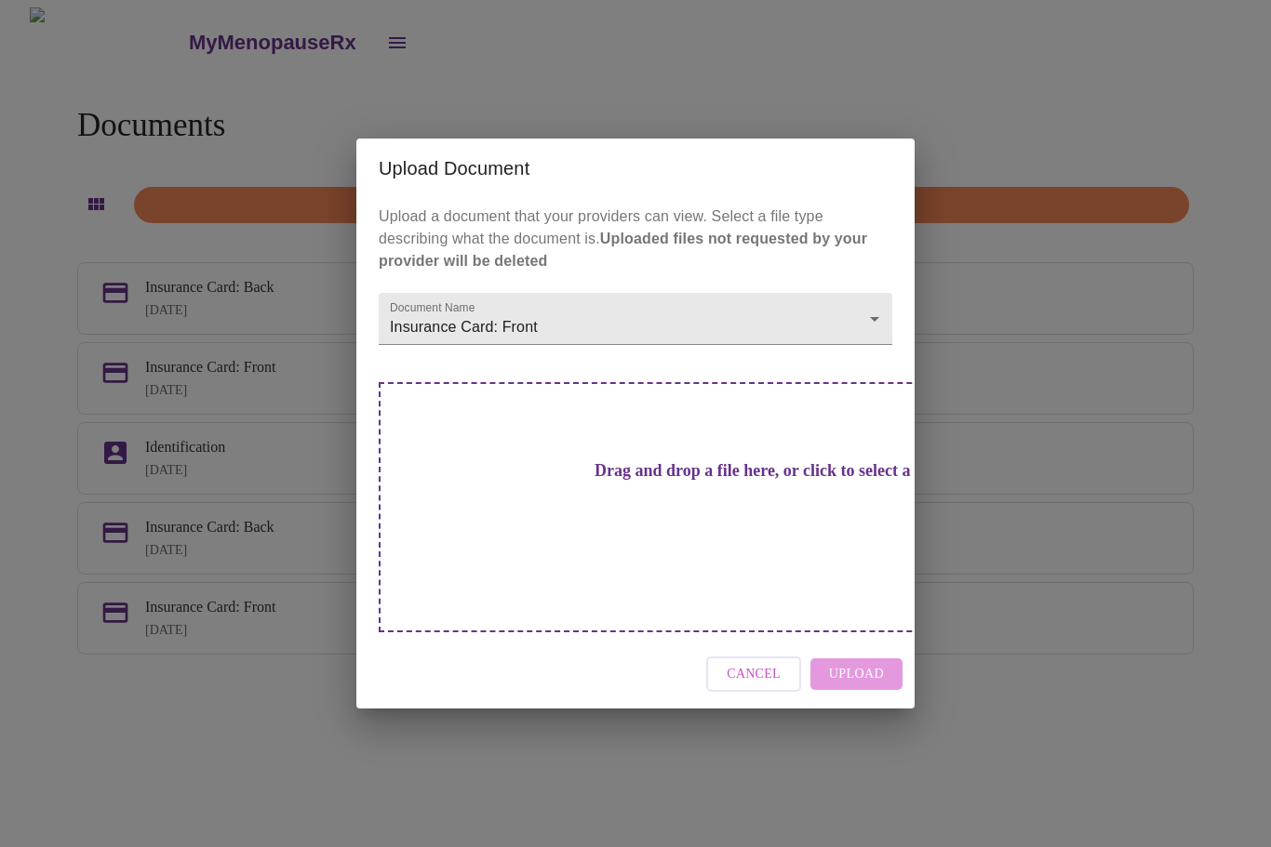
click at [697, 481] on h3 "Drag and drop a file here, or click to select a file" at bounding box center [765, 471] width 513 height 20
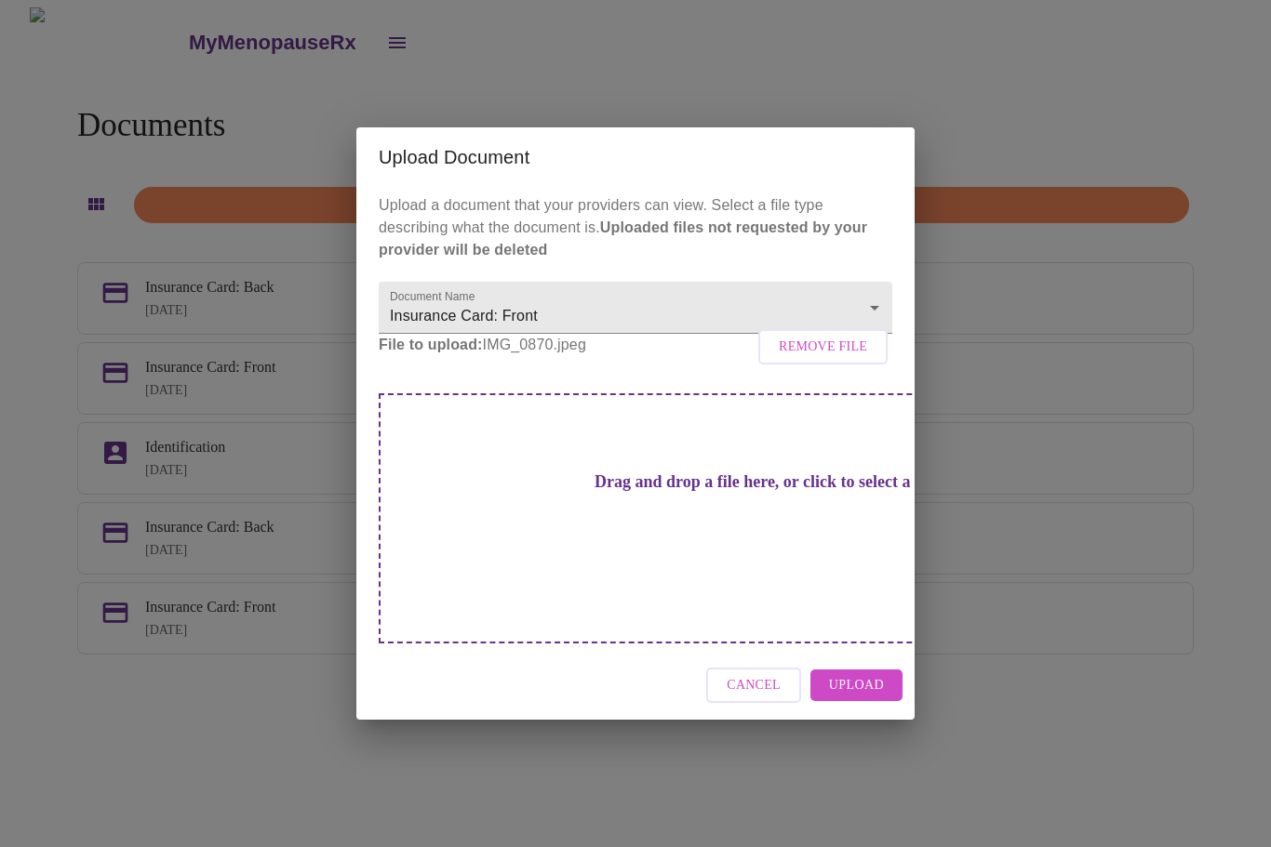
click at [720, 332] on body "MyMenopauseRx Documents Upload Document Insurance Card: Back [DATE] Insurance C…" at bounding box center [635, 430] width 1256 height 847
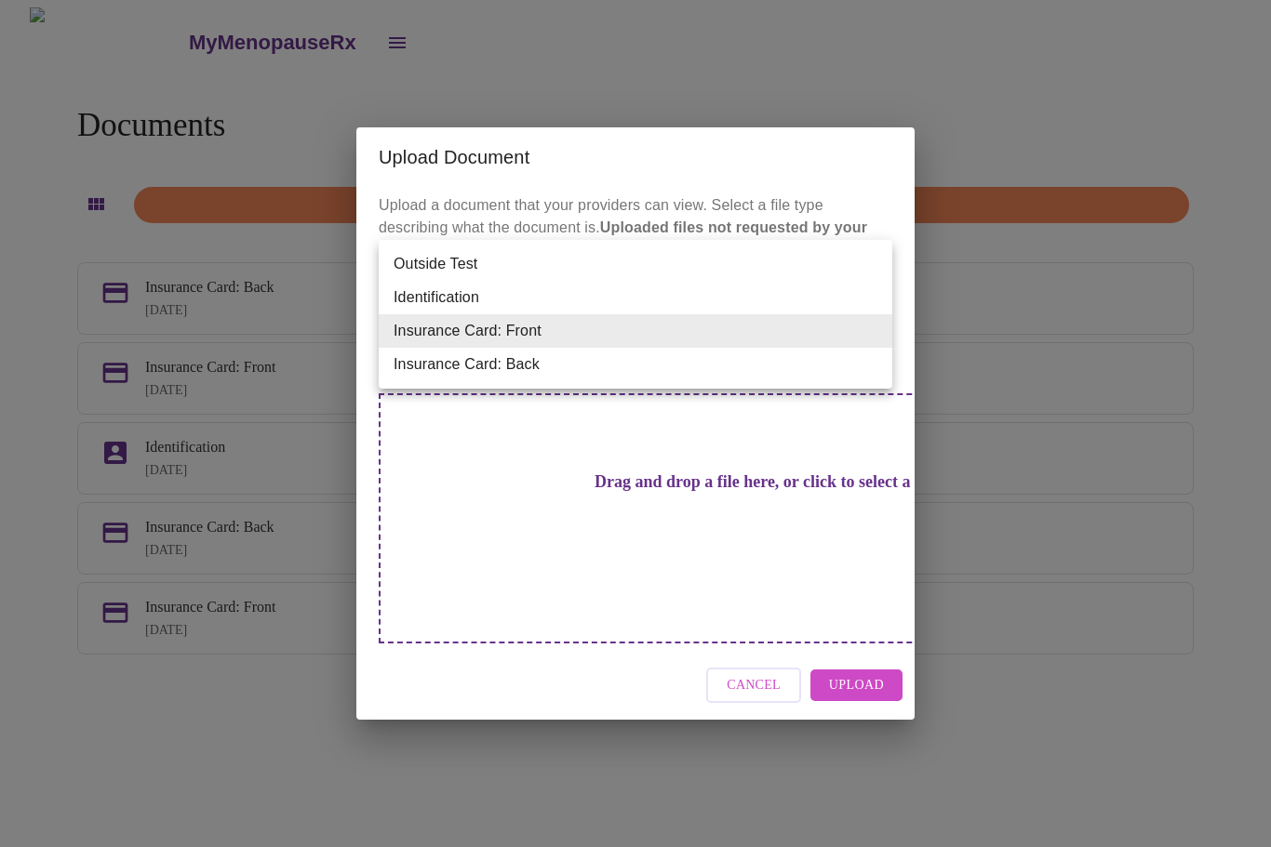
click at [885, 656] on div at bounding box center [635, 423] width 1271 height 847
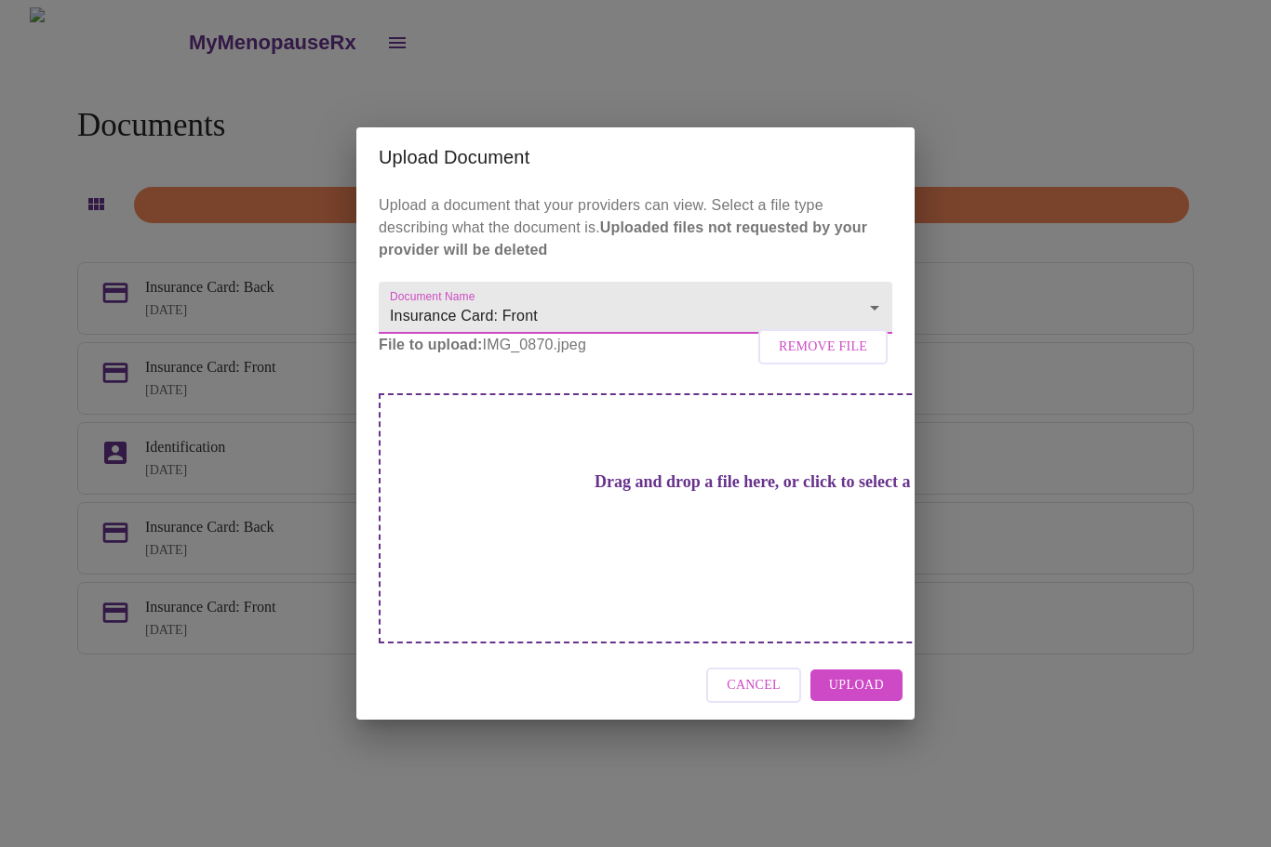
click at [873, 674] on span "Upload" at bounding box center [856, 685] width 55 height 23
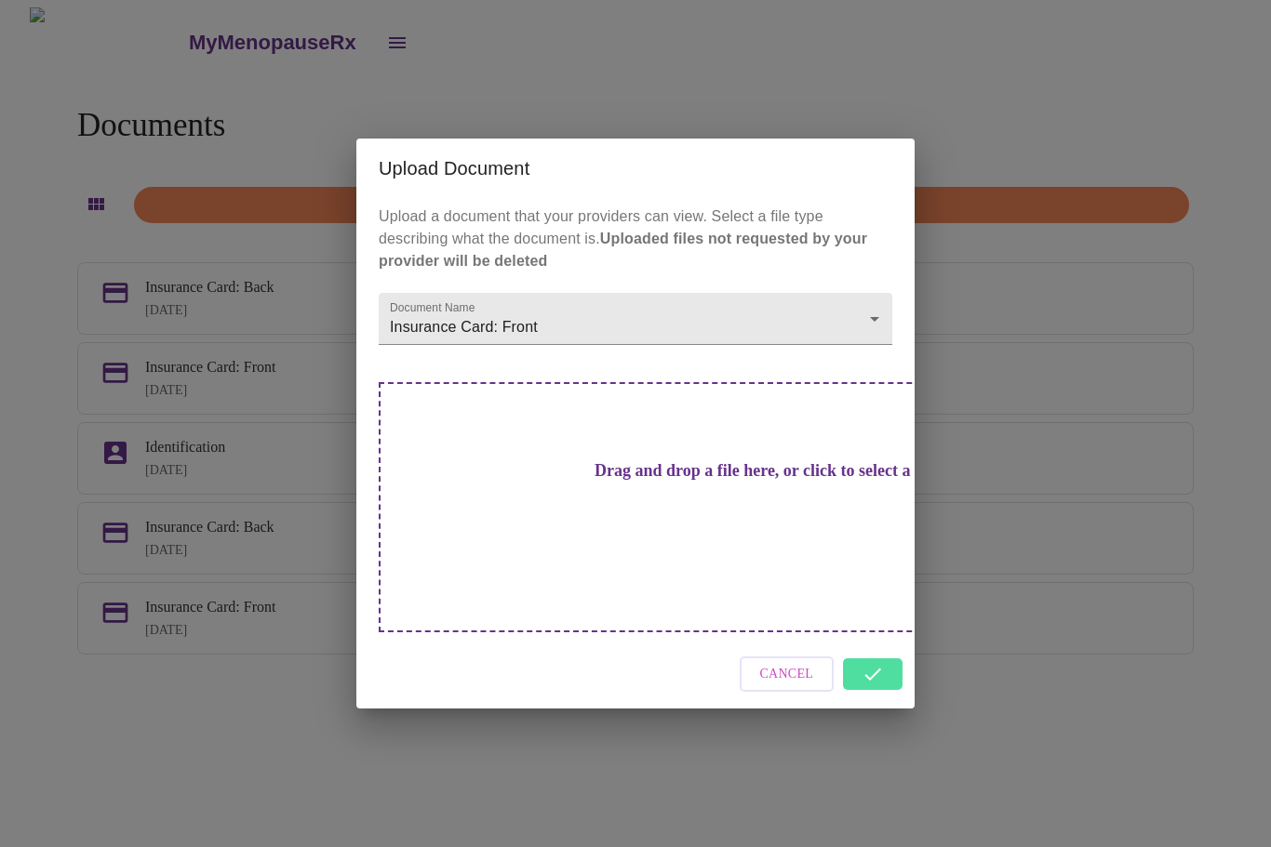
click at [734, 347] on body "MyMenopauseRx Documents Upload Document Insurance Card: Back [DATE] Insurance C…" at bounding box center [635, 430] width 1256 height 847
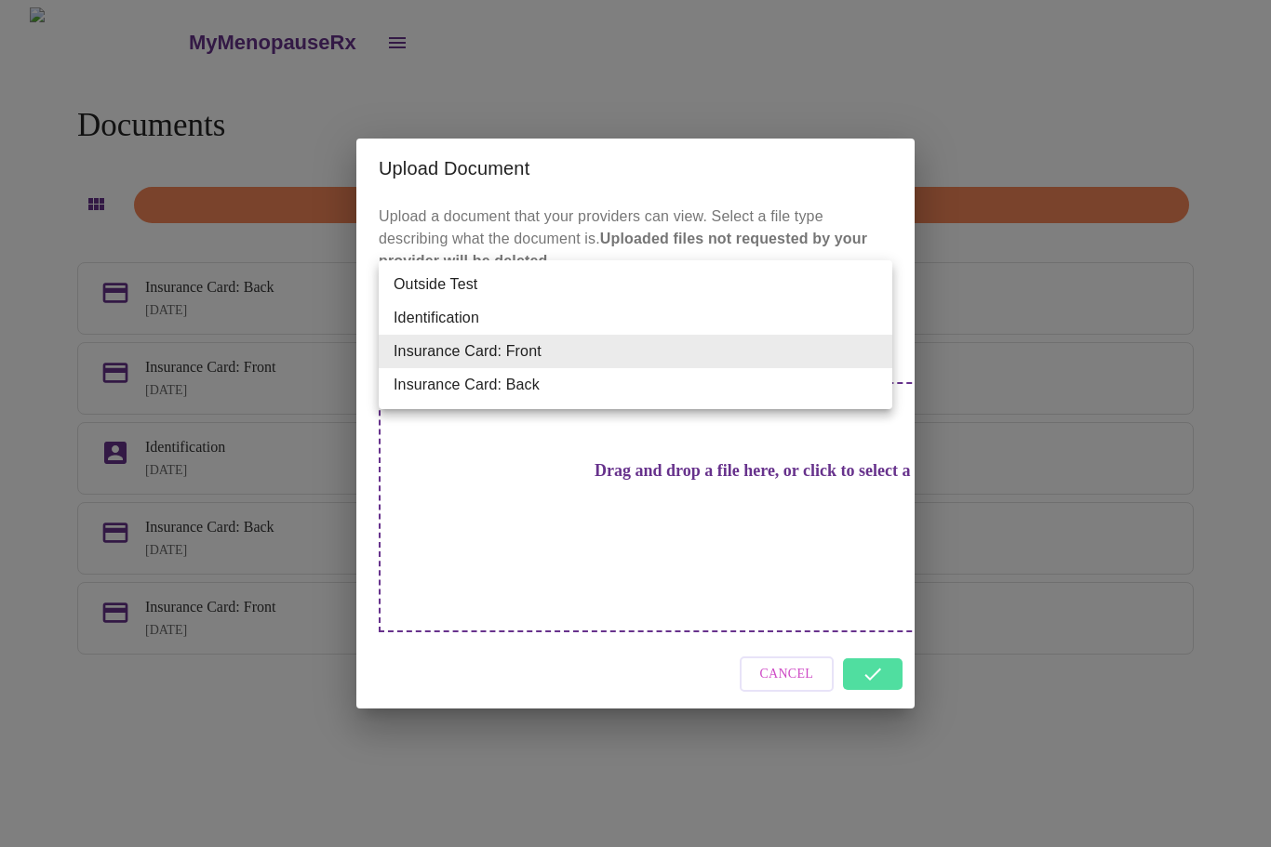
click at [696, 380] on li "Insurance Card: Back" at bounding box center [635, 384] width 513 height 33
type input "Insurance Card: Back"
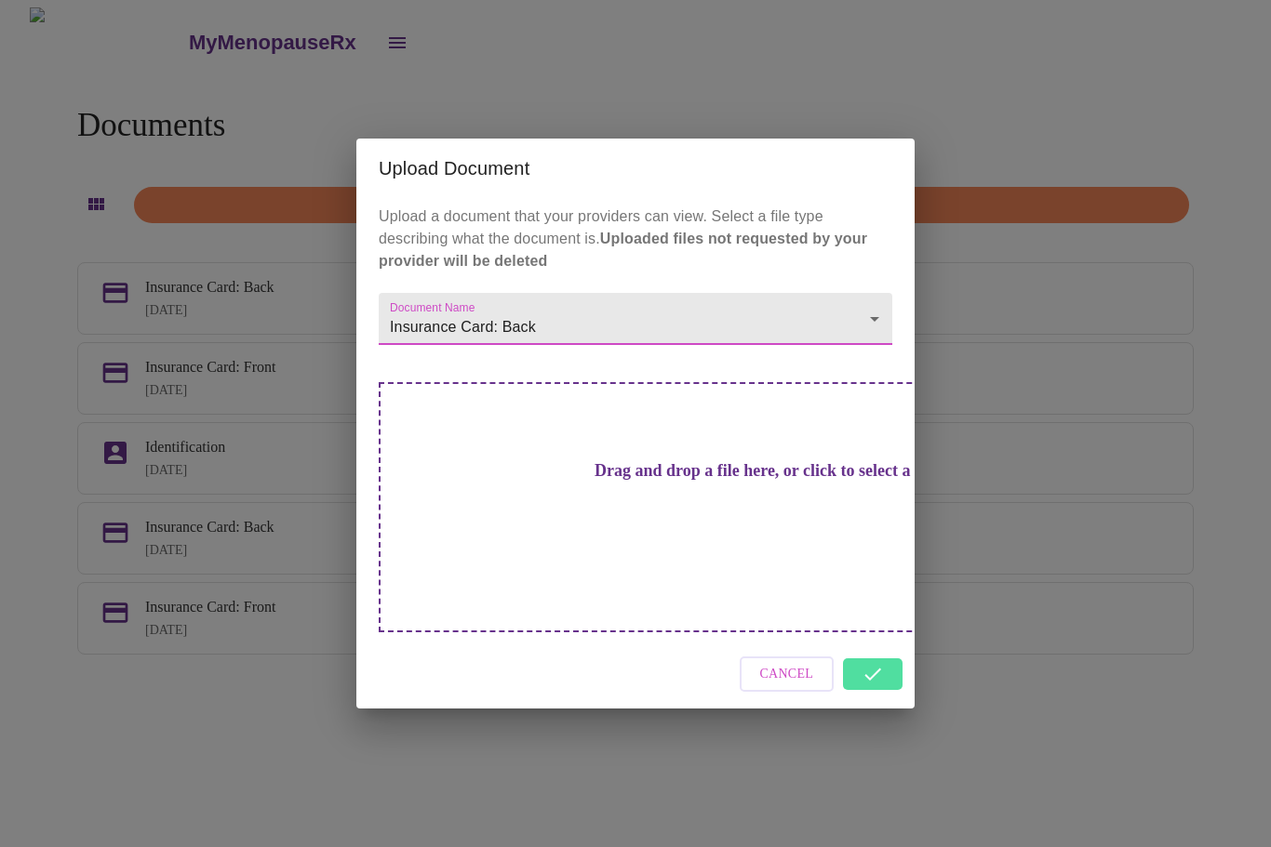
click at [664, 481] on h3 "Drag and drop a file here, or click to select a file" at bounding box center [765, 471] width 513 height 20
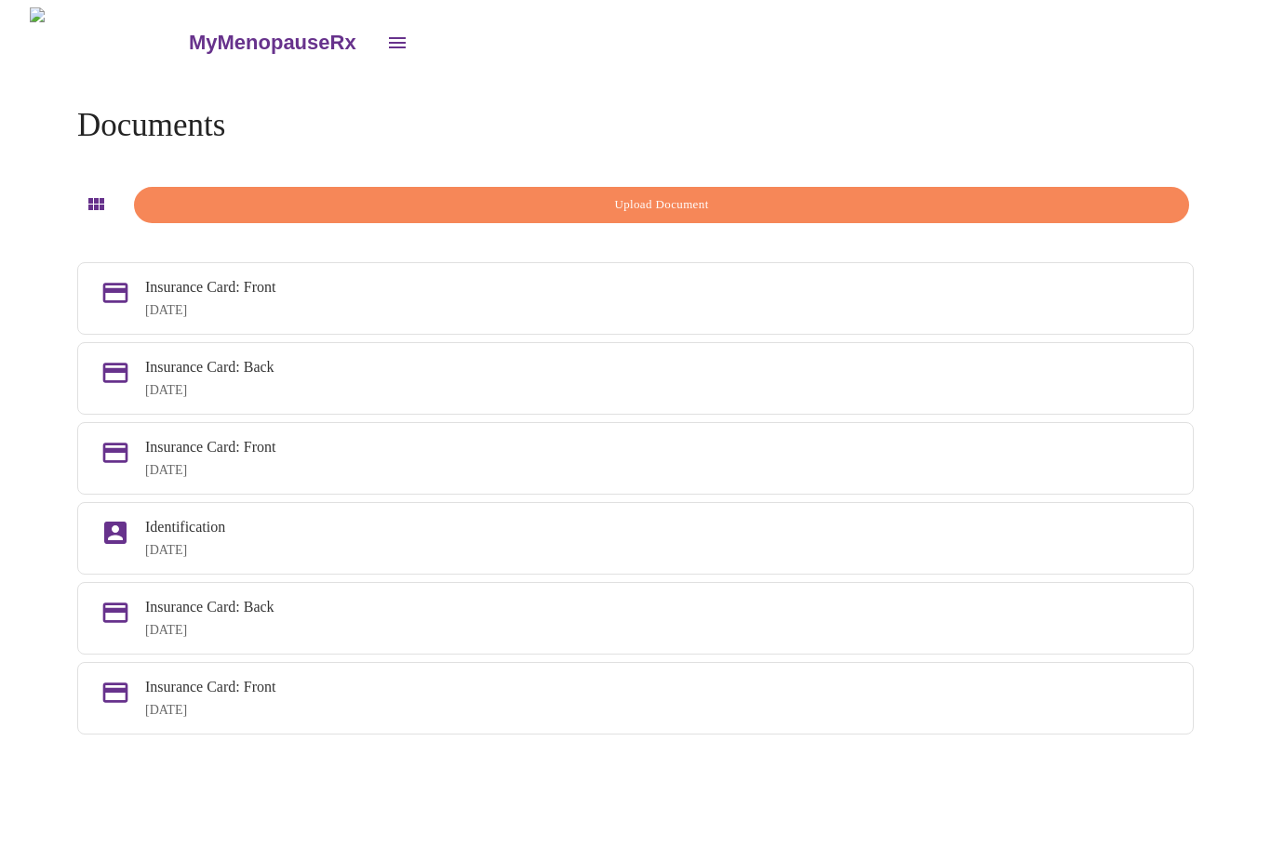
click at [202, 45] on h3 "MyMenopauseRx" at bounding box center [272, 43] width 167 height 24
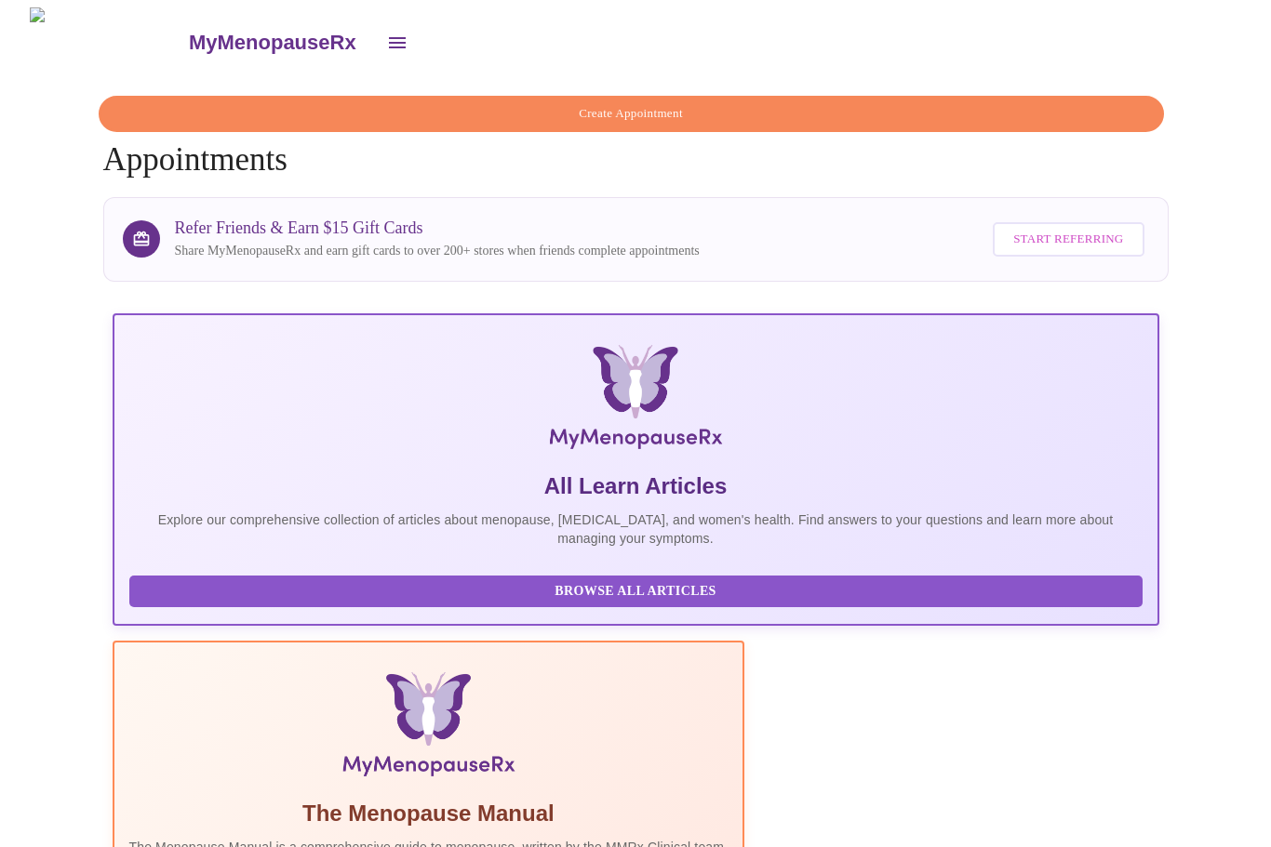
click at [386, 32] on icon "open drawer" at bounding box center [397, 43] width 22 height 22
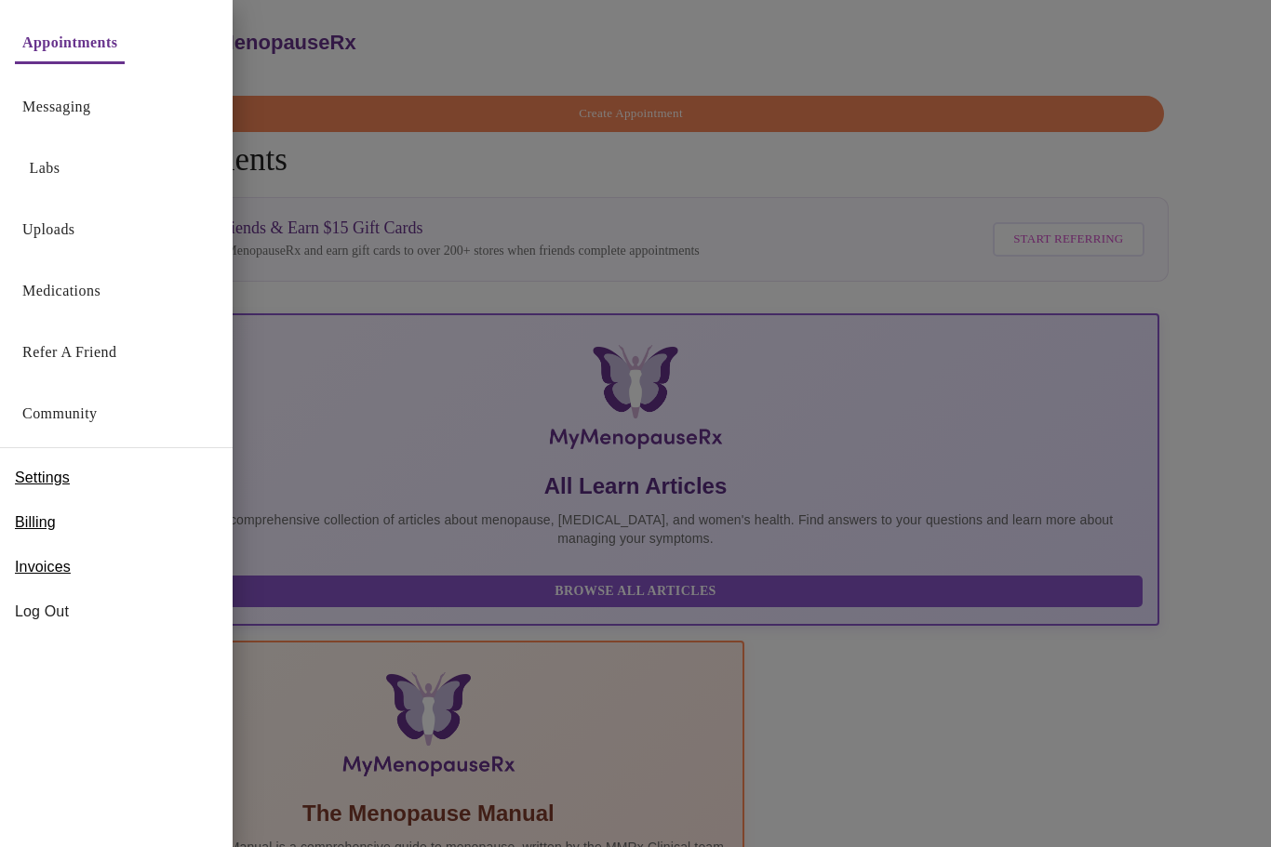
click at [90, 116] on link "Messaging" at bounding box center [56, 107] width 68 height 26
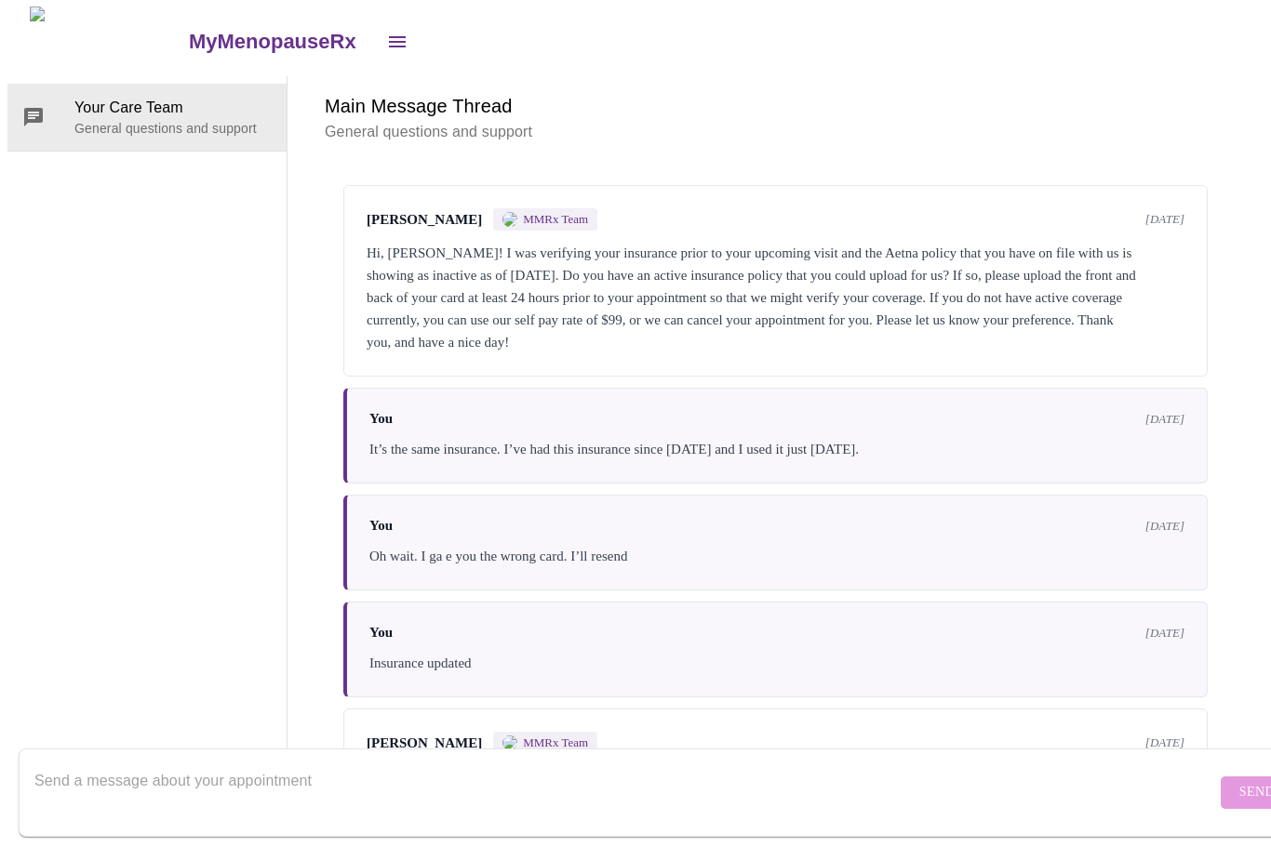
scroll to position [55, 0]
click at [987, 783] on textarea "Send a message about your appointment" at bounding box center [624, 794] width 1181 height 60
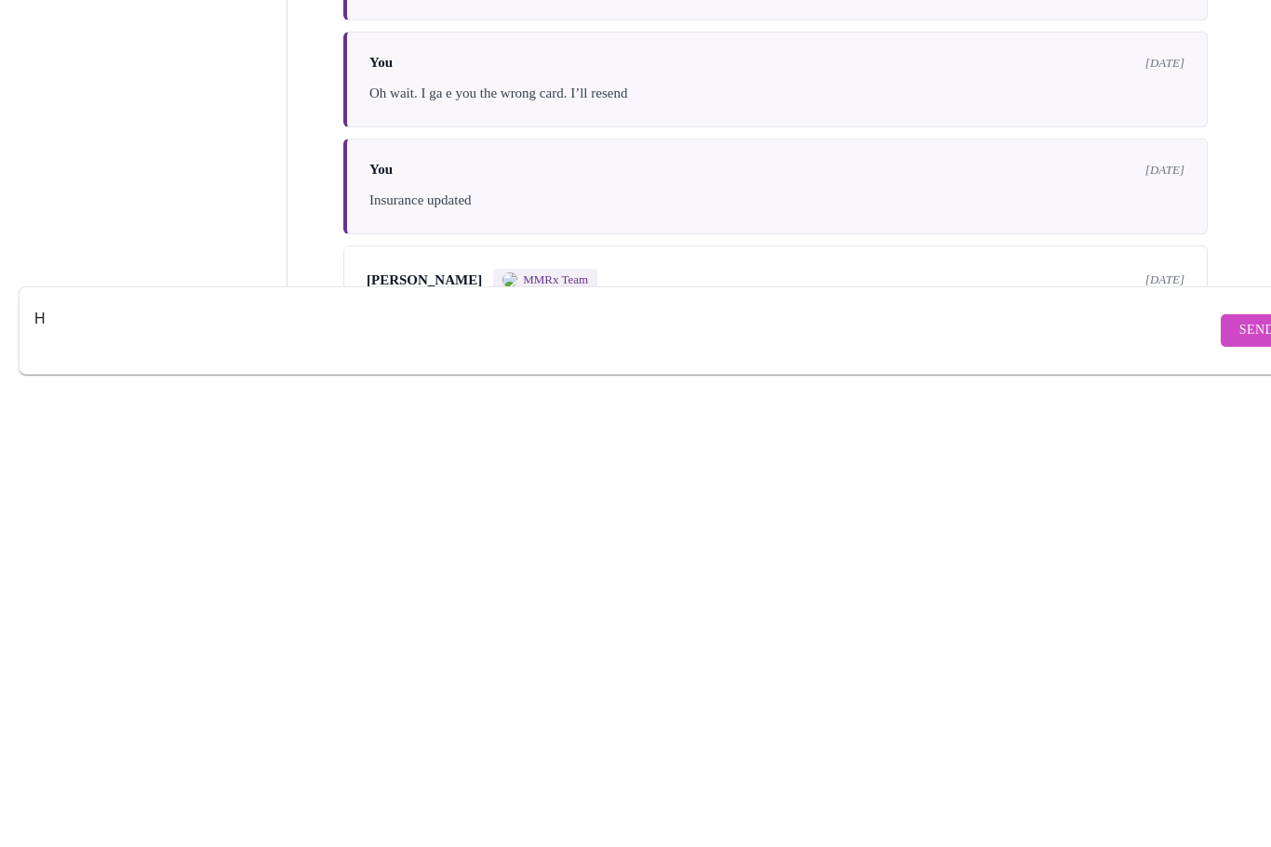
scroll to position [70, 0]
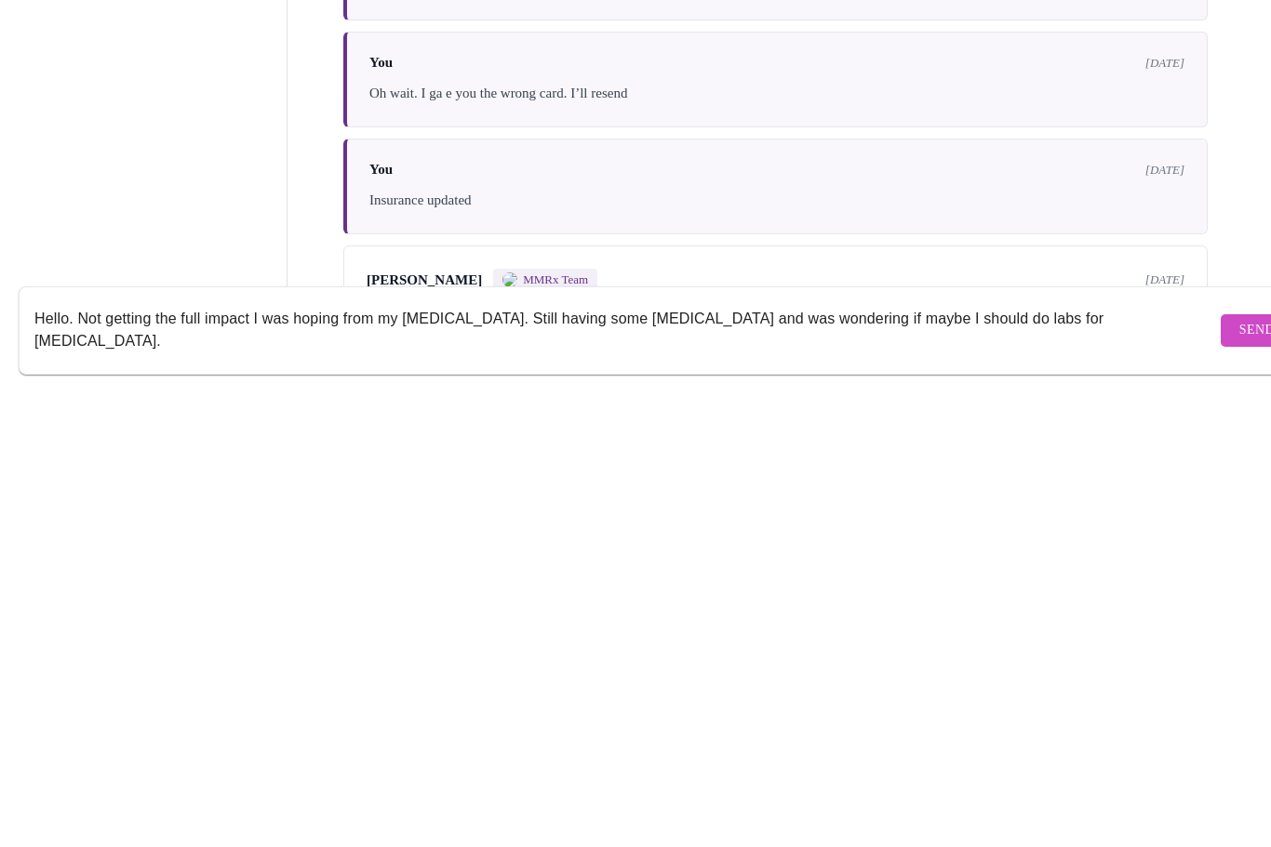
type textarea "Hello. Not getting the full impact I was hoping from my [MEDICAL_DATA]. Still h…"
click at [1239, 782] on span "Send" at bounding box center [1256, 793] width 35 height 23
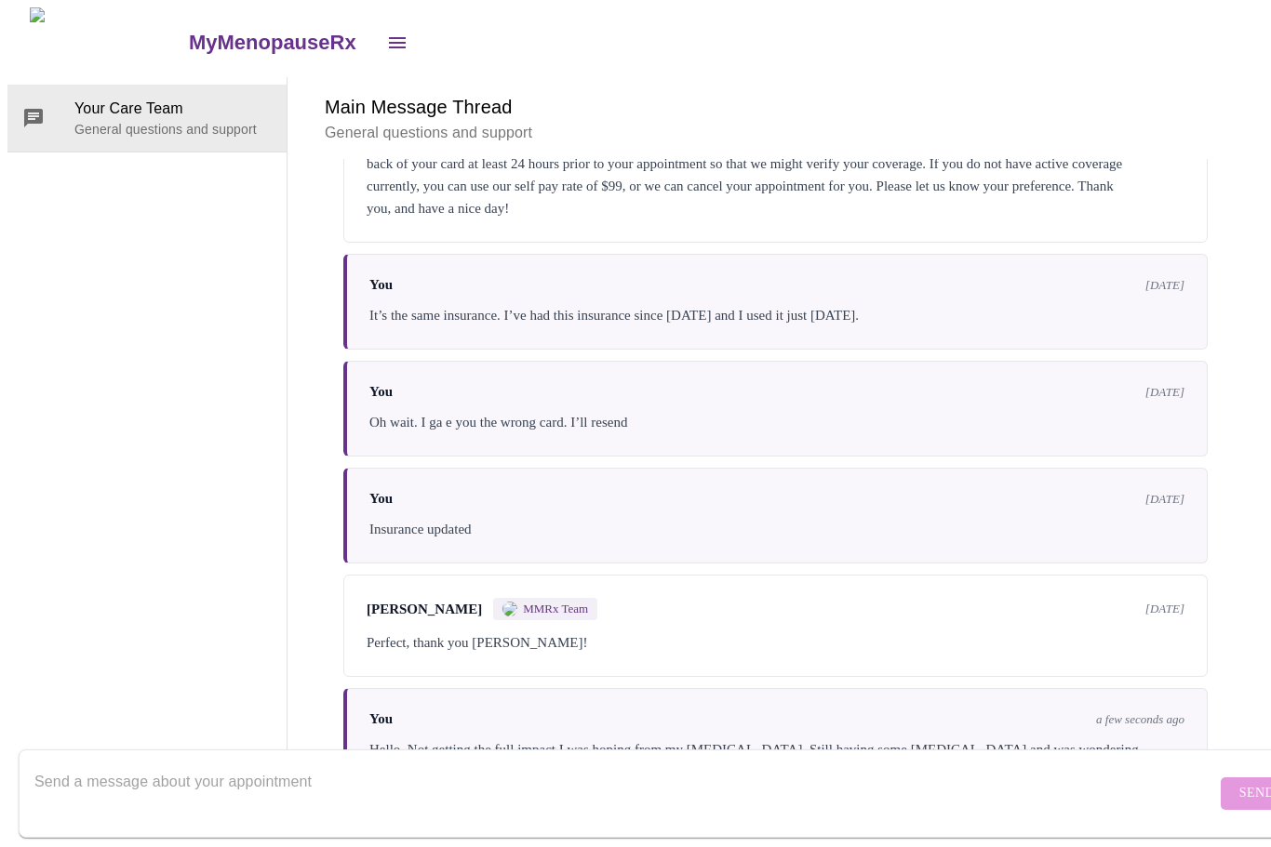
scroll to position [10, 0]
